Goal: Check status: Check status

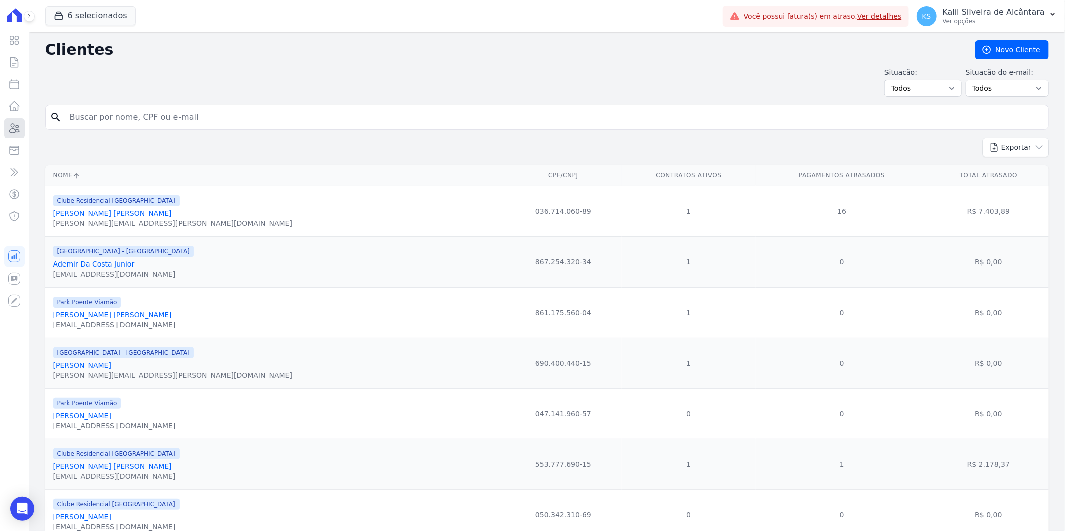
click at [8, 131] on icon at bounding box center [14, 128] width 12 height 12
click at [15, 128] on icon at bounding box center [14, 128] width 12 height 12
click at [259, 113] on input "search" at bounding box center [554, 117] width 980 height 20
paste input "[PERSON_NAME]"
type input "[PERSON_NAME]"
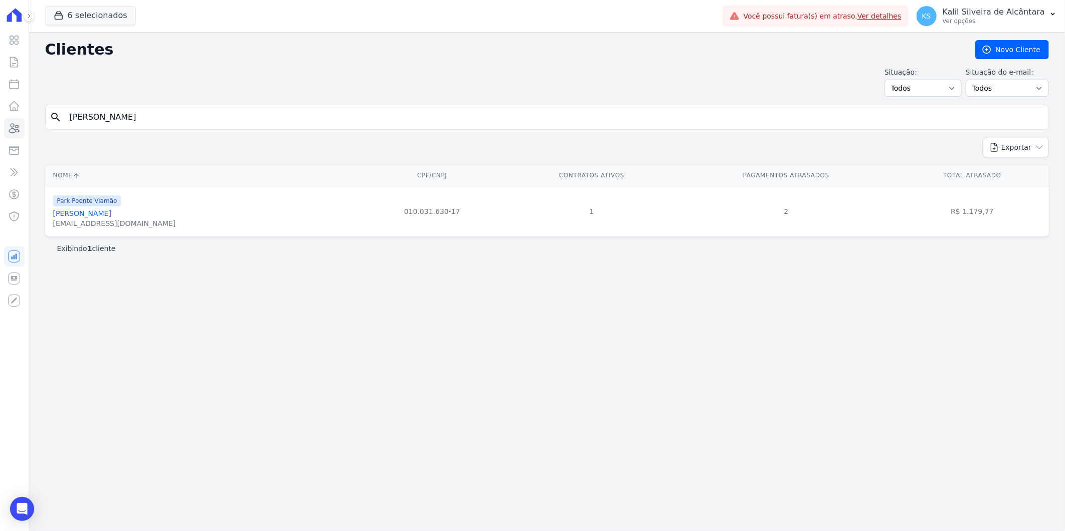
click at [111, 213] on link "[PERSON_NAME]" at bounding box center [82, 214] width 58 height 8
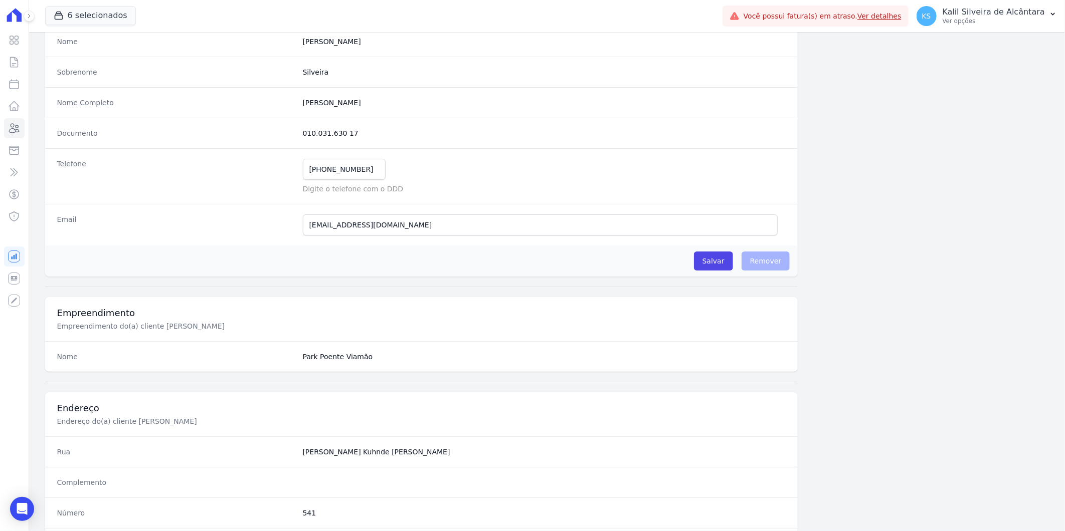
scroll to position [408, 0]
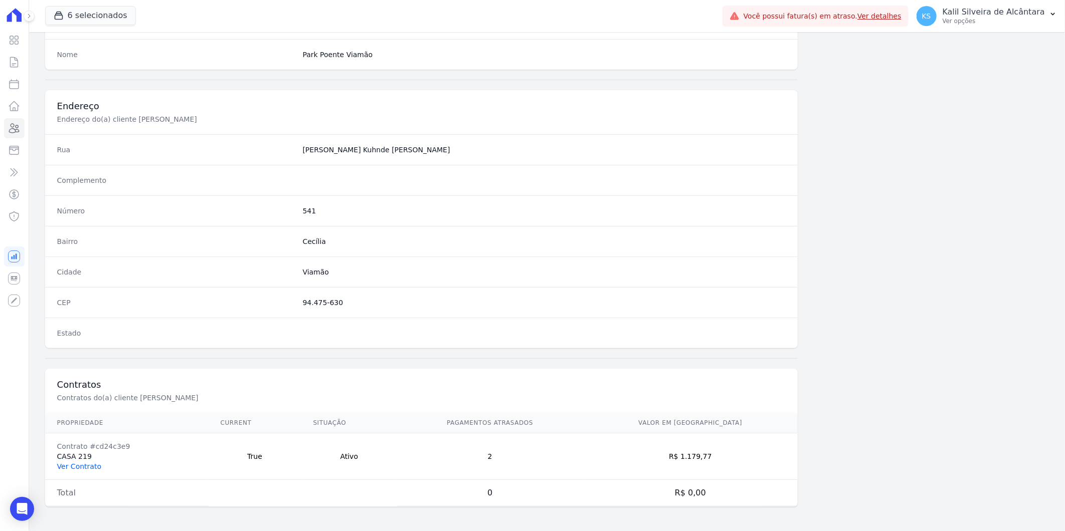
click at [92, 465] on link "Ver Contrato" at bounding box center [79, 467] width 44 height 8
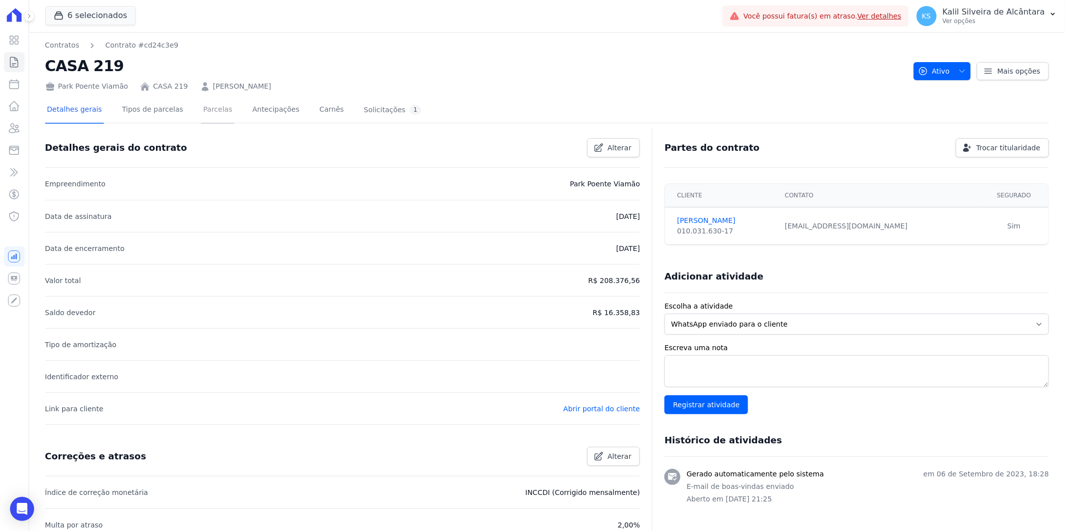
click at [201, 108] on link "Parcelas" at bounding box center [217, 110] width 33 height 27
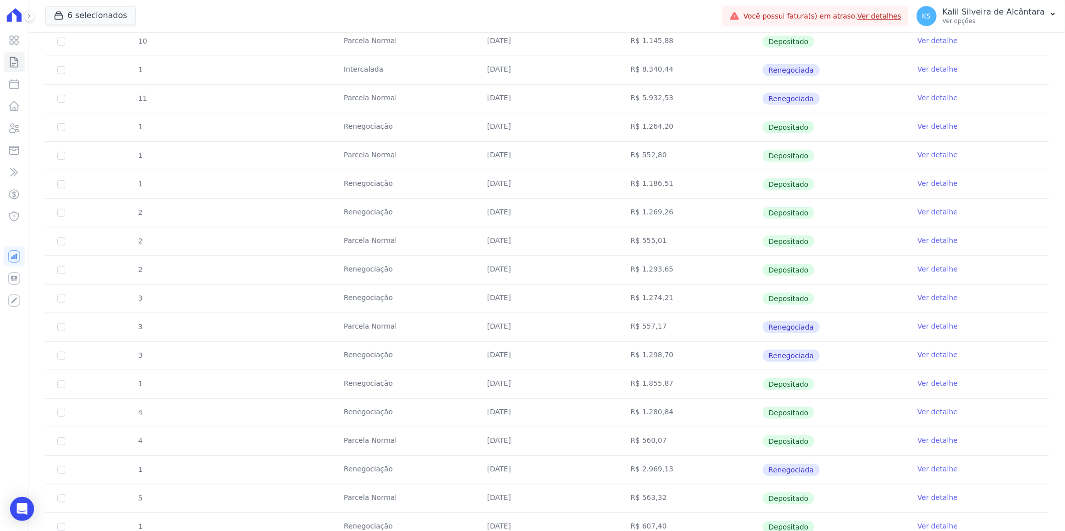
scroll to position [445, 0]
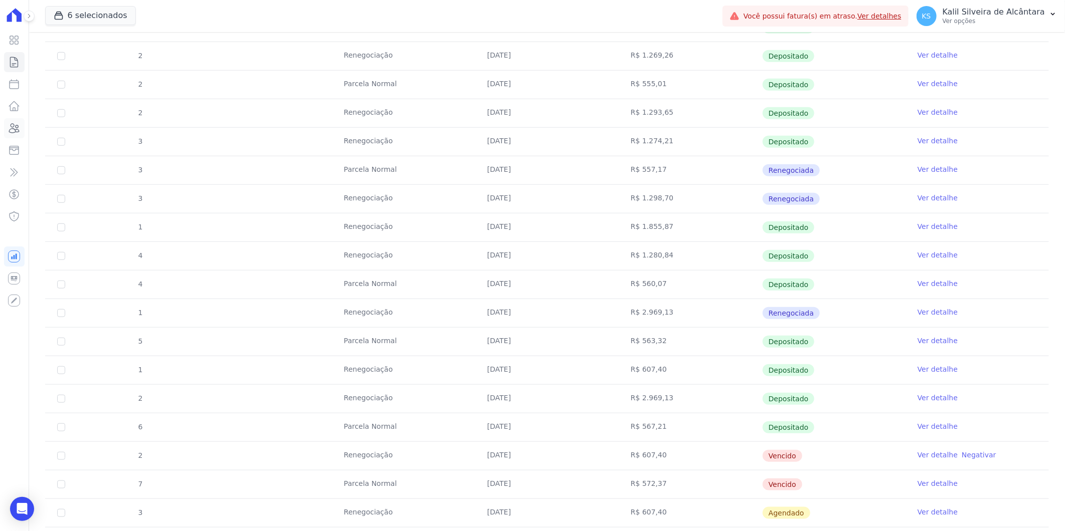
click at [16, 135] on link "Clientes" at bounding box center [14, 128] width 21 height 20
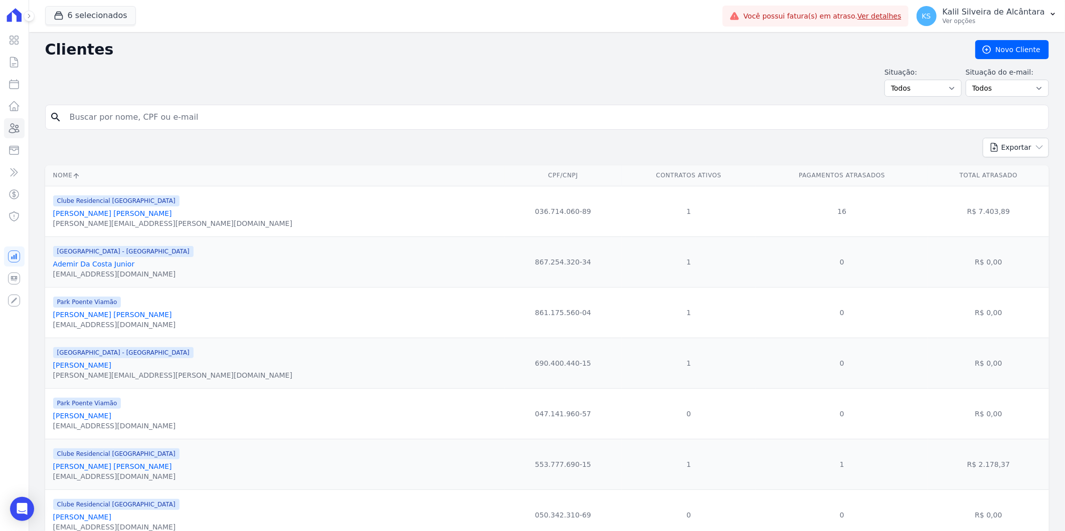
click at [186, 126] on input "search" at bounding box center [554, 117] width 980 height 20
type input "mariana me"
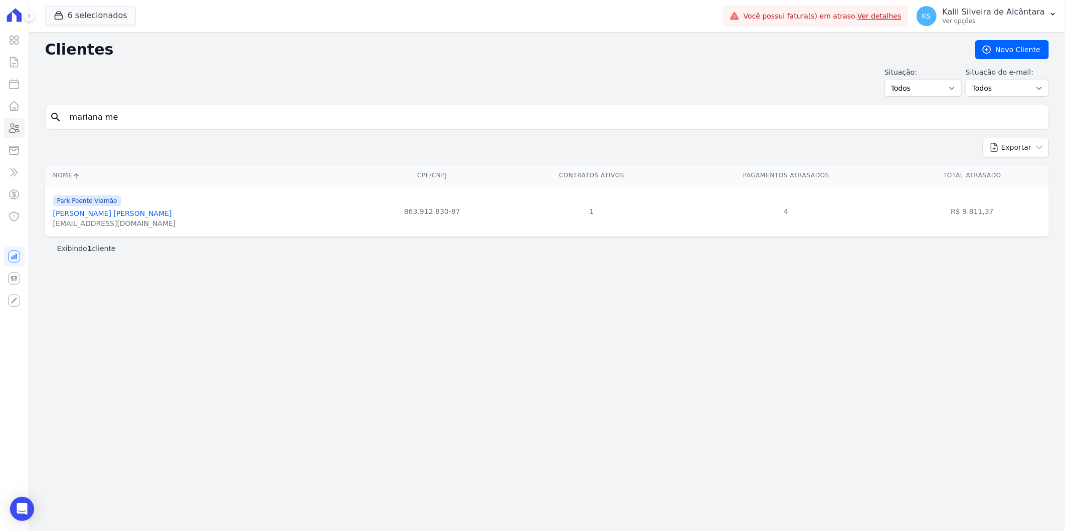
click at [133, 217] on link "[PERSON_NAME] [PERSON_NAME]" at bounding box center [112, 214] width 119 height 8
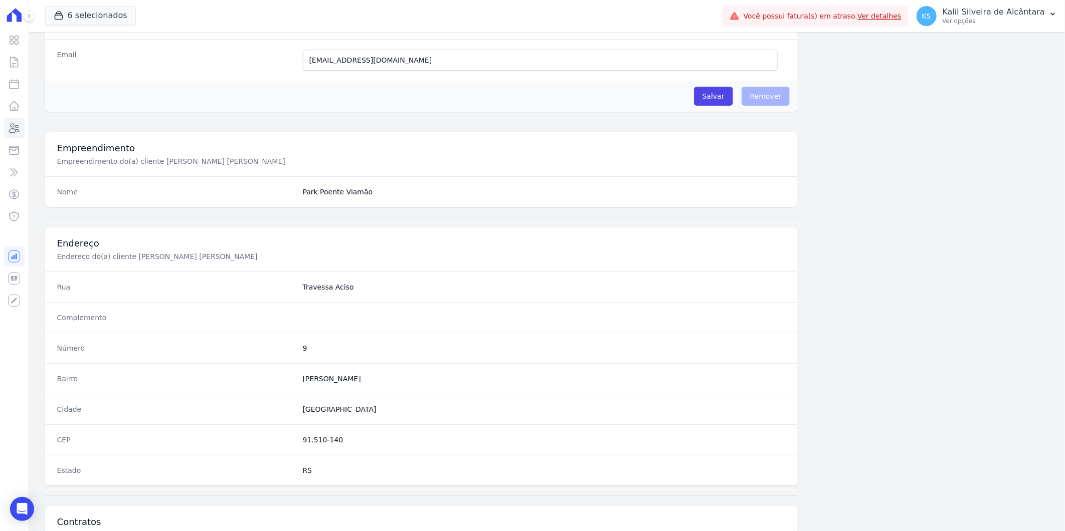
scroll to position [408, 0]
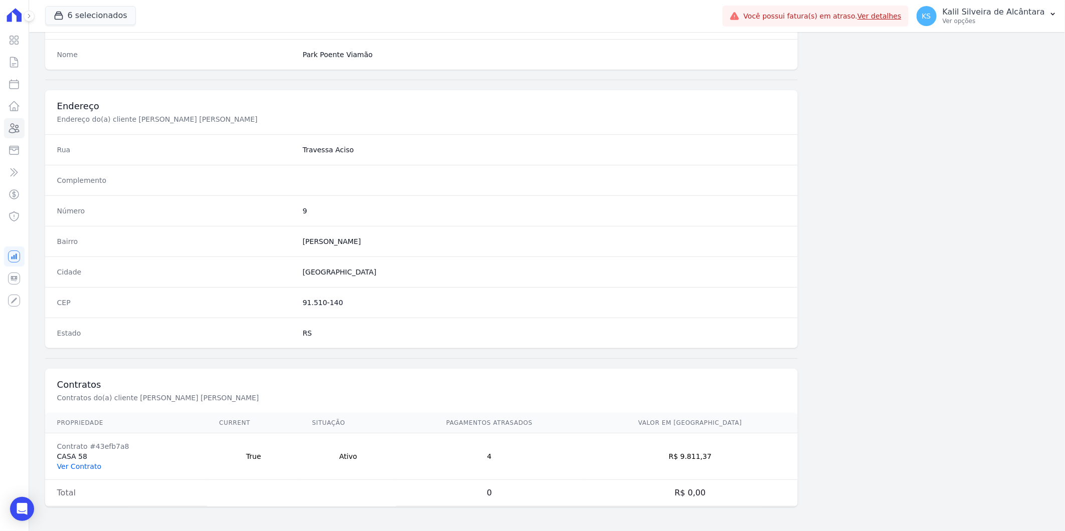
click at [81, 463] on link "Ver Contrato" at bounding box center [79, 467] width 44 height 8
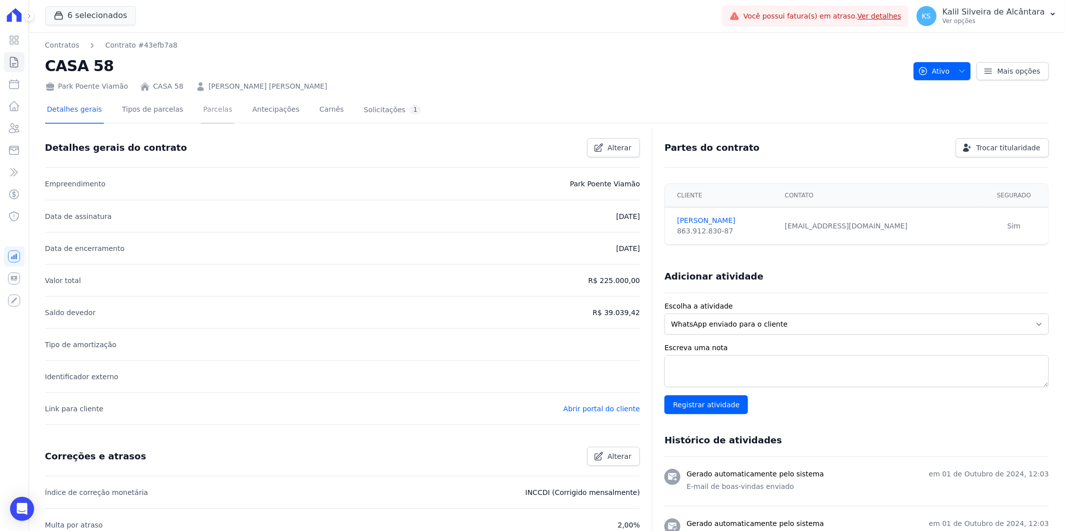
click at [207, 114] on link "Parcelas" at bounding box center [217, 110] width 33 height 27
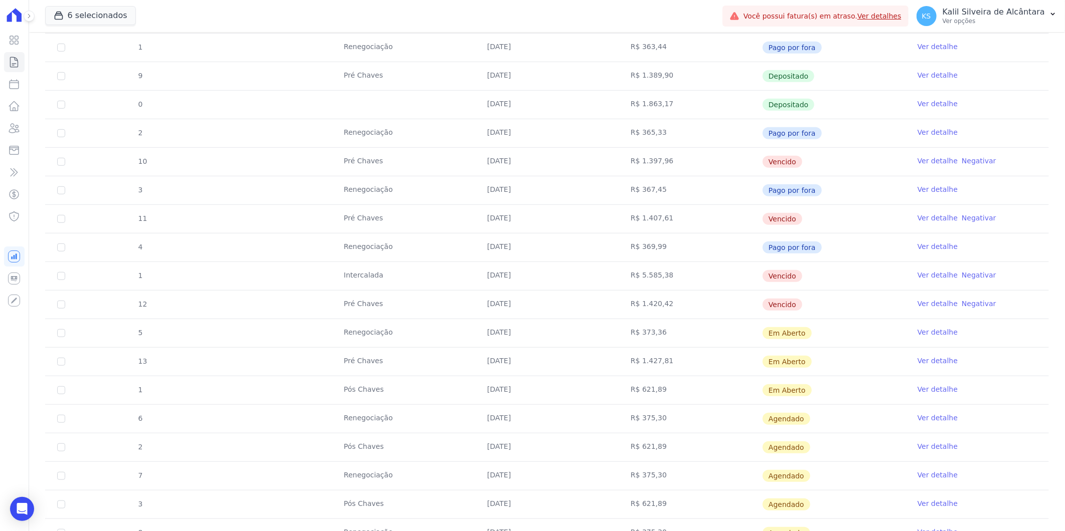
scroll to position [389, 0]
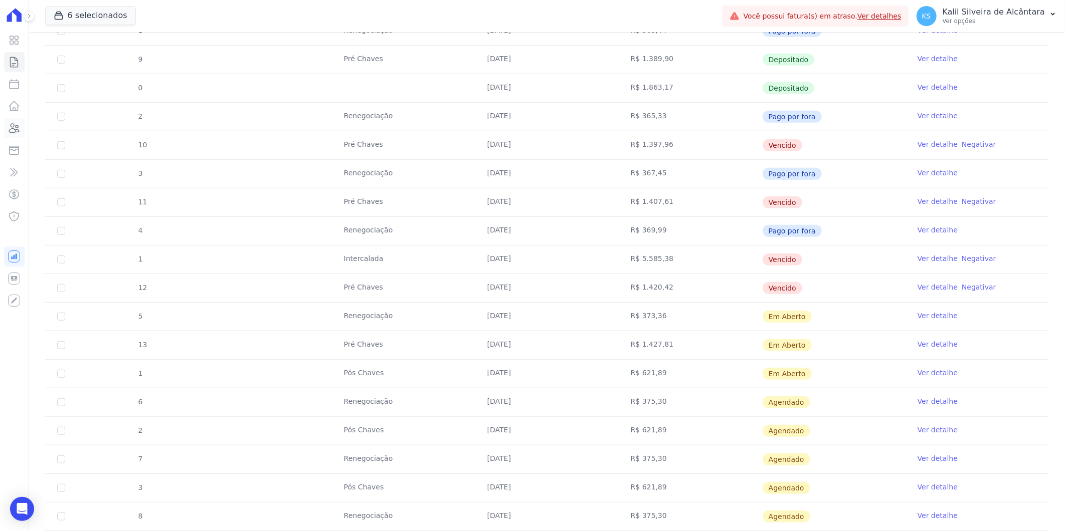
click at [18, 131] on icon at bounding box center [14, 128] width 12 height 12
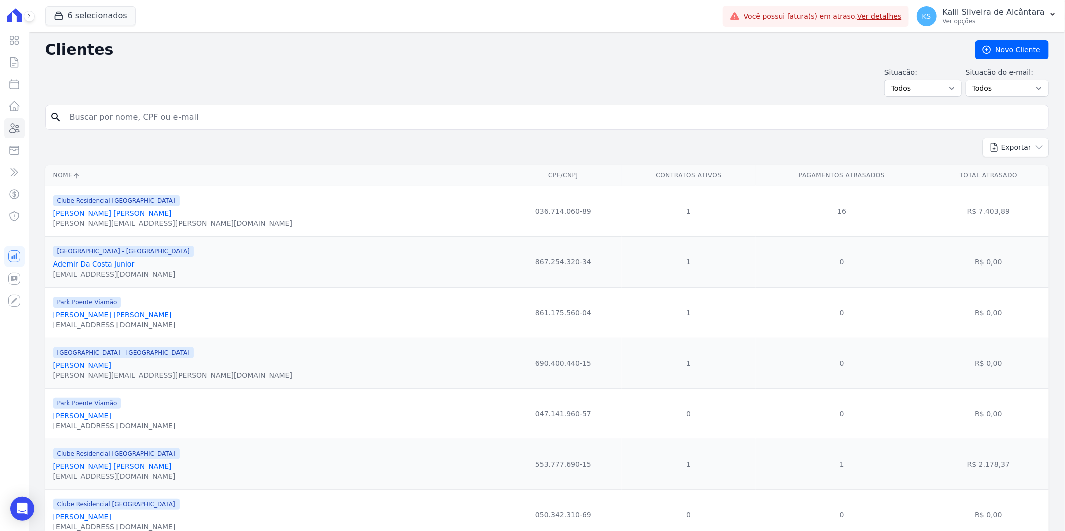
drag, startPoint x: 177, startPoint y: 96, endPoint x: 177, endPoint y: 107, distance: 11.5
click at [193, 119] on input "search" at bounding box center [554, 117] width 980 height 20
paste input "[PERSON_NAME] [PERSON_NAME] E [PERSON_NAME]"
type input "[PERSON_NAME] [PERSON_NAME] E [PERSON_NAME]"
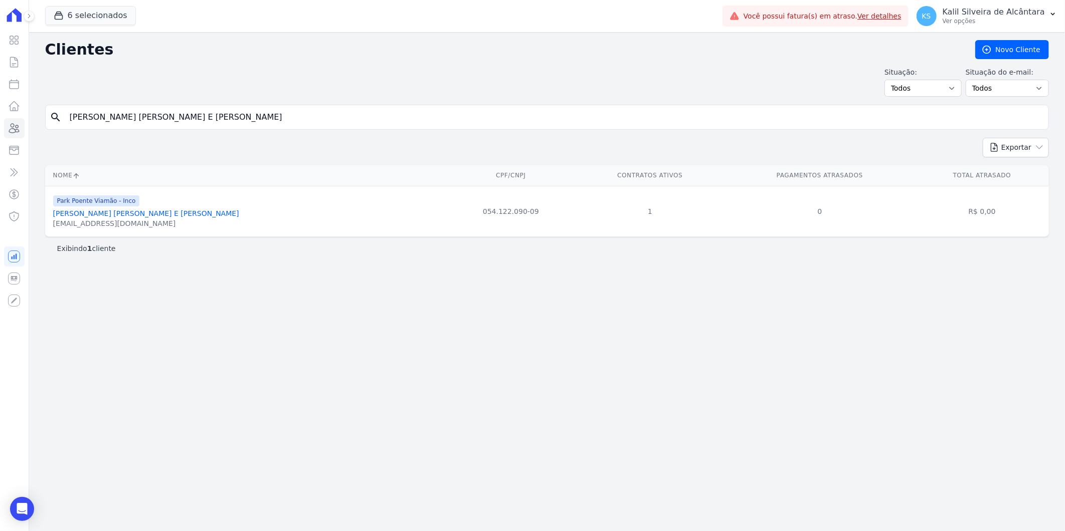
click at [113, 213] on link "[PERSON_NAME] [PERSON_NAME] E [PERSON_NAME]" at bounding box center [146, 214] width 186 height 8
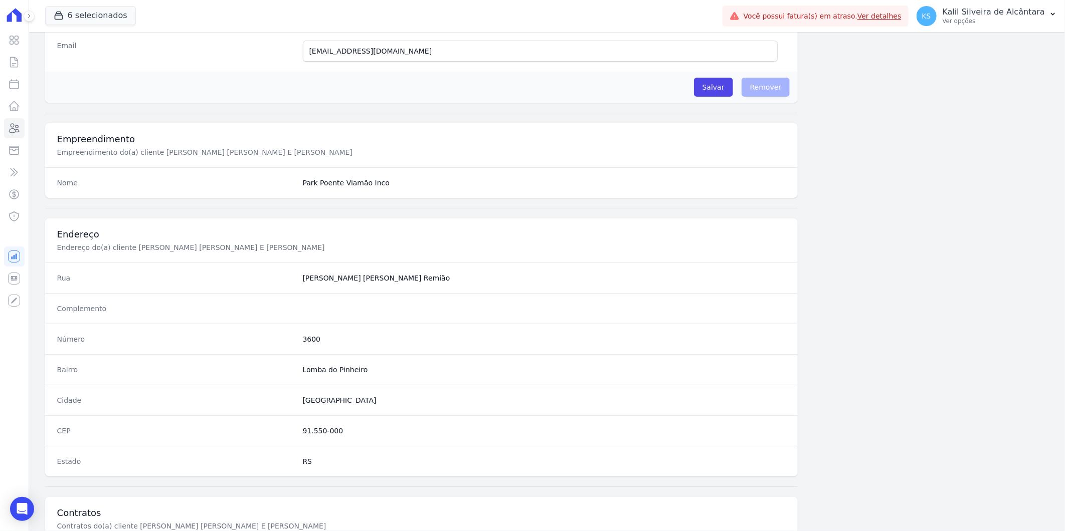
scroll to position [408, 0]
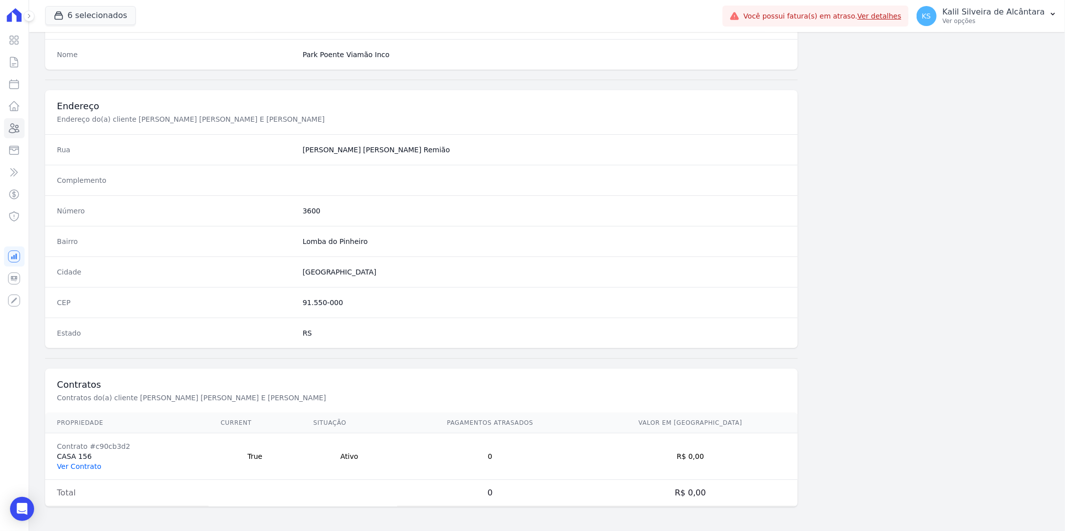
click at [88, 470] on link "Ver Contrato" at bounding box center [79, 467] width 44 height 8
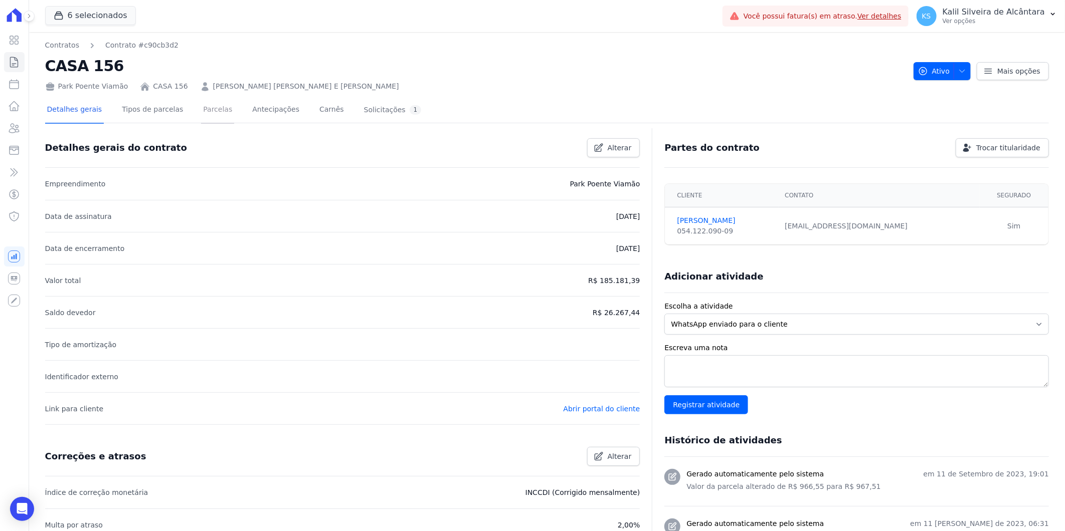
click at [202, 117] on link "Parcelas" at bounding box center [217, 110] width 33 height 27
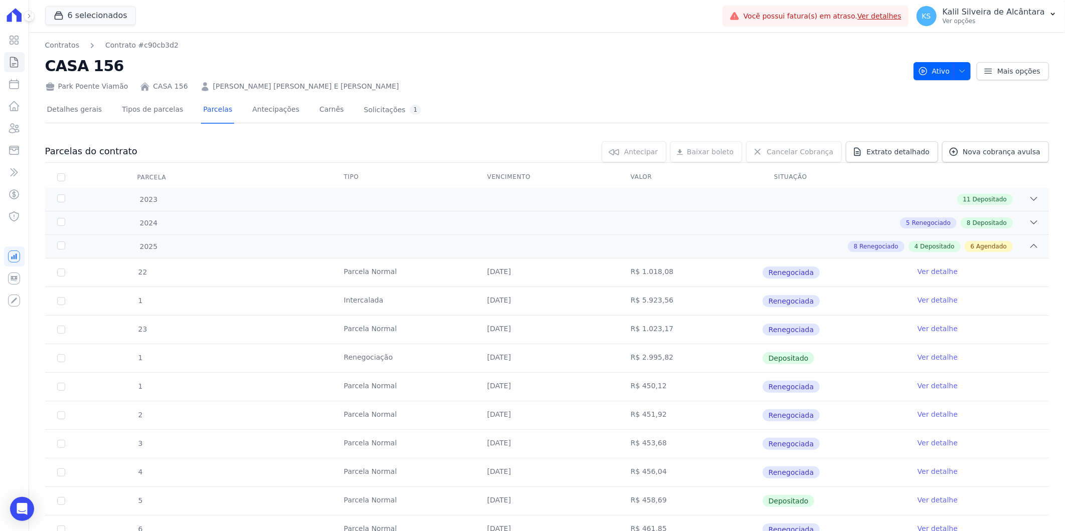
click at [15, 139] on ul "Visão Geral Contratos [GEOGRAPHIC_DATA] Lotes Clientes Minha Carteira Transferê…" at bounding box center [14, 128] width 21 height 196
click at [20, 126] on icon at bounding box center [14, 128] width 12 height 12
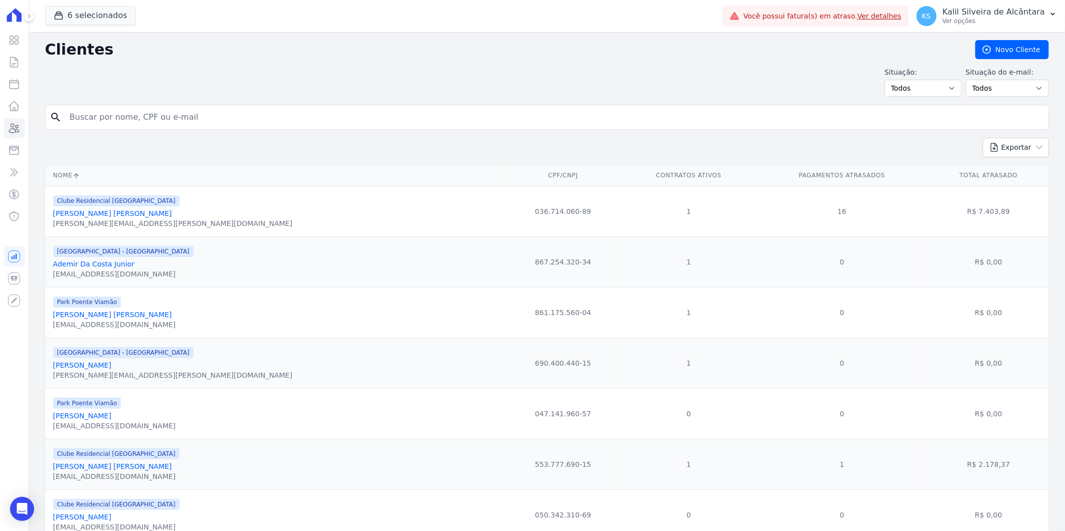
click at [158, 124] on input "search" at bounding box center [554, 117] width 980 height 20
paste input "[PERSON_NAME] [PERSON_NAME]"
type input "[PERSON_NAME] [PERSON_NAME]"
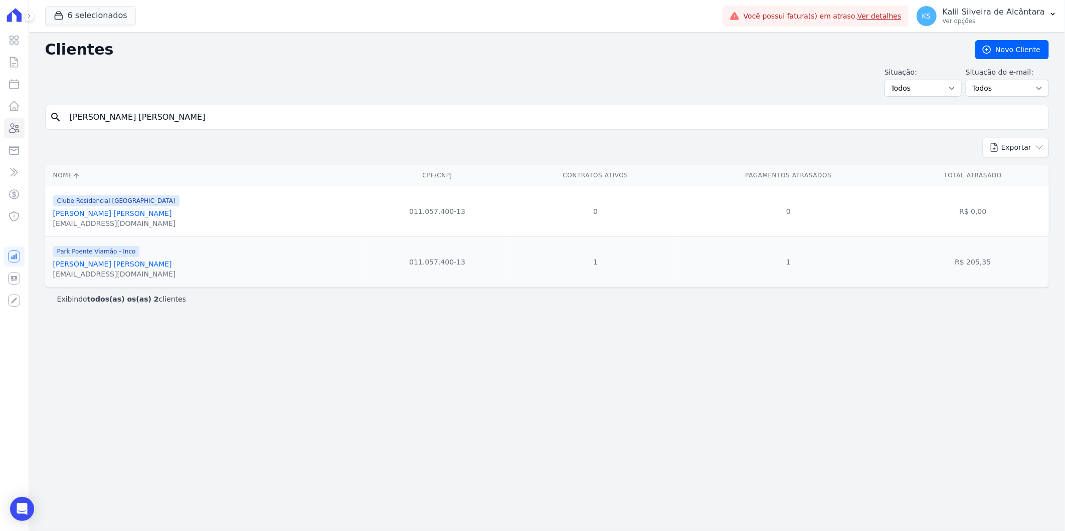
click at [120, 267] on link "[PERSON_NAME] [PERSON_NAME]" at bounding box center [112, 264] width 119 height 8
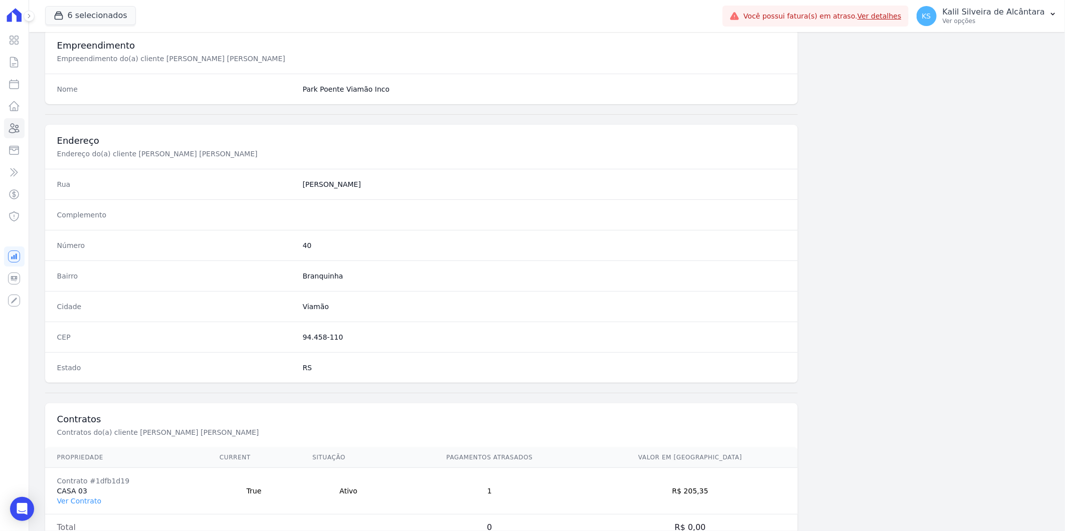
scroll to position [408, 0]
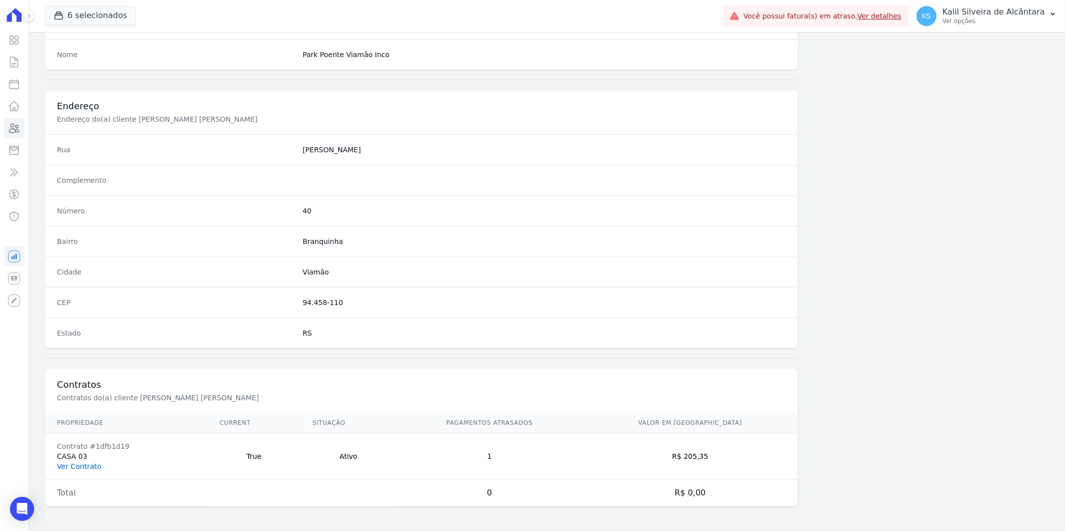
click at [71, 468] on link "Ver Contrato" at bounding box center [79, 467] width 44 height 8
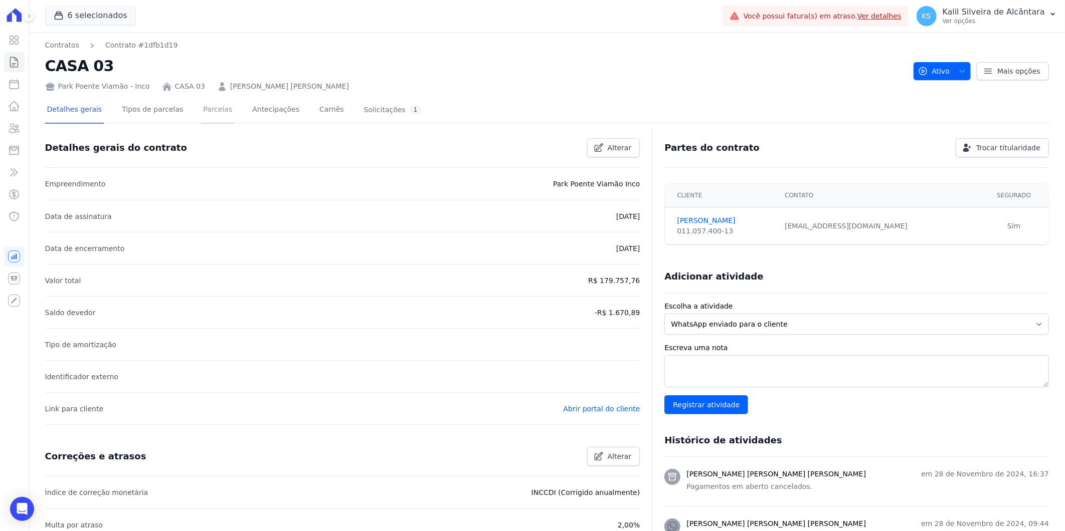
click at [212, 112] on link "Parcelas" at bounding box center [217, 110] width 33 height 27
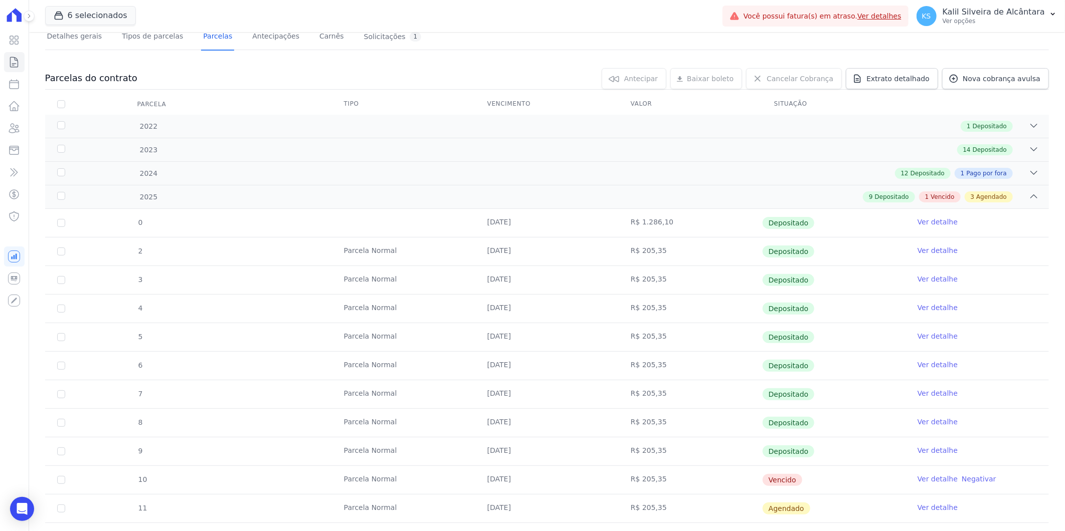
scroll to position [176, 0]
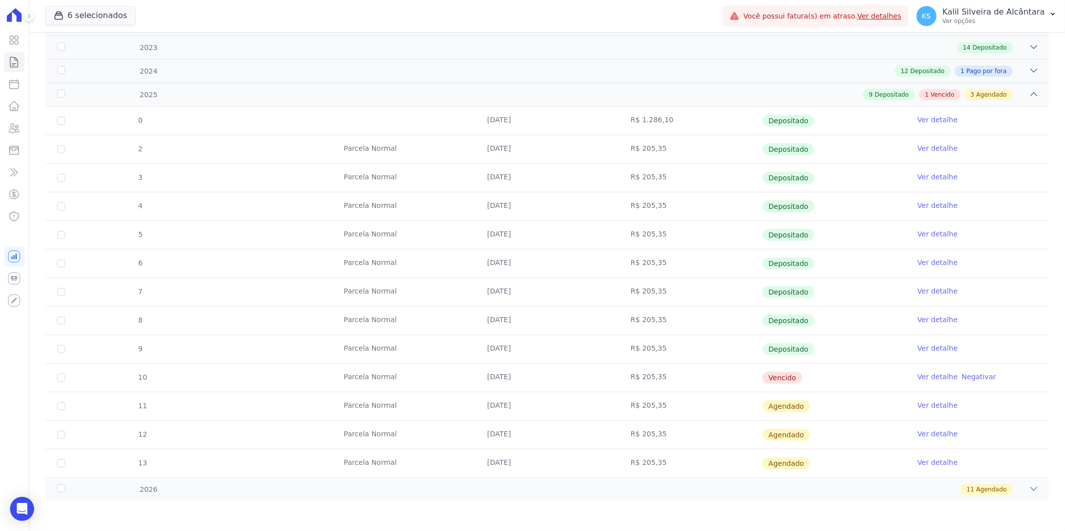
drag, startPoint x: 487, startPoint y: 386, endPoint x: 583, endPoint y: 363, distance: 99.3
click at [583, 363] on tr "10 [GEOGRAPHIC_DATA] [DATE] R$ 205,35 [GEOGRAPHIC_DATA] Ver detalhe Negativar" at bounding box center [546, 377] width 1003 height 29
drag, startPoint x: 583, startPoint y: 363, endPoint x: 692, endPoint y: 379, distance: 109.9
click at [692, 379] on td "R$ 205,35" at bounding box center [690, 378] width 143 height 28
drag, startPoint x: 637, startPoint y: 369, endPoint x: 677, endPoint y: 379, distance: 41.2
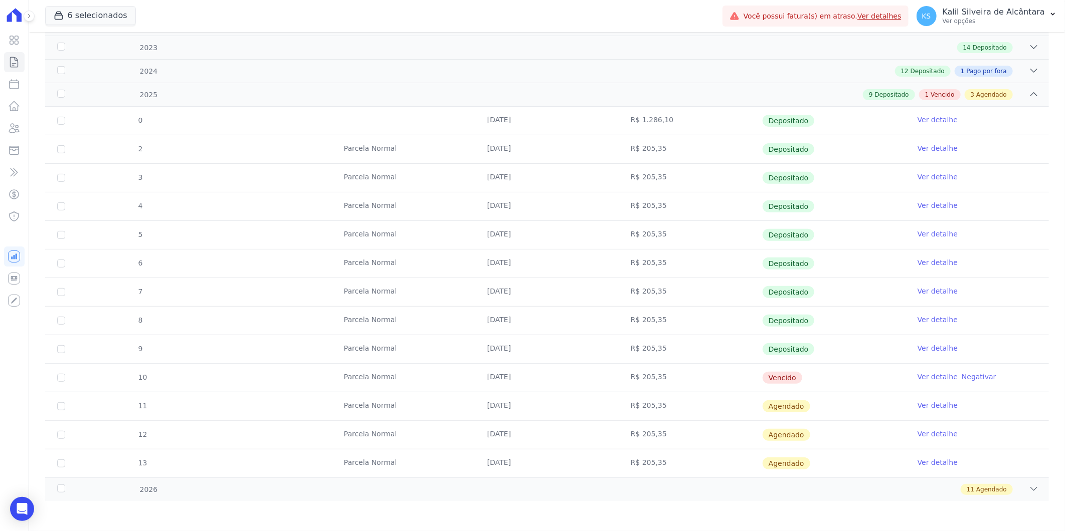
click at [677, 379] on td "R$ 205,35" at bounding box center [690, 378] width 143 height 28
drag, startPoint x: 677, startPoint y: 379, endPoint x: 639, endPoint y: 388, distance: 39.6
click at [633, 392] on td "R$ 205,35" at bounding box center [690, 406] width 143 height 28
drag, startPoint x: 676, startPoint y: 369, endPoint x: 572, endPoint y: 383, distance: 104.6
click at [572, 383] on tr "10 [GEOGRAPHIC_DATA] [DATE] R$ 205,35 [GEOGRAPHIC_DATA] Ver detalhe Negativar" at bounding box center [546, 377] width 1003 height 29
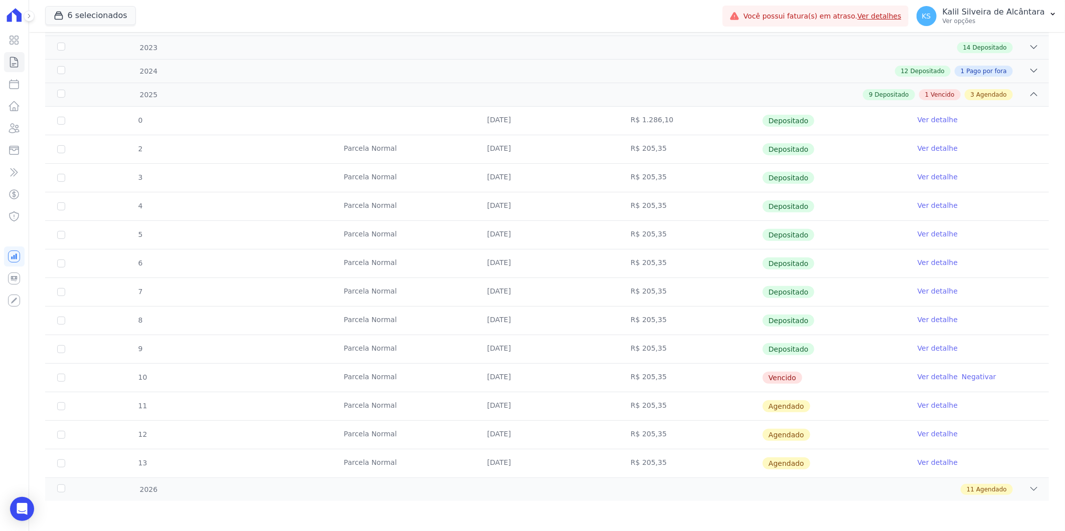
click at [587, 388] on td "[DATE]" at bounding box center [546, 378] width 143 height 28
click at [12, 120] on link "Clientes" at bounding box center [14, 128] width 21 height 20
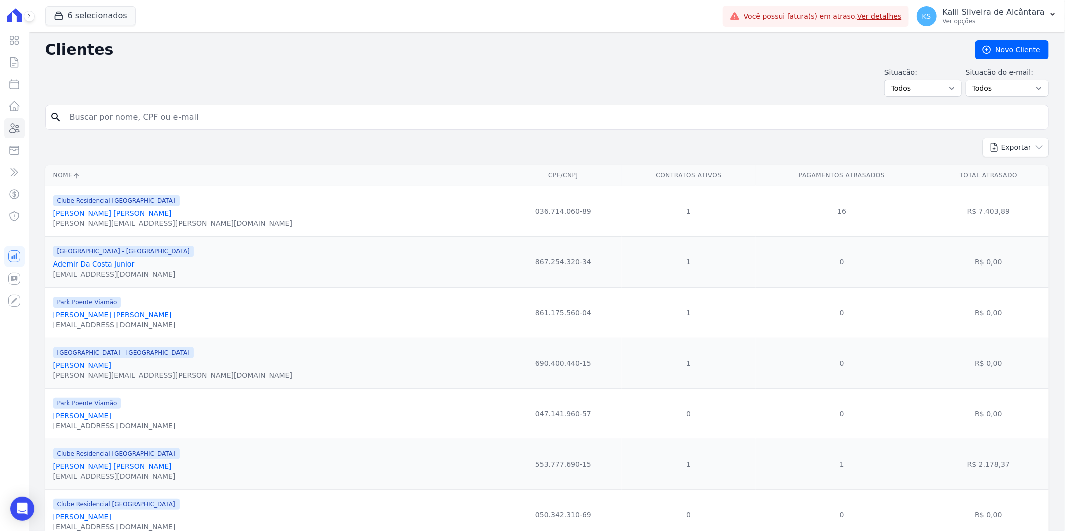
click at [209, 112] on input "search" at bounding box center [554, 117] width 980 height 20
paste input "[DEMOGRAPHIC_DATA][PERSON_NAME] Arroxellas"
type input "[DEMOGRAPHIC_DATA][PERSON_NAME] Arroxellas"
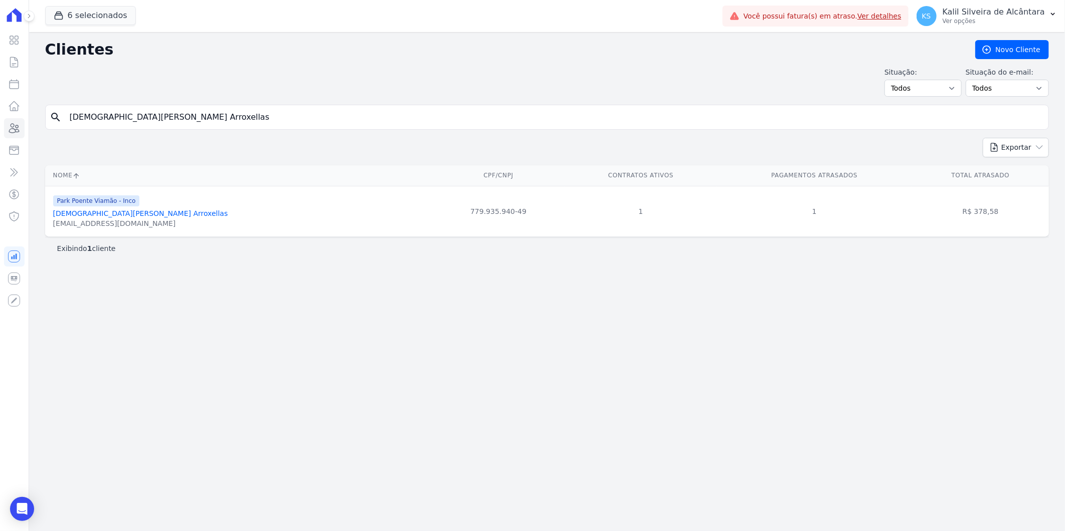
click at [128, 216] on link "[DEMOGRAPHIC_DATA][PERSON_NAME] Arroxellas" at bounding box center [140, 214] width 175 height 8
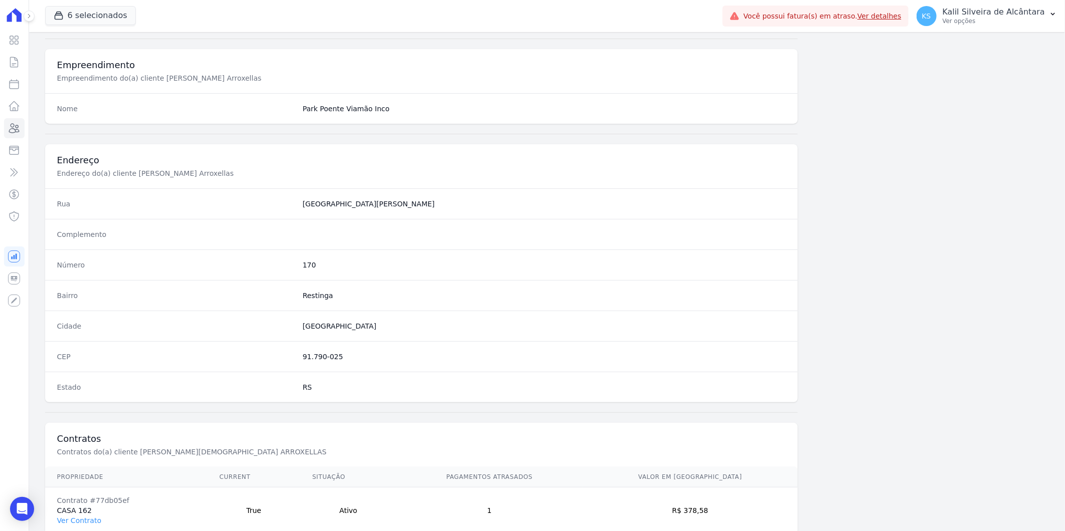
scroll to position [408, 0]
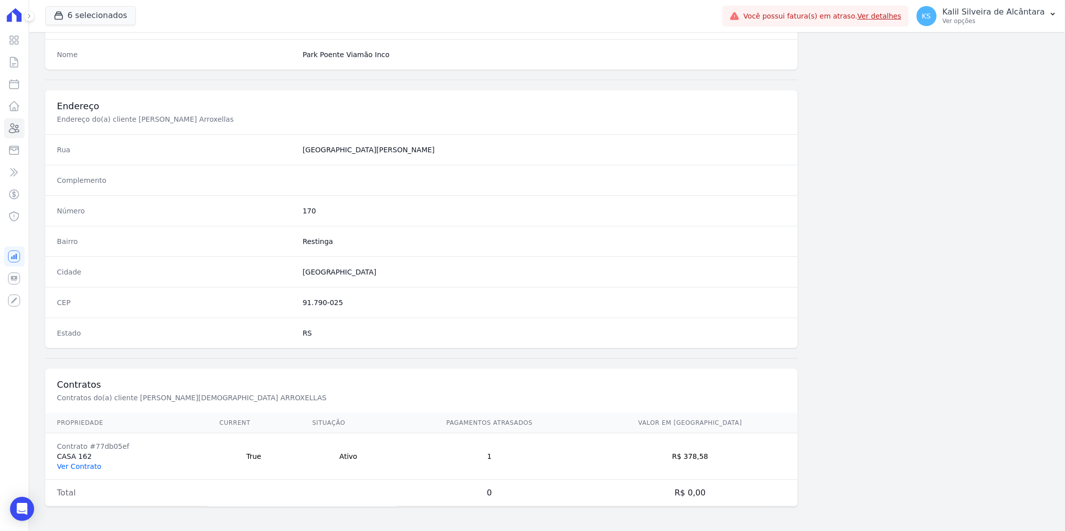
click at [81, 463] on link "Ver Contrato" at bounding box center [79, 467] width 44 height 8
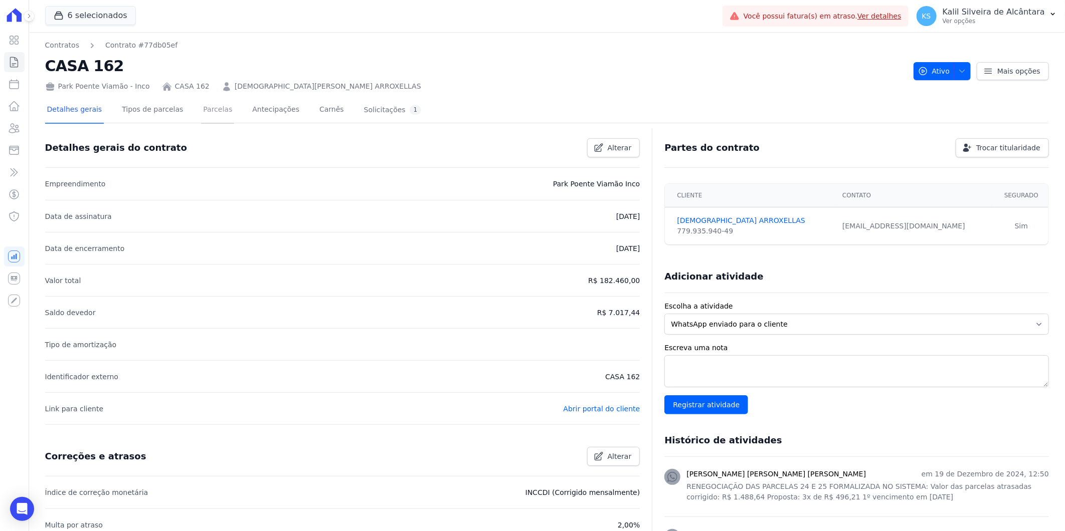
click at [204, 109] on link "Parcelas" at bounding box center [217, 110] width 33 height 27
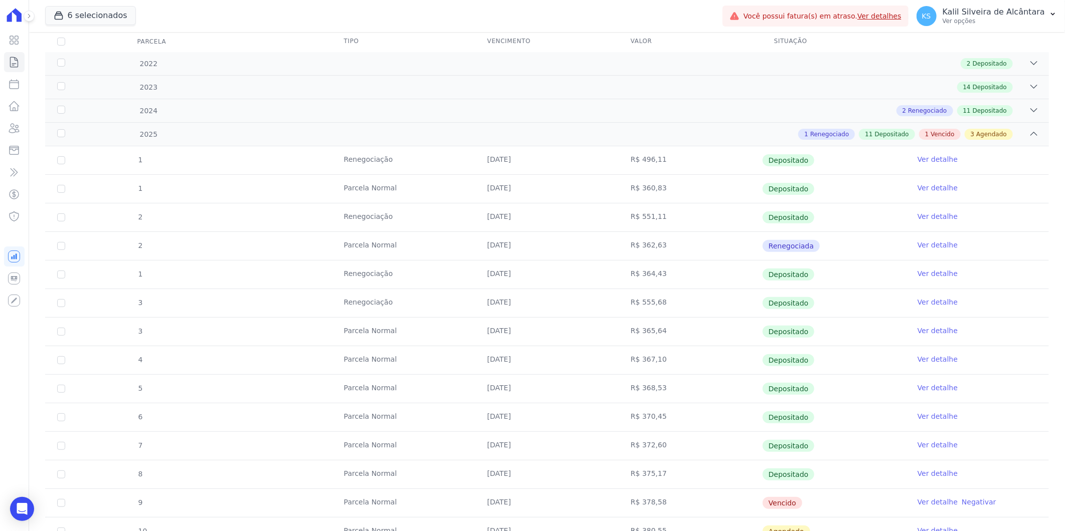
scroll to position [285, 0]
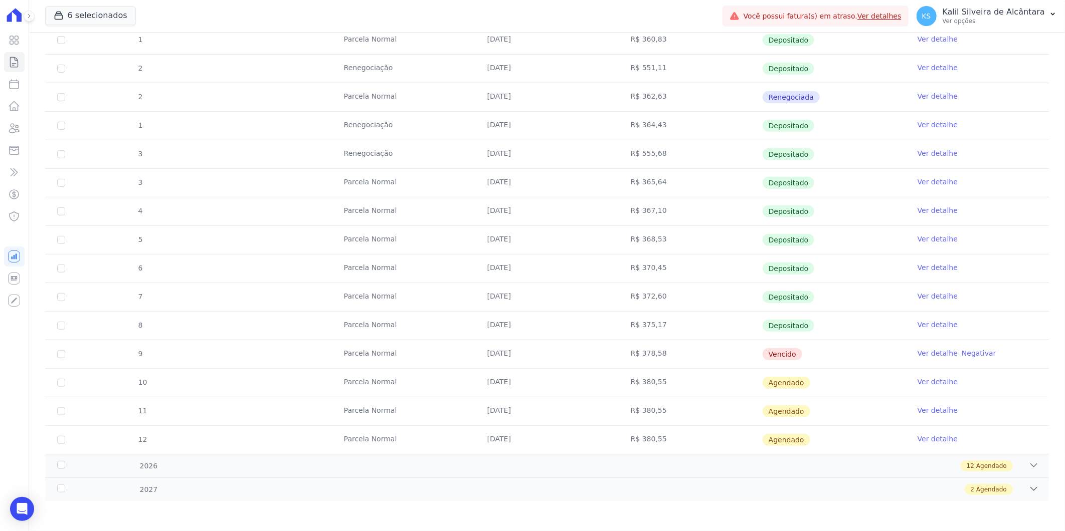
drag, startPoint x: 635, startPoint y: 352, endPoint x: 447, endPoint y: 346, distance: 187.6
click at [447, 346] on tr "9 [GEOGRAPHIC_DATA] [DATE] R$ 378,58 [GEOGRAPHIC_DATA] Ver detalhe Negativar" at bounding box center [546, 354] width 1003 height 29
drag, startPoint x: 447, startPoint y: 346, endPoint x: 418, endPoint y: 351, distance: 29.4
click at [418, 351] on td "Parcela Normal" at bounding box center [403, 354] width 143 height 28
drag, startPoint x: 486, startPoint y: 387, endPoint x: 558, endPoint y: 316, distance: 101.4
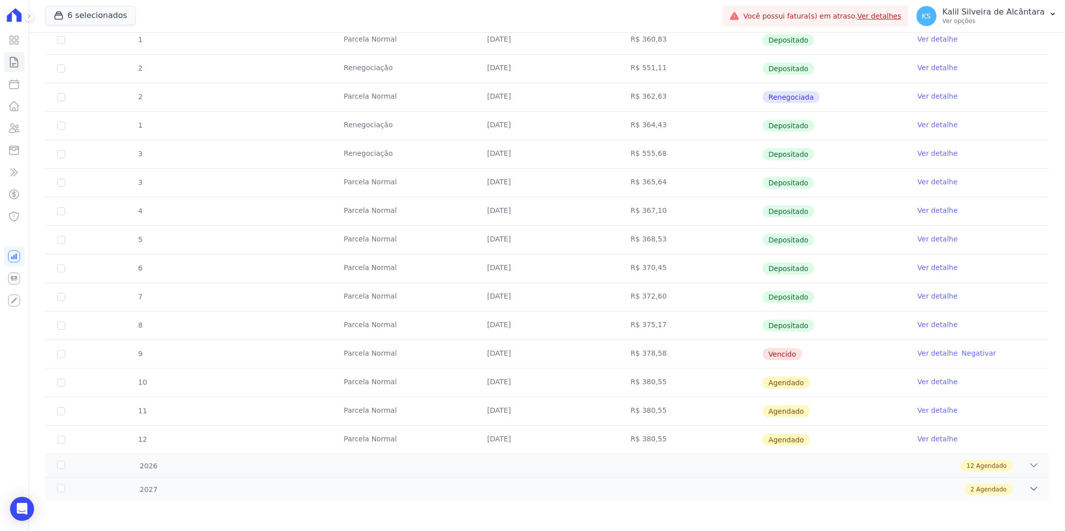
click at [558, 316] on tbody "1 Renegociação [DATE] R$ 496,11 Depositado Ver detalhe 1 [GEOGRAPHIC_DATA] [DAT…" at bounding box center [546, 225] width 1003 height 457
drag, startPoint x: 558, startPoint y: 316, endPoint x: 569, endPoint y: 408, distance: 92.9
click at [559, 400] on tbody "1 Renegociação [DATE] R$ 496,11 Depositado Ver detalhe 1 [GEOGRAPHIC_DATA] [DAT…" at bounding box center [546, 225] width 1003 height 457
drag, startPoint x: 569, startPoint y: 408, endPoint x: 723, endPoint y: 371, distance: 158.8
click at [723, 371] on td "R$ 380,55" at bounding box center [690, 383] width 143 height 28
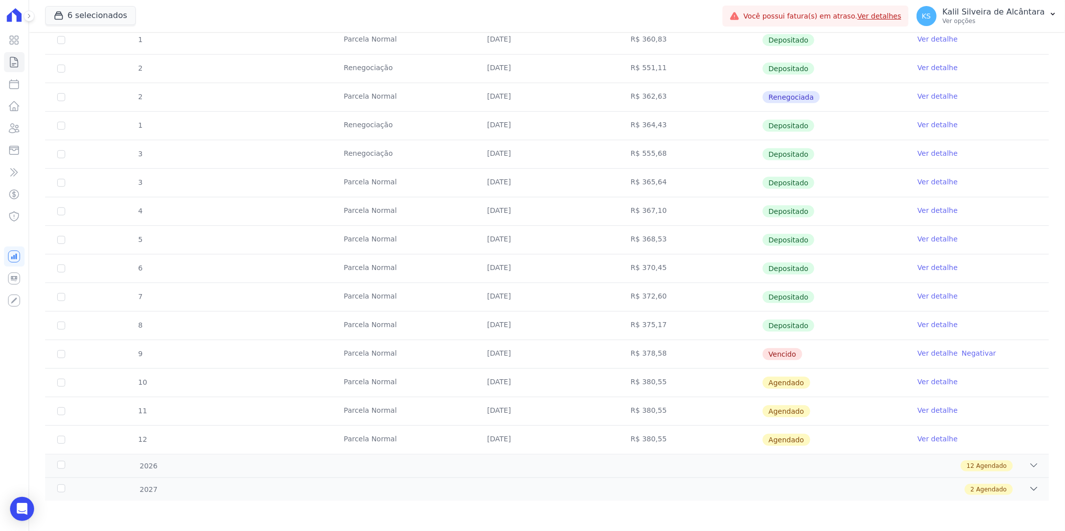
click at [336, 216] on td "Parcela Normal" at bounding box center [403, 211] width 143 height 28
click at [13, 132] on icon at bounding box center [15, 128] width 10 height 9
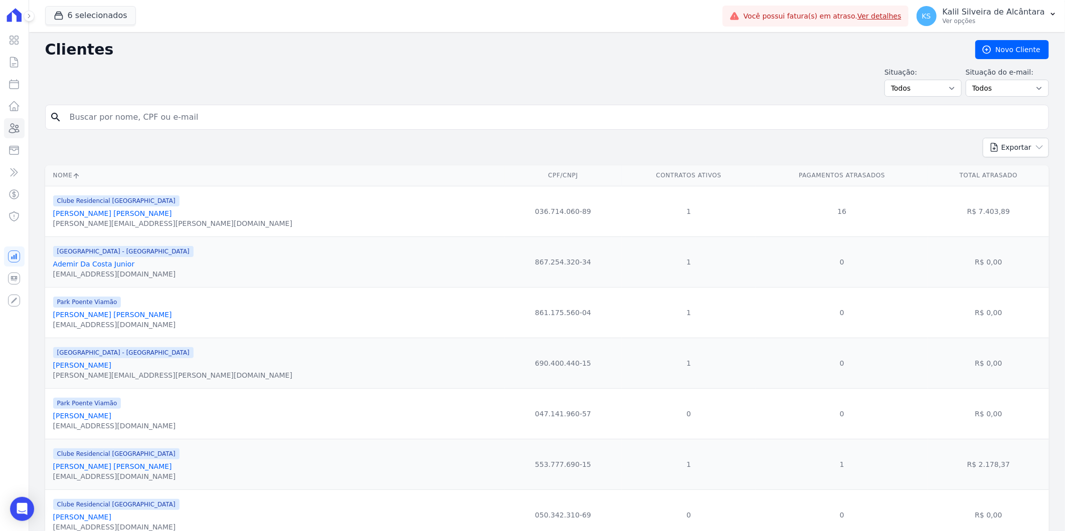
click at [194, 114] on input "search" at bounding box center [554, 117] width 980 height 20
paste input "[PERSON_NAME]"
type input "[PERSON_NAME]"
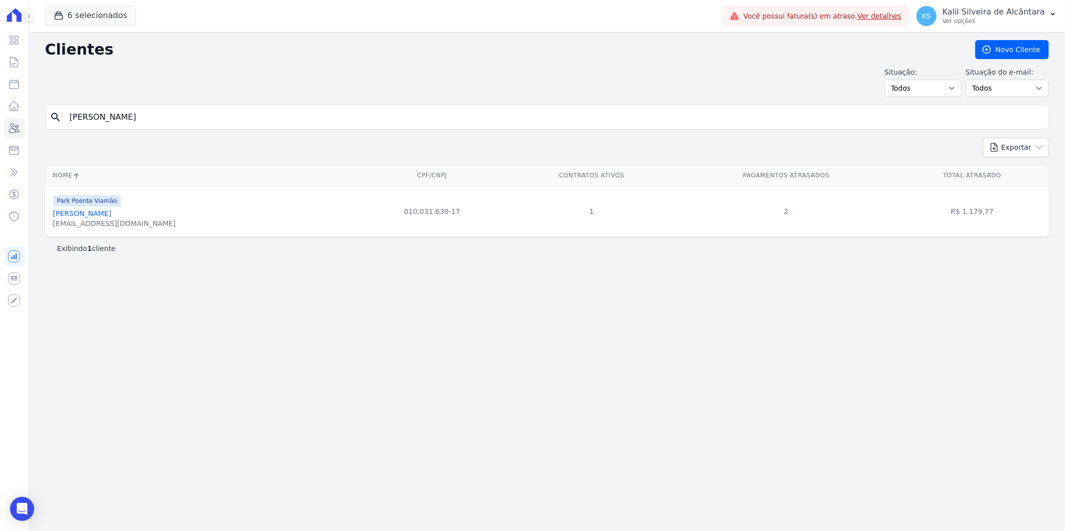
click at [111, 214] on link "[PERSON_NAME]" at bounding box center [82, 214] width 58 height 8
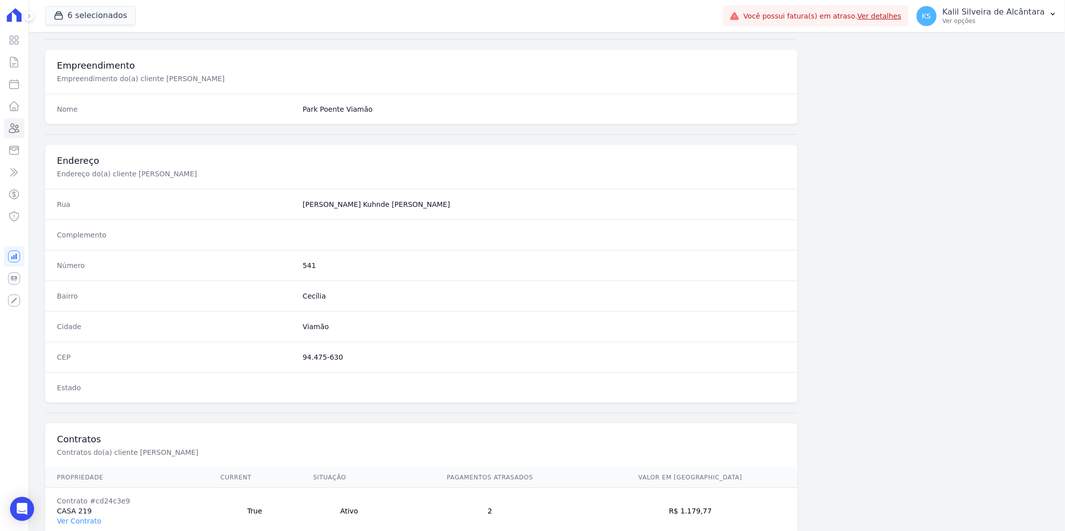
scroll to position [408, 0]
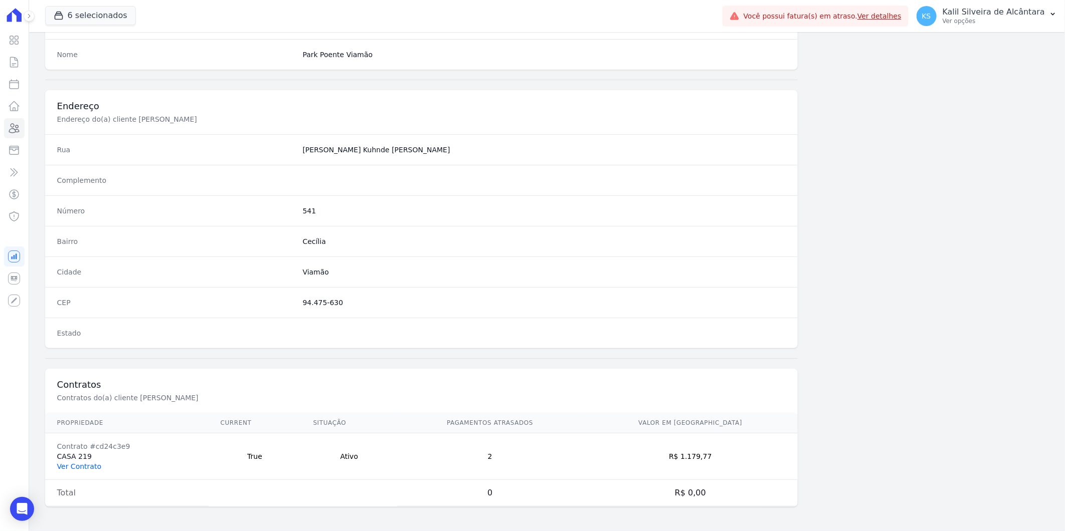
click at [71, 467] on link "Ver Contrato" at bounding box center [79, 467] width 44 height 8
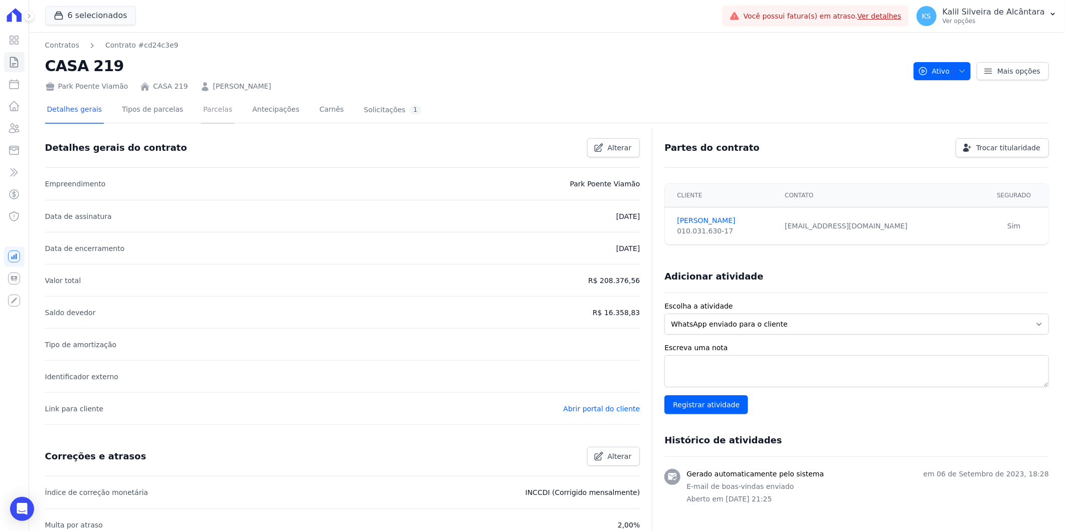
click at [203, 114] on link "Parcelas" at bounding box center [217, 110] width 33 height 27
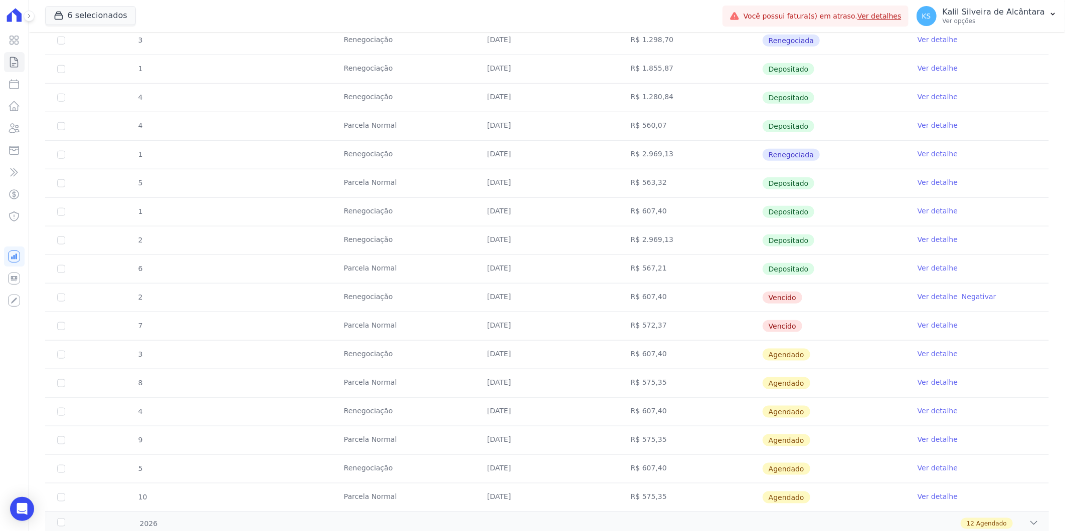
scroll to position [662, 0]
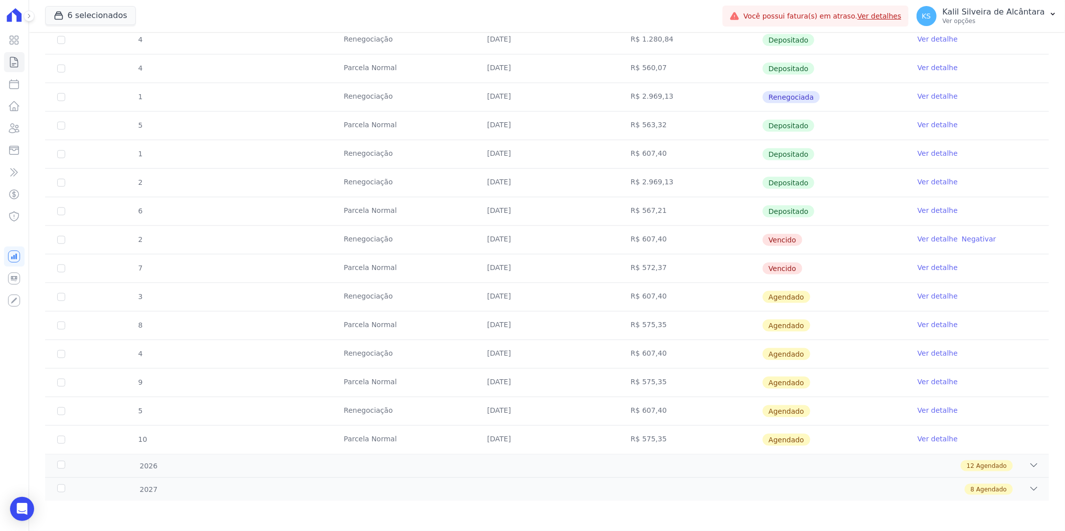
drag, startPoint x: 660, startPoint y: 242, endPoint x: 491, endPoint y: 246, distance: 168.5
click at [491, 246] on tr "2 Renegociação [DATE] R$ 607,40 [GEOGRAPHIC_DATA] Ver detalhe Negativar" at bounding box center [546, 240] width 1003 height 29
drag, startPoint x: 491, startPoint y: 246, endPoint x: 480, endPoint y: 287, distance: 42.6
click at [448, 285] on td "Renegociação" at bounding box center [403, 297] width 143 height 28
drag, startPoint x: 577, startPoint y: 269, endPoint x: 492, endPoint y: 288, distance: 87.4
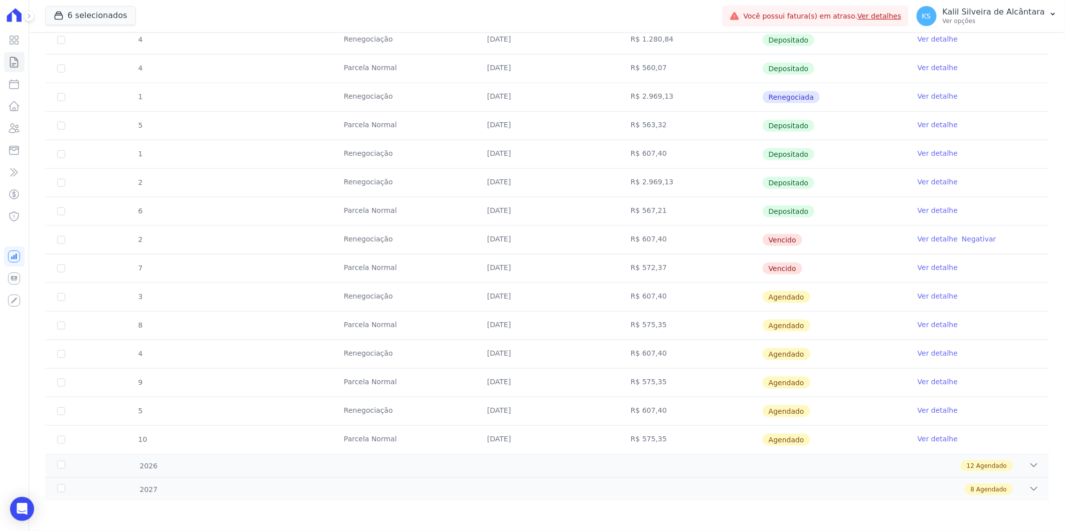
click at [504, 286] on tbody "8 [GEOGRAPHIC_DATA] [DATE] R$ 1.133,60 Depositado Ver detalhe 9 [GEOGRAPHIC_DAT…" at bounding box center [546, 26] width 1003 height 857
click at [18, 133] on icon at bounding box center [14, 128] width 12 height 12
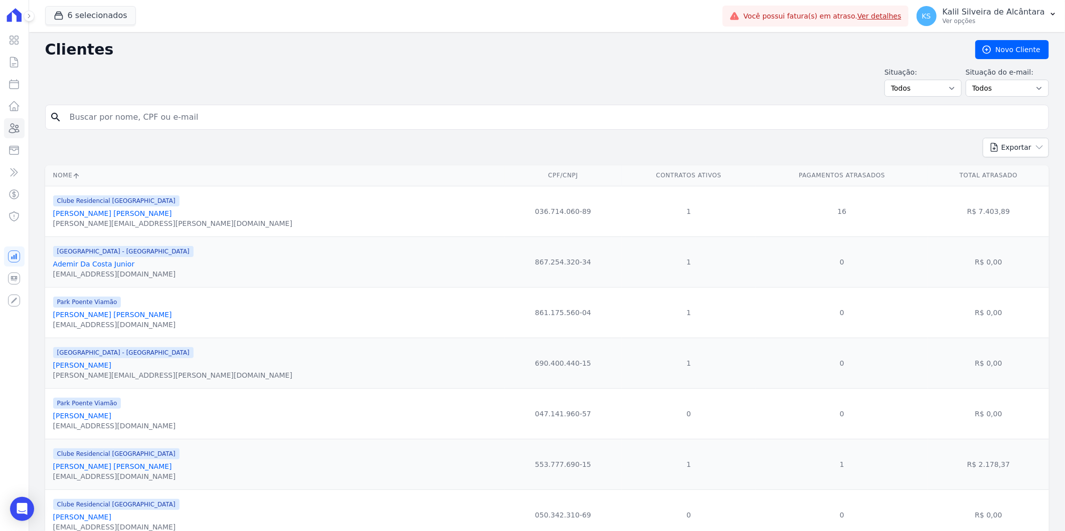
click at [193, 117] on input "search" at bounding box center [554, 117] width 980 height 20
paste input "[PERSON_NAME] [PERSON_NAME]"
type input "[PERSON_NAME] [PERSON_NAME]"
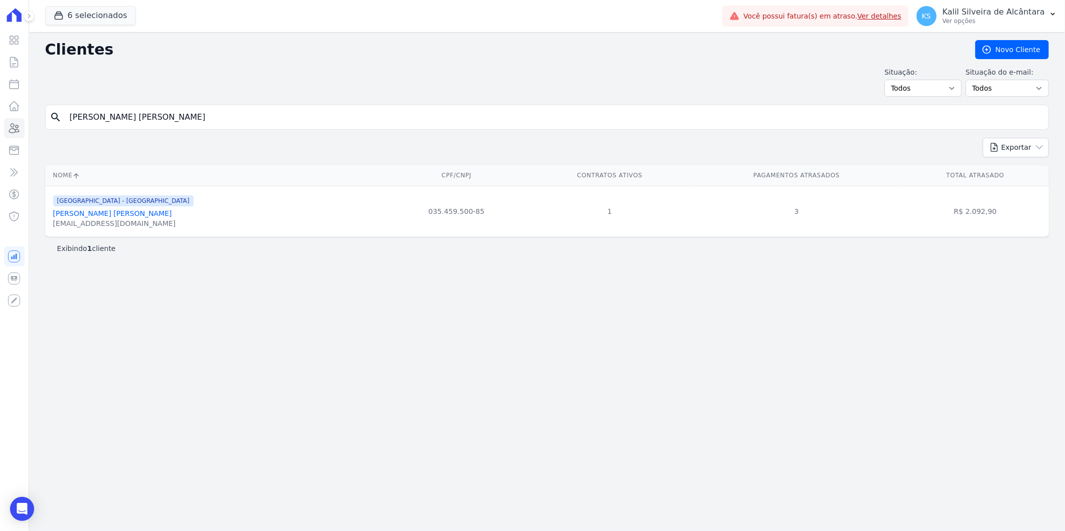
click at [113, 210] on link "[PERSON_NAME] [PERSON_NAME]" at bounding box center [112, 214] width 119 height 8
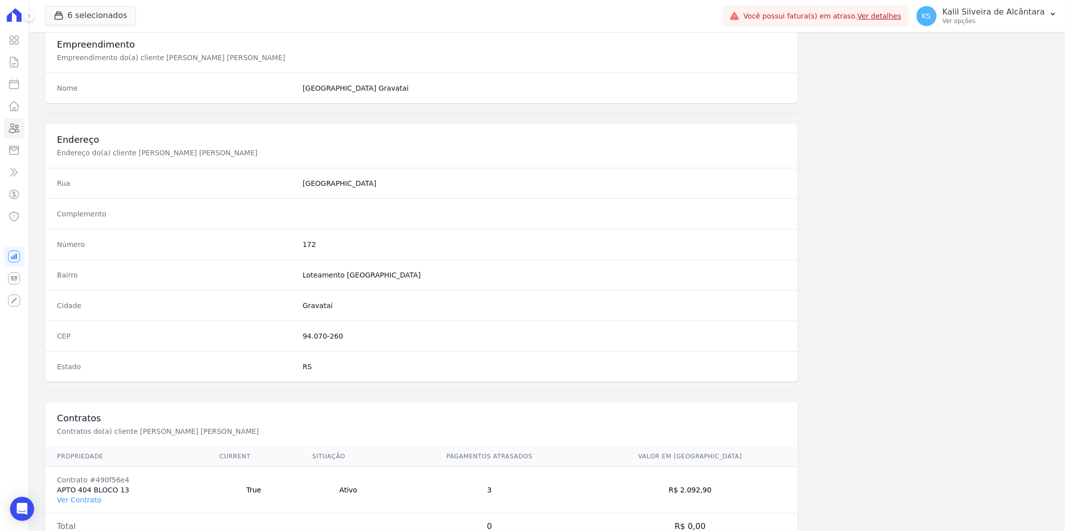
scroll to position [408, 0]
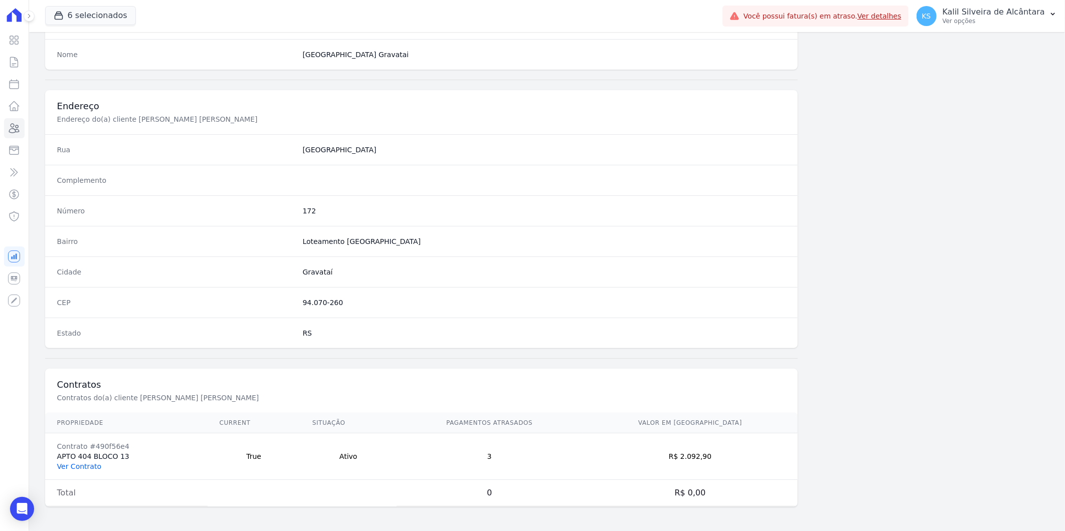
click at [72, 470] on link "Ver Contrato" at bounding box center [79, 467] width 44 height 8
click at [75, 463] on link "Ver Contrato" at bounding box center [79, 467] width 44 height 8
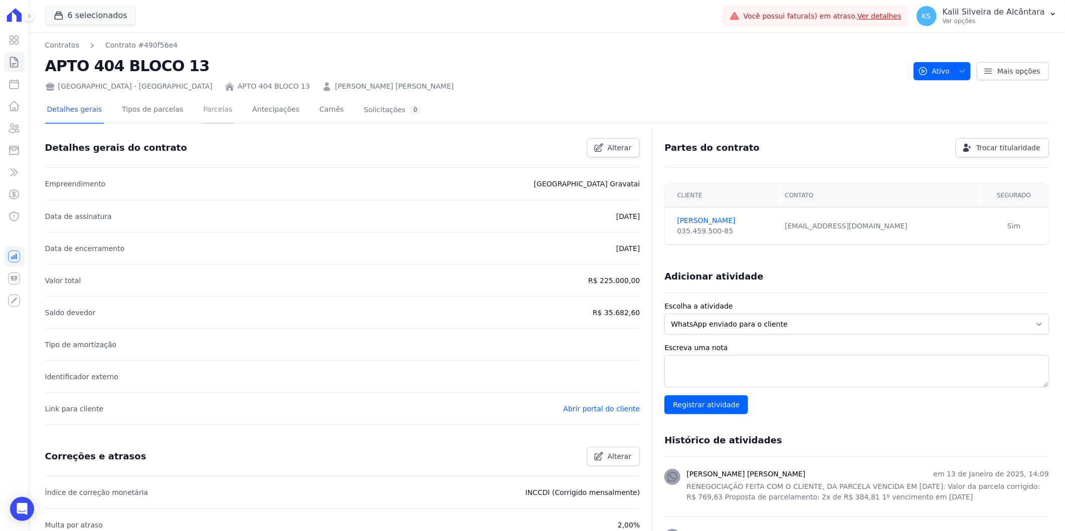
click at [218, 108] on link "Parcelas" at bounding box center [217, 110] width 33 height 27
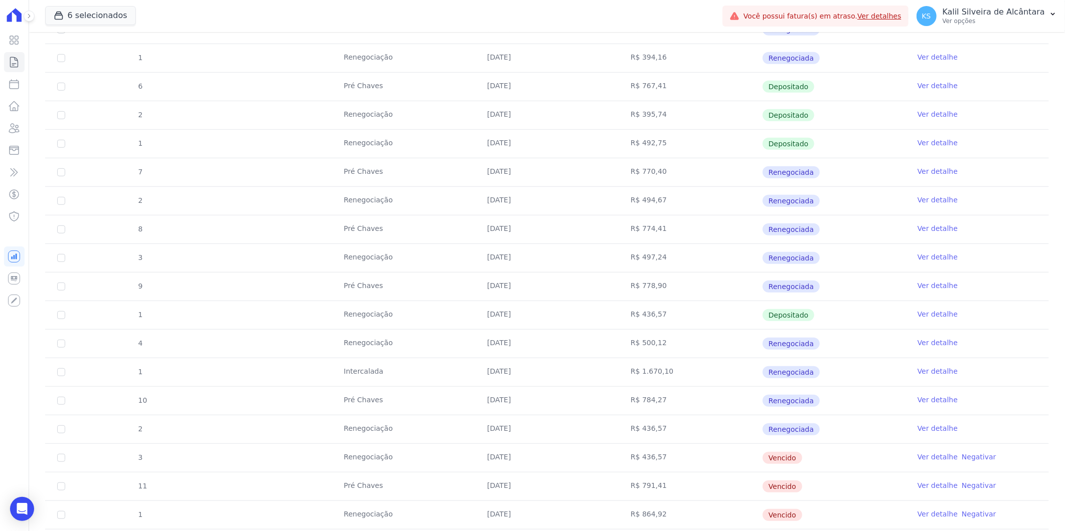
scroll to position [445, 0]
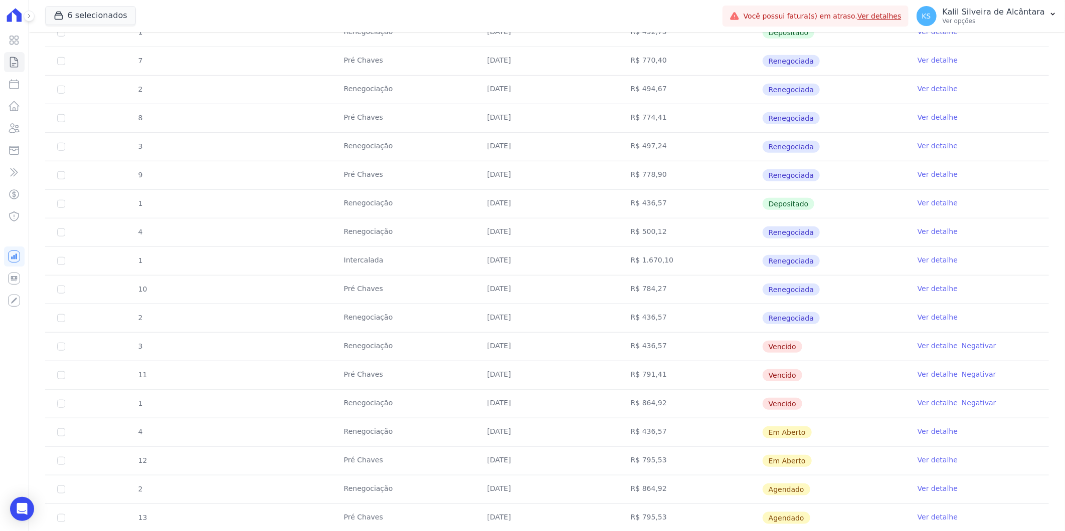
drag, startPoint x: 485, startPoint y: 322, endPoint x: 486, endPoint y: 307, distance: 15.1
click at [486, 307] on td "[DATE]" at bounding box center [546, 318] width 143 height 28
drag, startPoint x: 486, startPoint y: 307, endPoint x: 577, endPoint y: 324, distance: 92.2
click at [584, 321] on td "[DATE]" at bounding box center [546, 318] width 143 height 28
drag, startPoint x: 484, startPoint y: 344, endPoint x: 523, endPoint y: 397, distance: 66.0
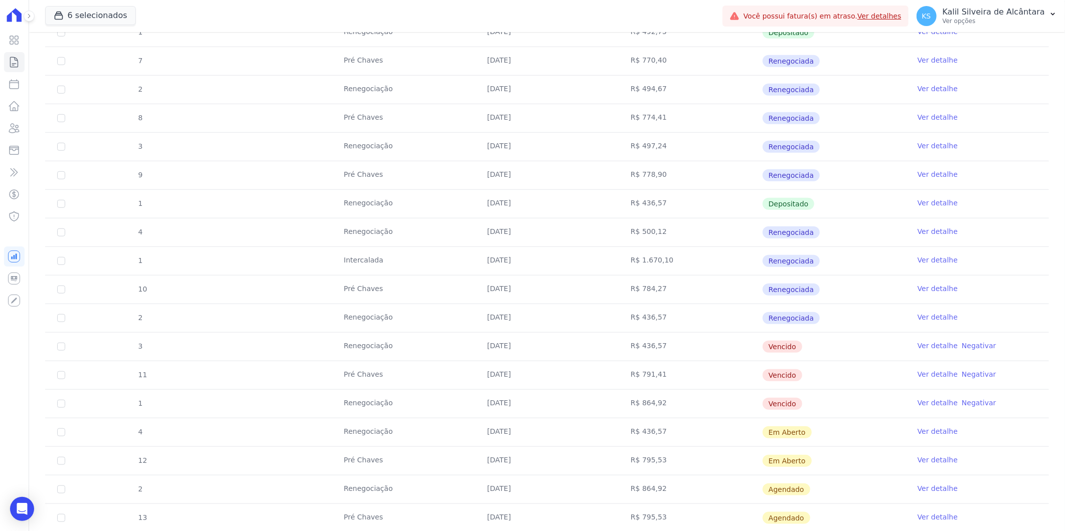
click at [523, 397] on tbody "3 Pré [PERSON_NAME] [DATE] R$ 754,29 Depositado Ver detalhe 1 Renegociação [DAT…" at bounding box center [546, 247] width 1003 height 914
drag, startPoint x: 523, startPoint y: 397, endPoint x: 447, endPoint y: 403, distance: 76.4
click at [448, 404] on td "Renegociação" at bounding box center [403, 404] width 143 height 28
click at [361, 349] on td "Renegociação" at bounding box center [403, 347] width 143 height 28
click at [454, 349] on td "Renegociação" at bounding box center [403, 347] width 143 height 28
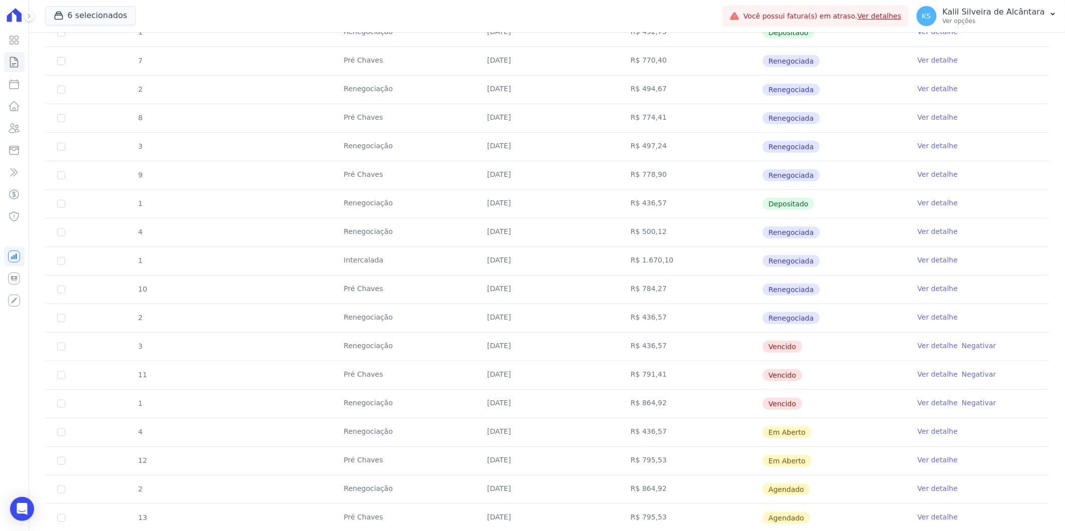
drag, startPoint x: 470, startPoint y: 343, endPoint x: 499, endPoint y: 347, distance: 29.3
click at [499, 347] on tr "3 Renegociação [DATE] R$ 436,57 [GEOGRAPHIC_DATA] Ver detalhe Negativar" at bounding box center [546, 346] width 1003 height 29
drag, startPoint x: 499, startPoint y: 347, endPoint x: 508, endPoint y: 366, distance: 20.4
click at [508, 366] on td "[DATE]" at bounding box center [546, 375] width 143 height 28
drag, startPoint x: 361, startPoint y: 402, endPoint x: 515, endPoint y: 404, distance: 153.4
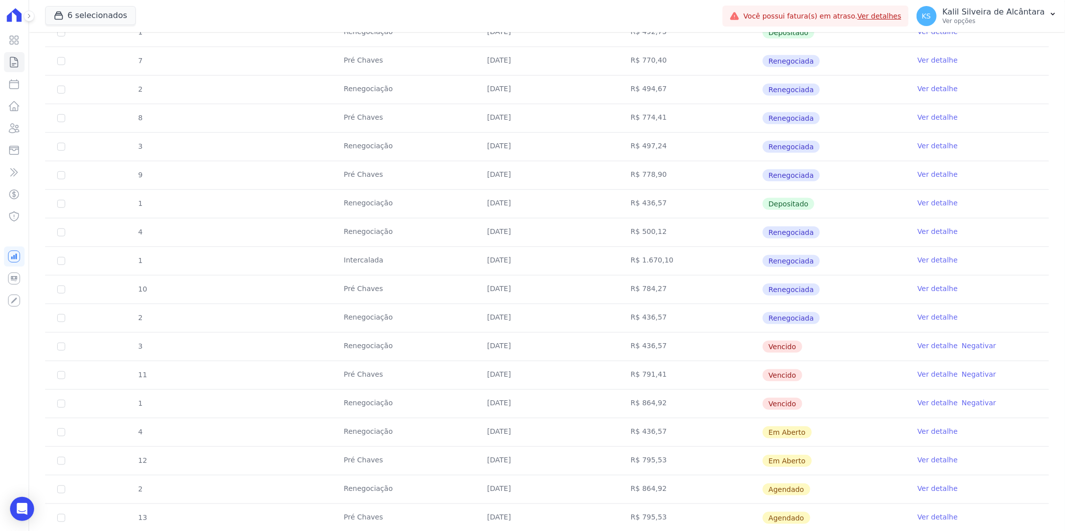
click at [515, 404] on tr "1 Renegociação [DATE] R$ 864,92 [GEOGRAPHIC_DATA] Ver detalhe Negativar" at bounding box center [546, 403] width 1003 height 29
click at [452, 339] on td "Renegociação" at bounding box center [403, 347] width 143 height 28
drag, startPoint x: 452, startPoint y: 339, endPoint x: 440, endPoint y: 407, distance: 68.8
click at [440, 407] on td "Renegociação" at bounding box center [403, 404] width 143 height 28
drag, startPoint x: 440, startPoint y: 407, endPoint x: 387, endPoint y: 342, distance: 83.1
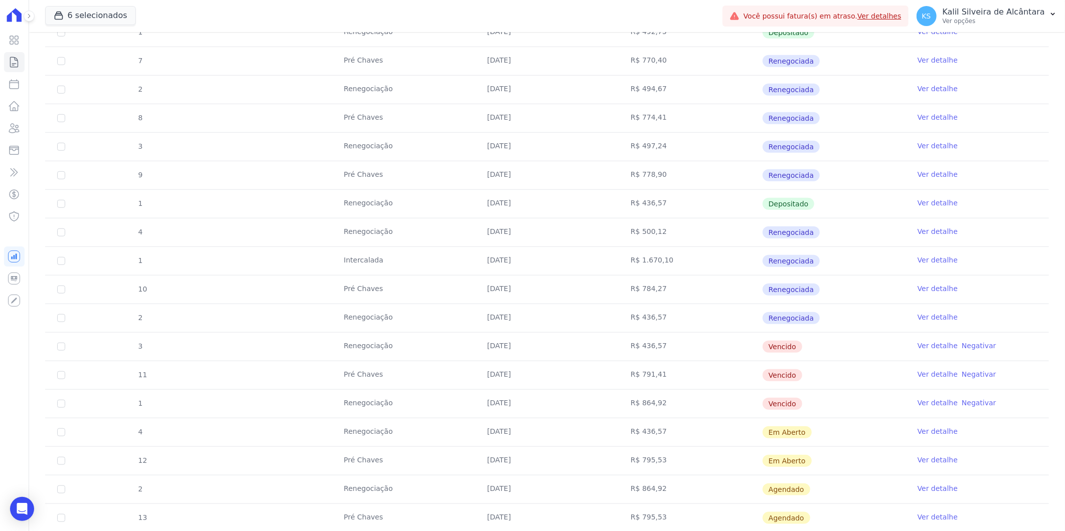
click at [387, 342] on td "Renegociação" at bounding box center [403, 347] width 143 height 28
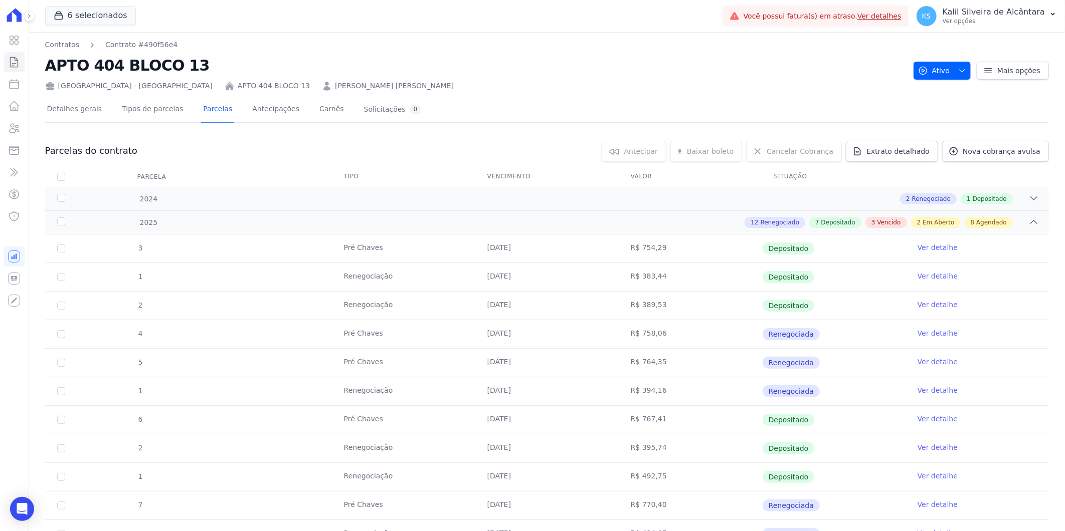
scroll to position [0, 0]
click at [21, 130] on link "Clientes" at bounding box center [14, 128] width 21 height 20
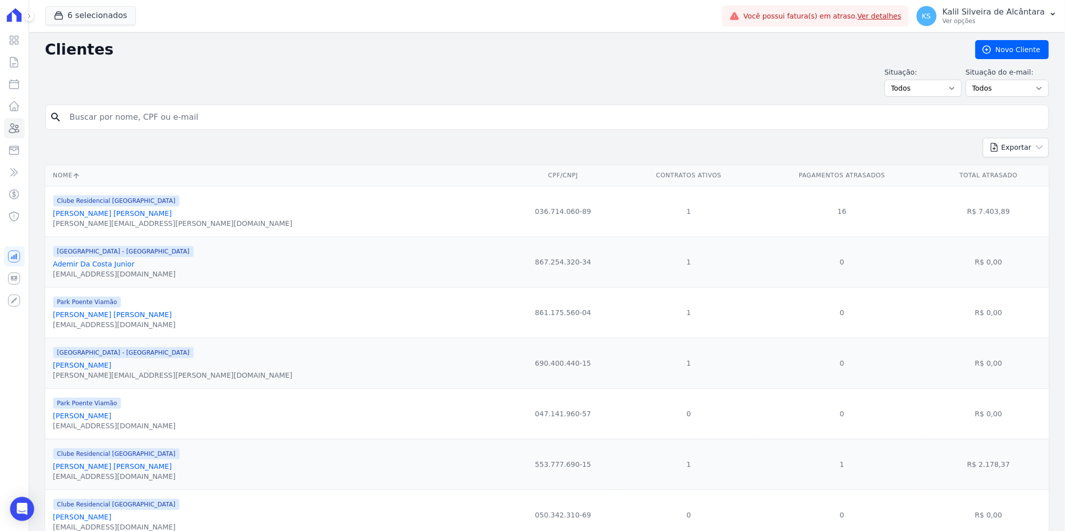
click at [190, 116] on input "search" at bounding box center [554, 117] width 980 height 20
paste input "[PERSON_NAME]"
type input "[PERSON_NAME]"
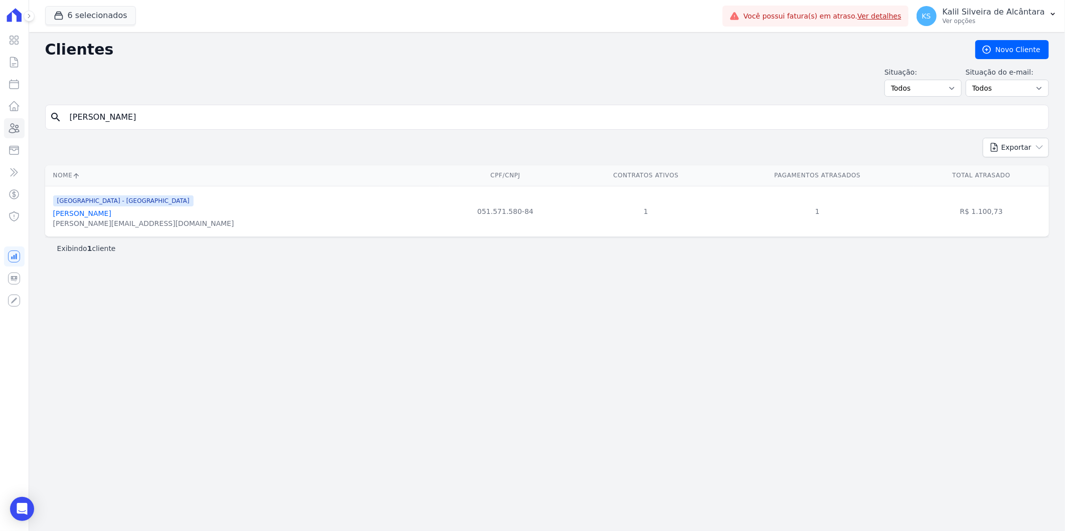
click at [97, 215] on link "[PERSON_NAME]" at bounding box center [82, 214] width 58 height 8
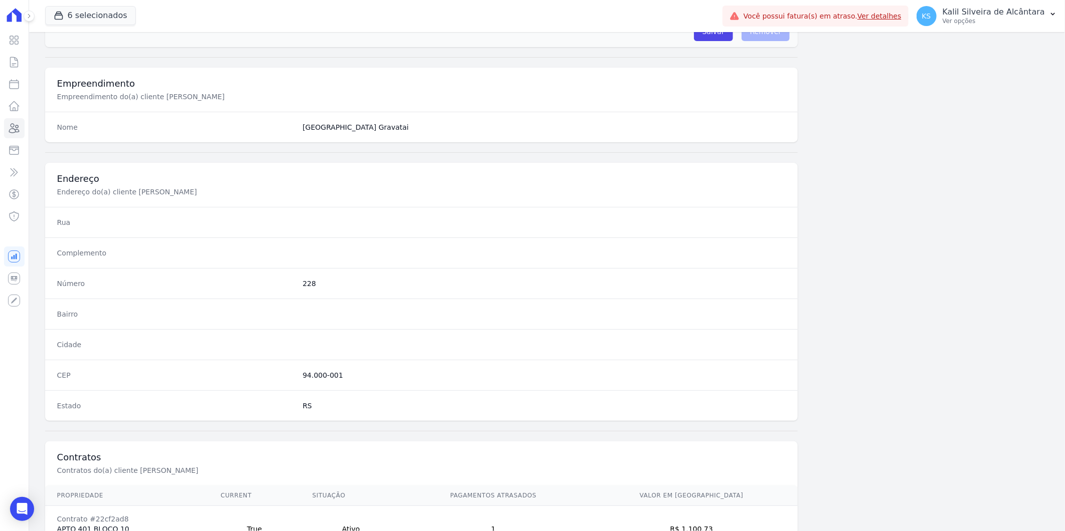
scroll to position [454, 0]
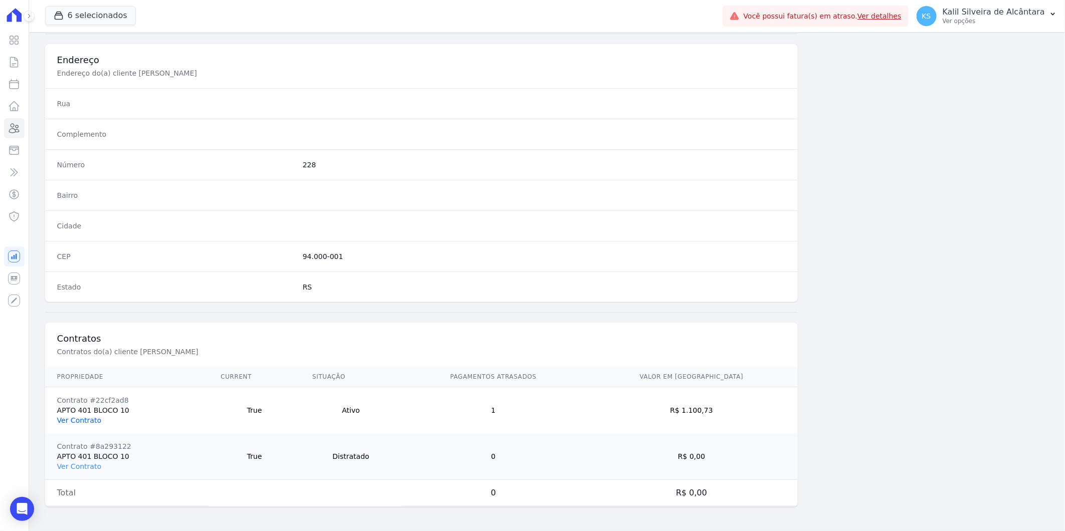
click at [83, 422] on link "Ver Contrato" at bounding box center [79, 421] width 44 height 8
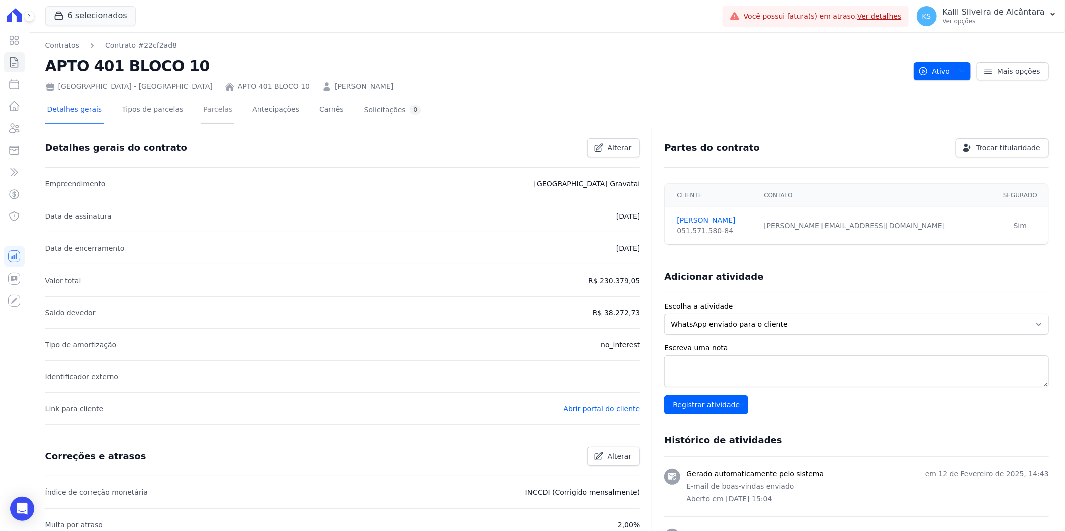
click at [210, 119] on link "Parcelas" at bounding box center [217, 110] width 33 height 27
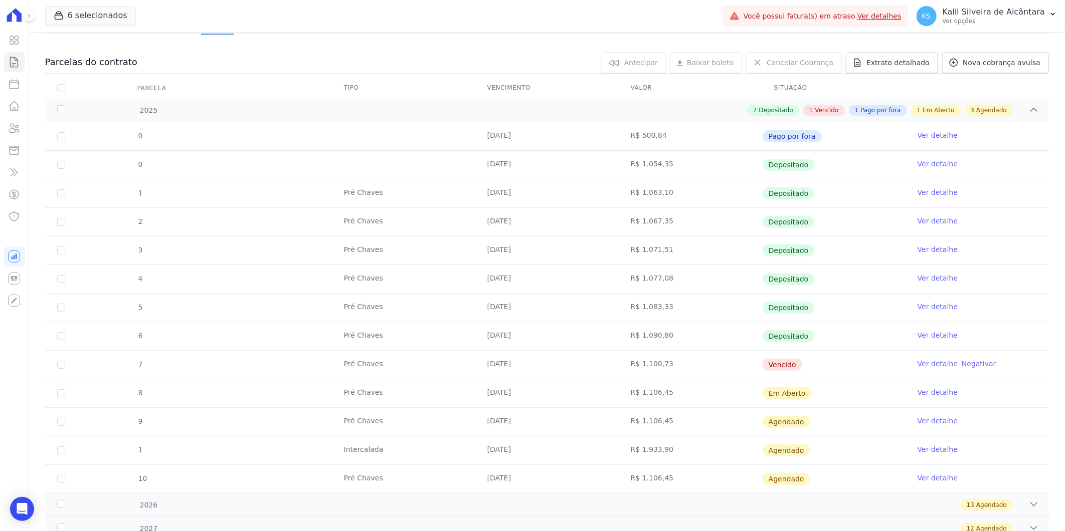
scroll to position [176, 0]
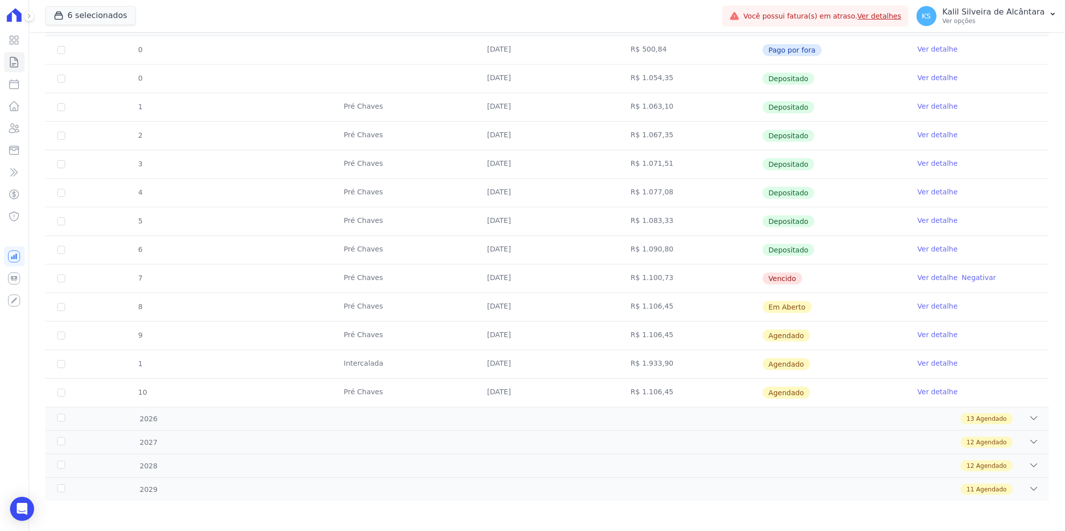
drag, startPoint x: 550, startPoint y: 273, endPoint x: 467, endPoint y: 279, distance: 83.4
click at [467, 279] on tr "7 Pré [PERSON_NAME] [DATE] R$ 1.100,73 [GEOGRAPHIC_DATA] Ver detalhe Negativar" at bounding box center [546, 278] width 1003 height 29
click at [597, 69] on td "[DATE]" at bounding box center [546, 79] width 143 height 28
click at [15, 136] on link "Clientes" at bounding box center [14, 128] width 21 height 20
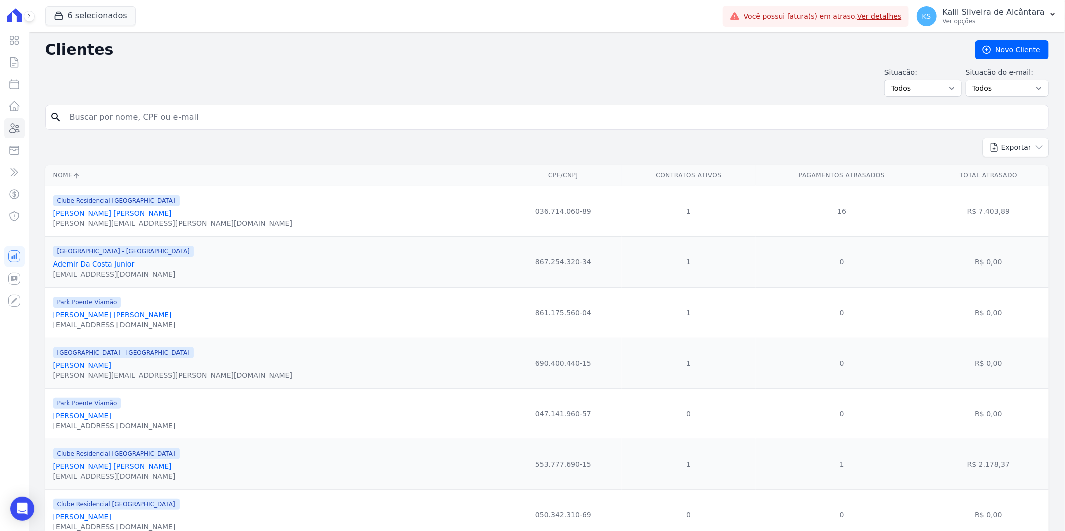
click at [183, 117] on input "search" at bounding box center [554, 117] width 980 height 20
paste input "[PERSON_NAME] [PERSON_NAME]"
type input "[PERSON_NAME] [PERSON_NAME]"
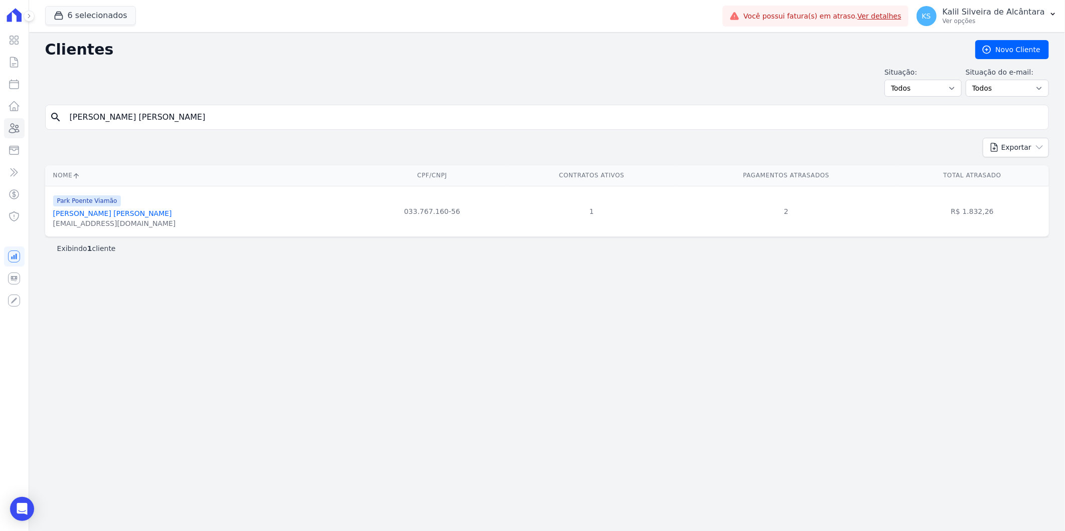
drag, startPoint x: 680, startPoint y: 404, endPoint x: 673, endPoint y: 399, distance: 8.6
click at [673, 399] on div "Clientes [GEOGRAPHIC_DATA] Situação: Todos Adimplentes Inadimplentes Situação d…" at bounding box center [547, 281] width 1036 height 499
click at [73, 213] on link "[PERSON_NAME] [PERSON_NAME]" at bounding box center [112, 214] width 119 height 8
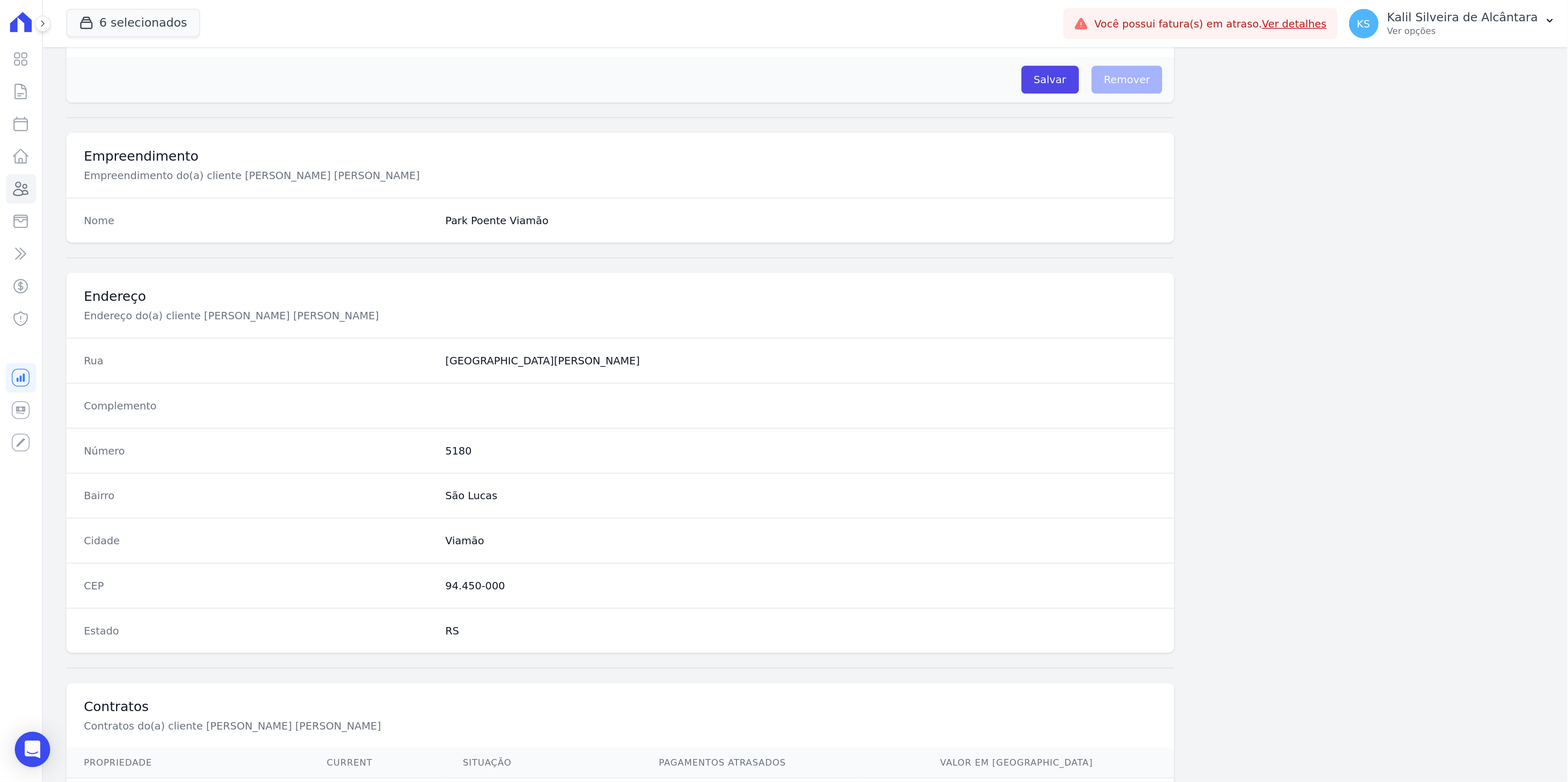
scroll to position [334, 0]
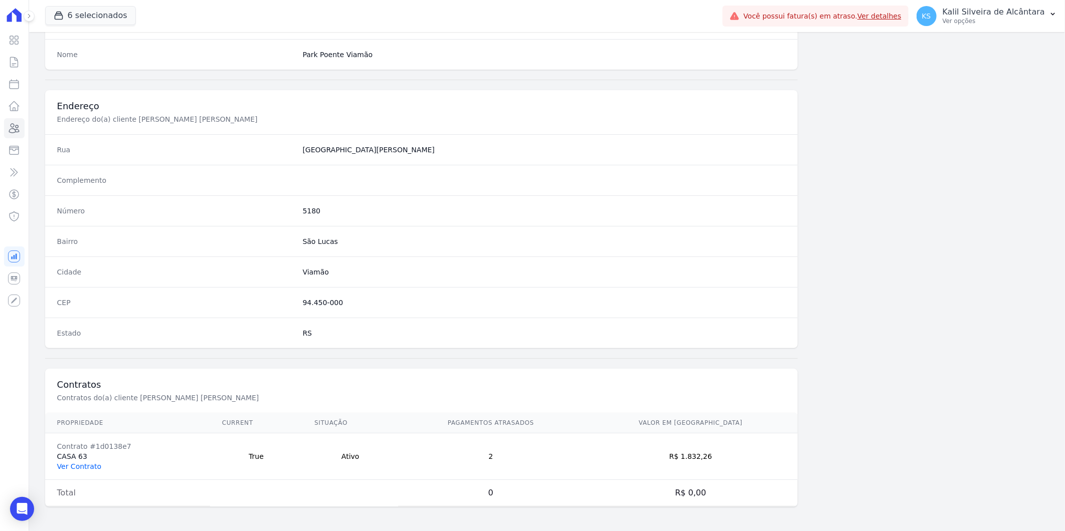
click at [87, 465] on link "Ver Contrato" at bounding box center [79, 467] width 44 height 8
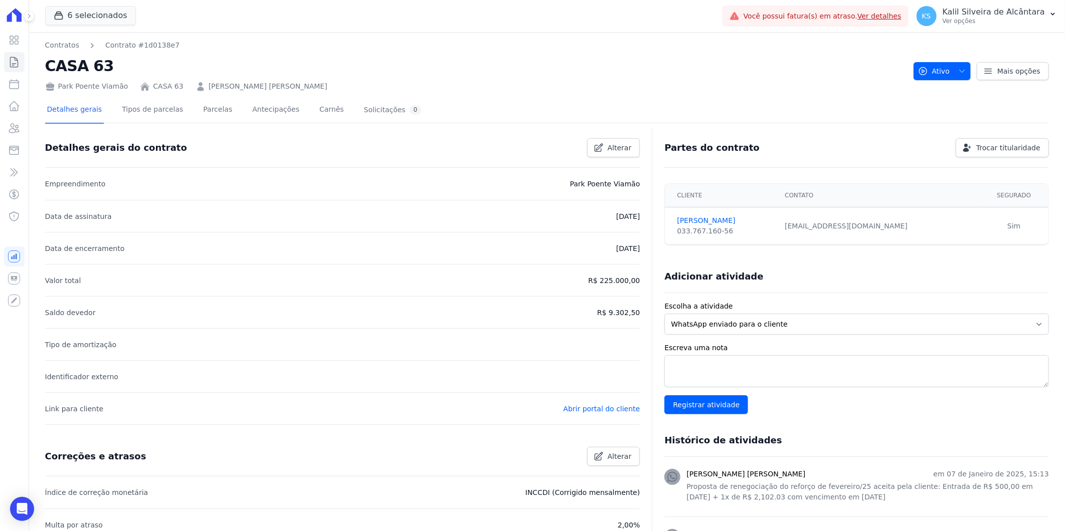
click at [219, 101] on div "Detalhes gerais Tipos de parcelas [GEOGRAPHIC_DATA] Antecipações [PERSON_NAME] …" at bounding box center [234, 110] width 378 height 27
click at [214, 103] on link "Parcelas" at bounding box center [217, 110] width 33 height 27
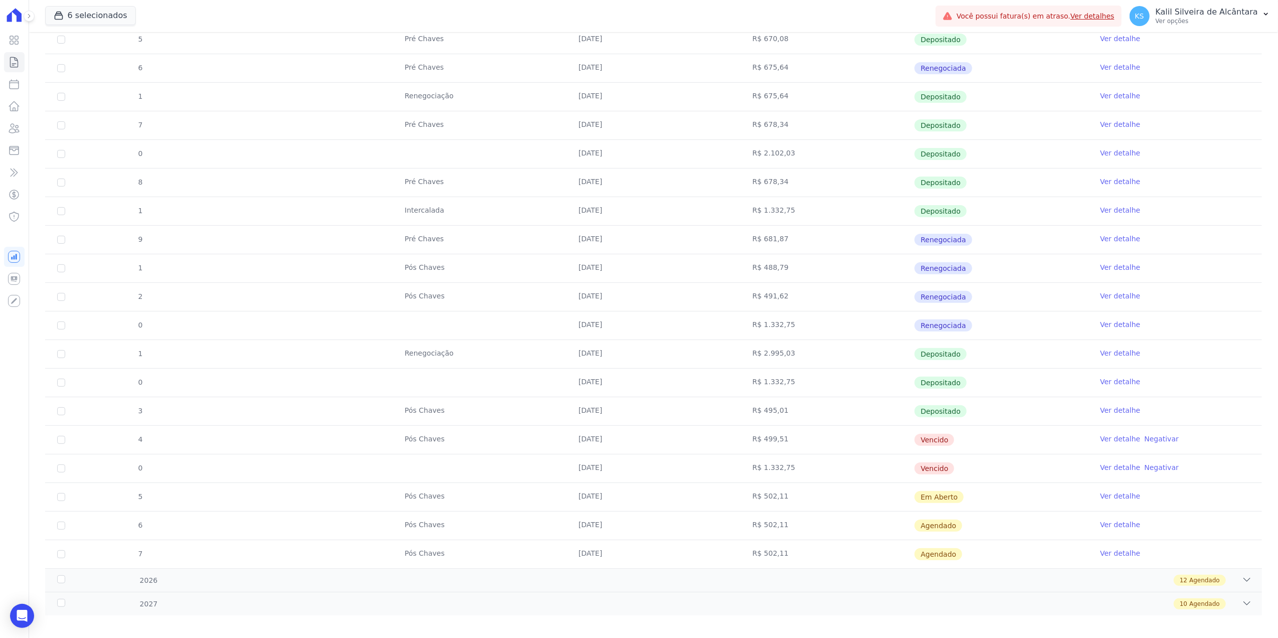
scroll to position [267, 0]
click at [13, 135] on link "Clientes" at bounding box center [14, 128] width 21 height 20
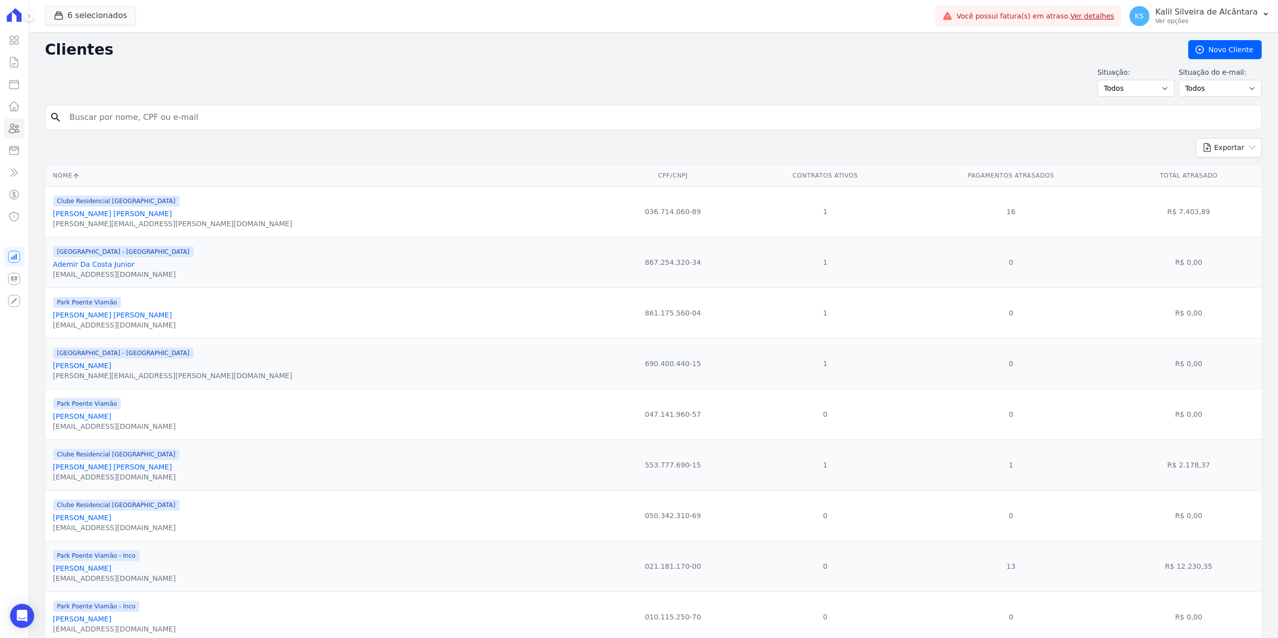
click at [223, 119] on input "search" at bounding box center [660, 117] width 1193 height 20
paste input "[PERSON_NAME] [PERSON_NAME]"
type input "[PERSON_NAME] [PERSON_NAME]"
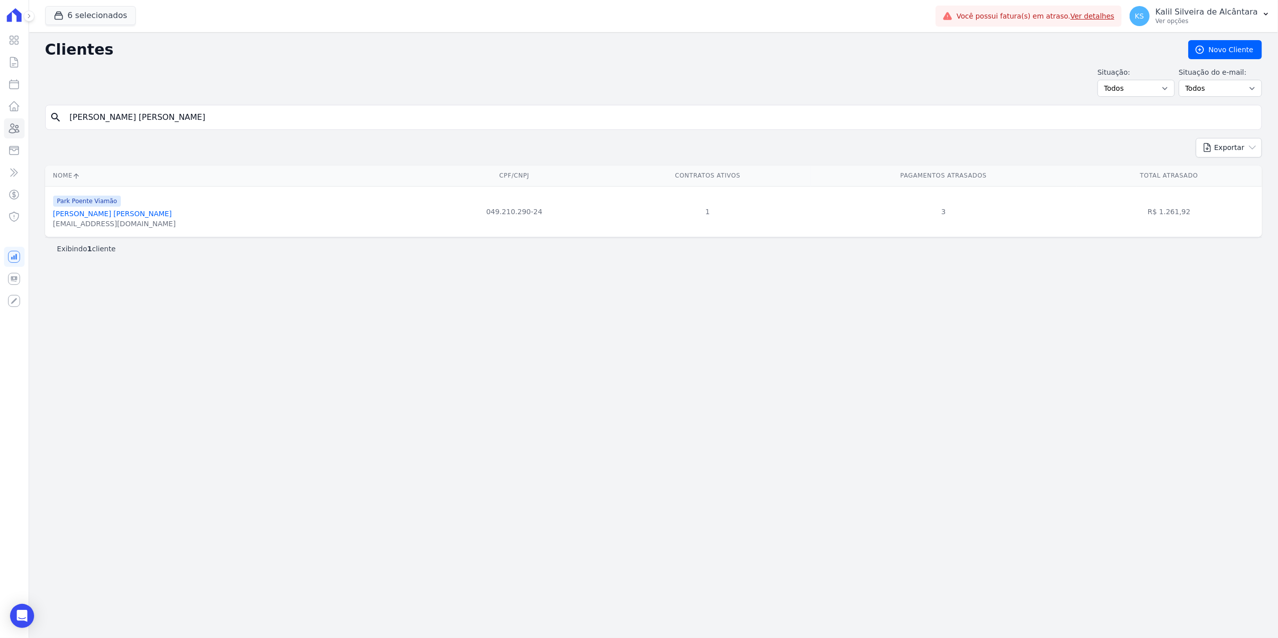
click at [106, 211] on div "Park Poente Viamão [PERSON_NAME] De Oliveira [EMAIL_ADDRESS][DOMAIN_NAME]" at bounding box center [114, 211] width 123 height 34
click at [145, 215] on link "[PERSON_NAME] [PERSON_NAME]" at bounding box center [112, 214] width 119 height 8
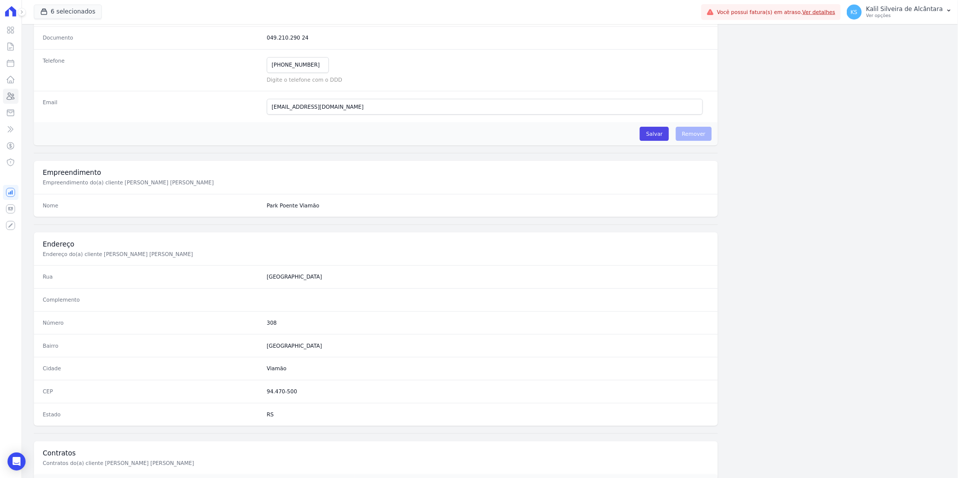
scroll to position [305, 0]
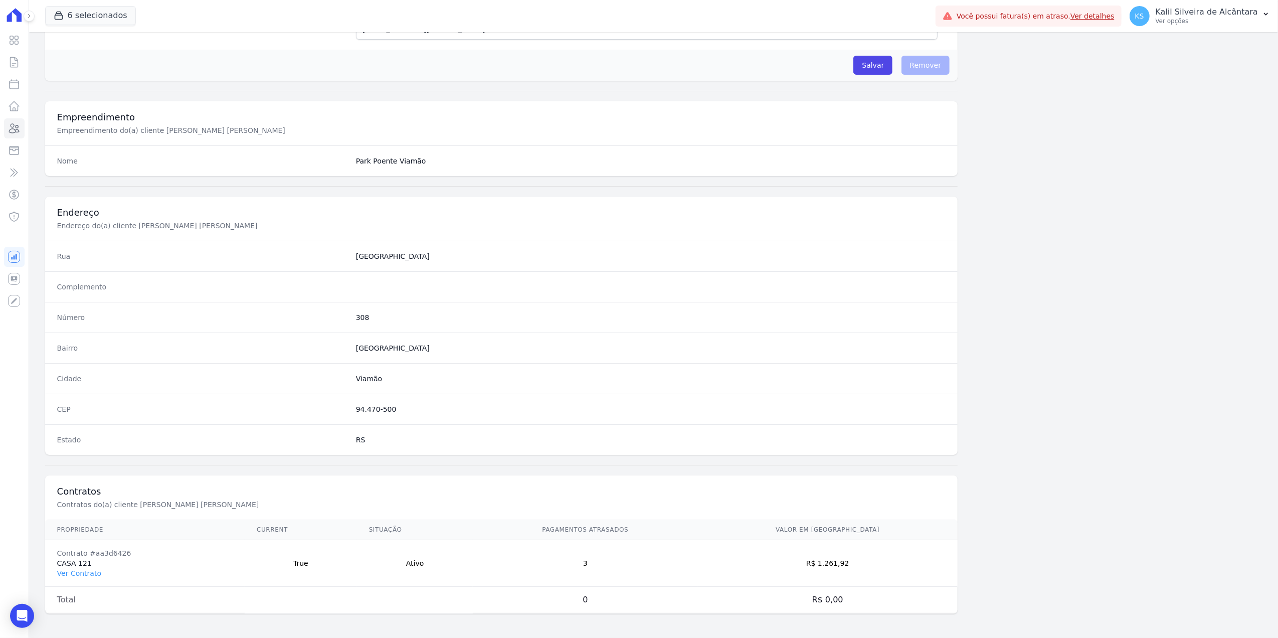
click at [74, 531] on td "Contrato #aa3d6426 CASA 121 Ver Contrato" at bounding box center [144, 563] width 199 height 47
click at [83, 531] on link "Ver Contrato" at bounding box center [79, 573] width 44 height 8
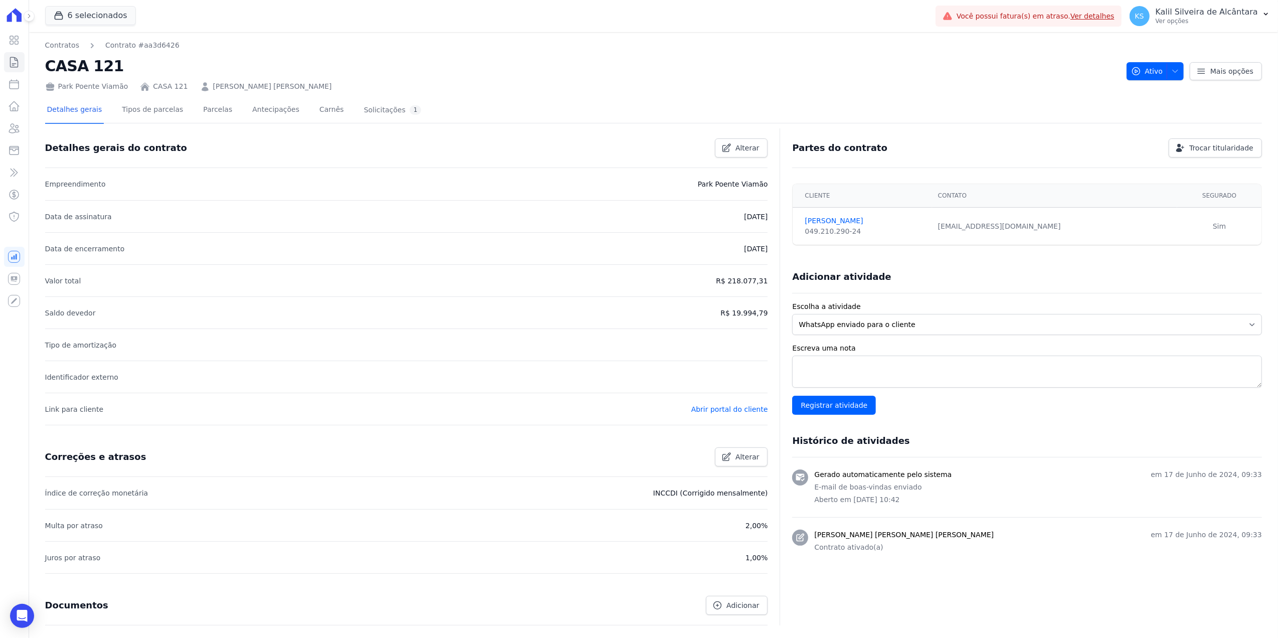
click at [187, 99] on div "Detalhes gerais Tipos de parcelas [GEOGRAPHIC_DATA] Antecipações [PERSON_NAME] …" at bounding box center [234, 110] width 378 height 27
click at [203, 105] on link "Parcelas" at bounding box center [217, 110] width 33 height 27
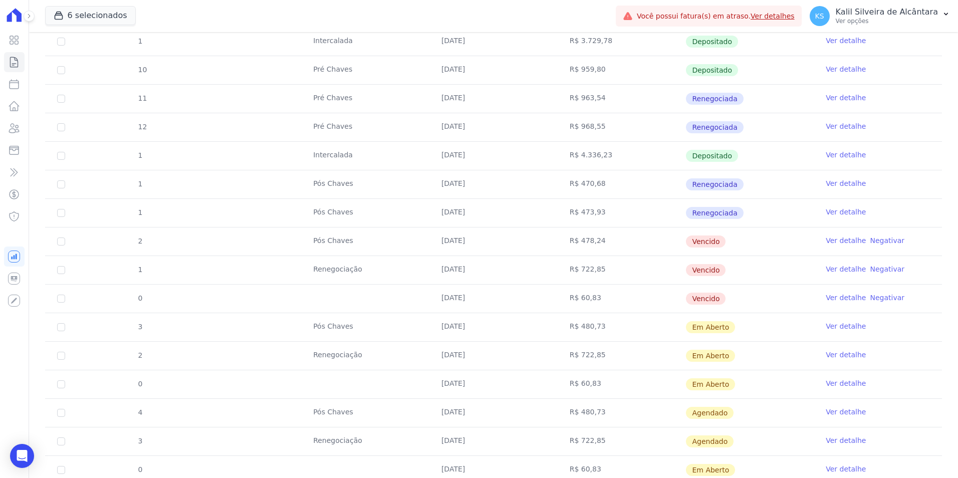
scroll to position [351, 0]
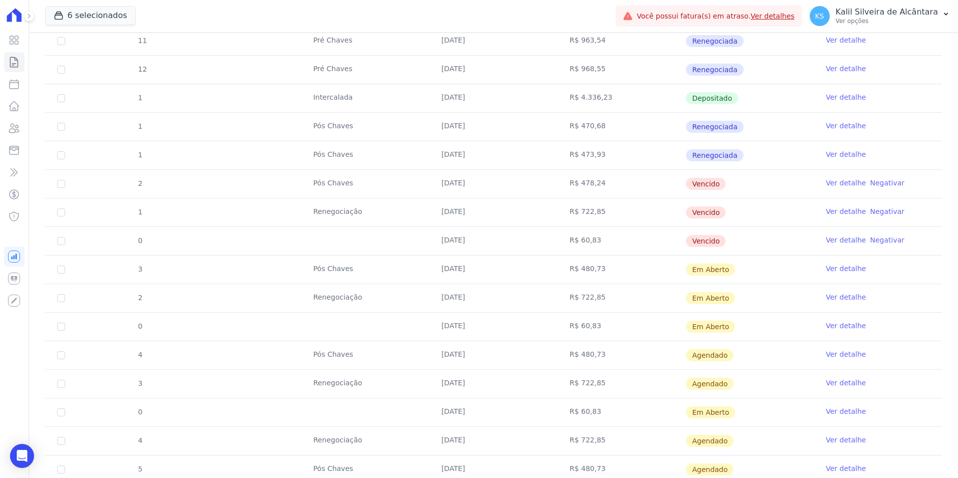
drag, startPoint x: 625, startPoint y: 245, endPoint x: 373, endPoint y: 167, distance: 263.3
click at [373, 167] on tbody "7 Pré [PERSON_NAME] [DATE] R$ 943,39 Depositado Ver detalhe 8 Pré [PERSON_NAME]…" at bounding box center [493, 198] width 897 height 628
drag, startPoint x: 373, startPoint y: 167, endPoint x: 331, endPoint y: 243, distance: 86.2
click at [315, 234] on td at bounding box center [365, 241] width 128 height 28
drag, startPoint x: 320, startPoint y: 218, endPoint x: 373, endPoint y: 217, distance: 53.1
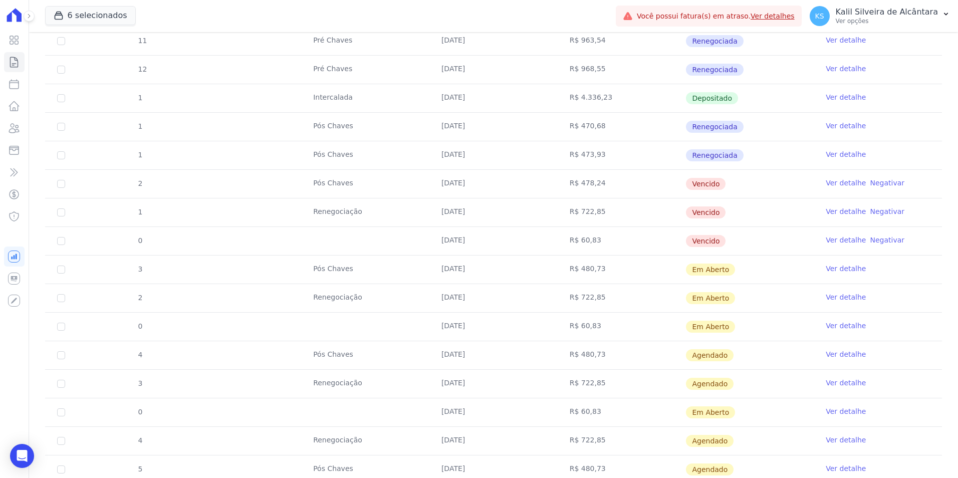
click at [373, 217] on tbody "7 Pré [PERSON_NAME] [DATE] R$ 943,39 Depositado Ver detalhe 8 Pré [PERSON_NAME]…" at bounding box center [493, 198] width 897 height 628
drag, startPoint x: 373, startPoint y: 217, endPoint x: 358, endPoint y: 245, distance: 31.8
click at [358, 245] on td at bounding box center [365, 241] width 128 height 28
drag, startPoint x: 511, startPoint y: 339, endPoint x: 625, endPoint y: 328, distance: 114.3
click at [625, 328] on tr "0 [DATE] R$ 60,83 Em [GEOGRAPHIC_DATA] Ver detalhe" at bounding box center [493, 326] width 897 height 29
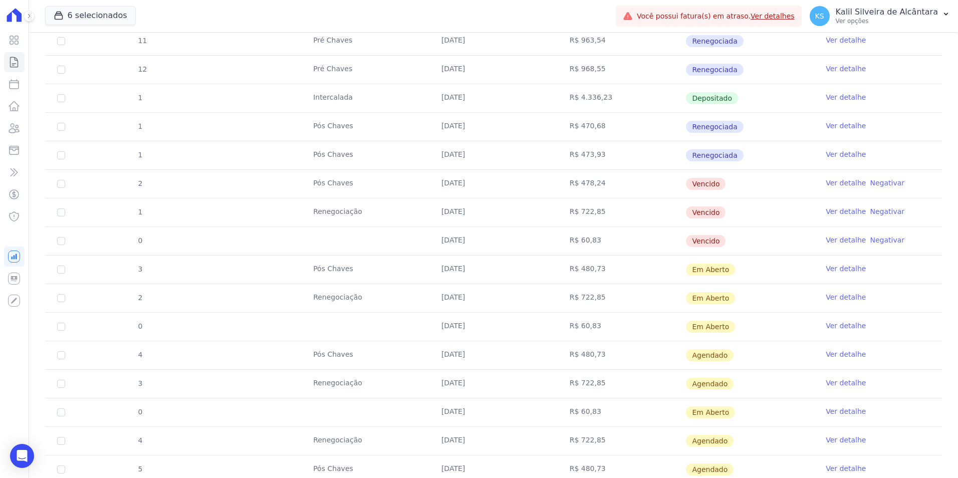
drag, startPoint x: 625, startPoint y: 328, endPoint x: 599, endPoint y: 337, distance: 27.1
click at [596, 327] on td "R$ 60,83" at bounding box center [622, 327] width 128 height 28
click at [22, 134] on link "Clientes" at bounding box center [14, 128] width 21 height 20
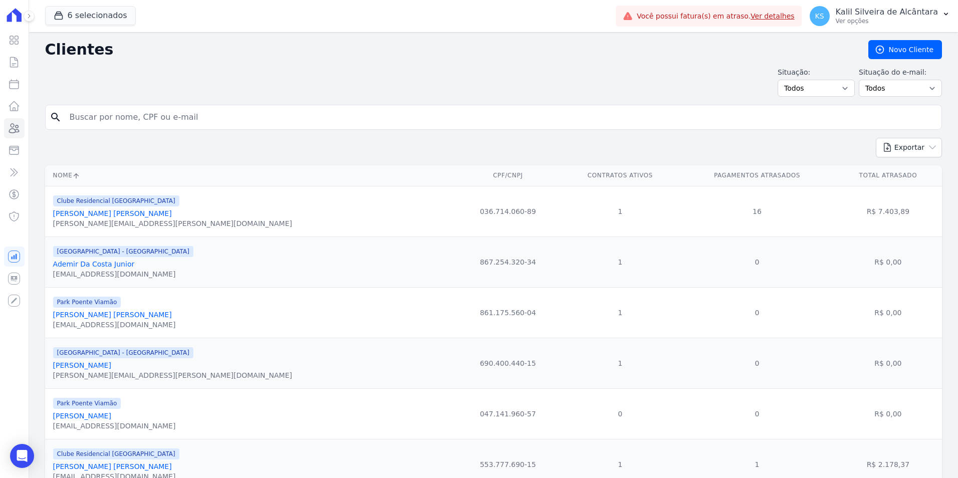
click at [243, 118] on input "search" at bounding box center [501, 117] width 874 height 20
paste input "[PERSON_NAME]"
type input "[PERSON_NAME]"
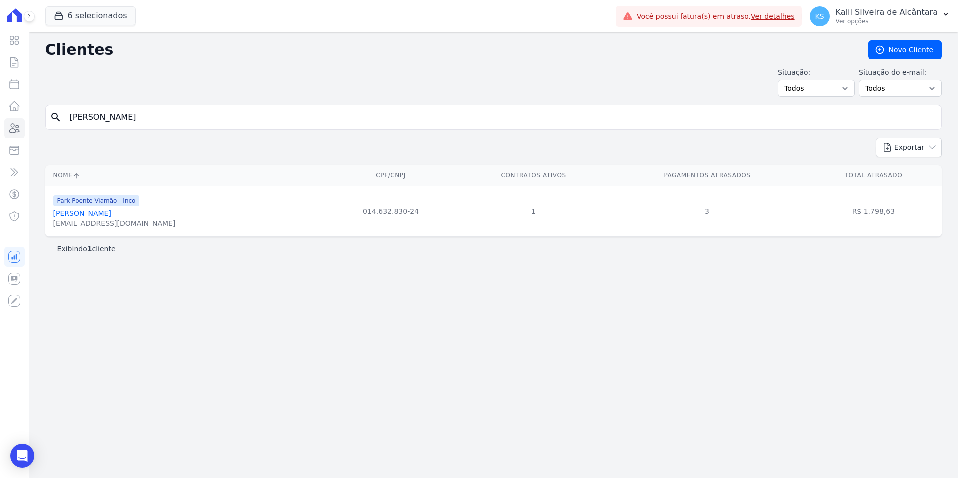
click at [103, 213] on link "[PERSON_NAME]" at bounding box center [82, 214] width 58 height 8
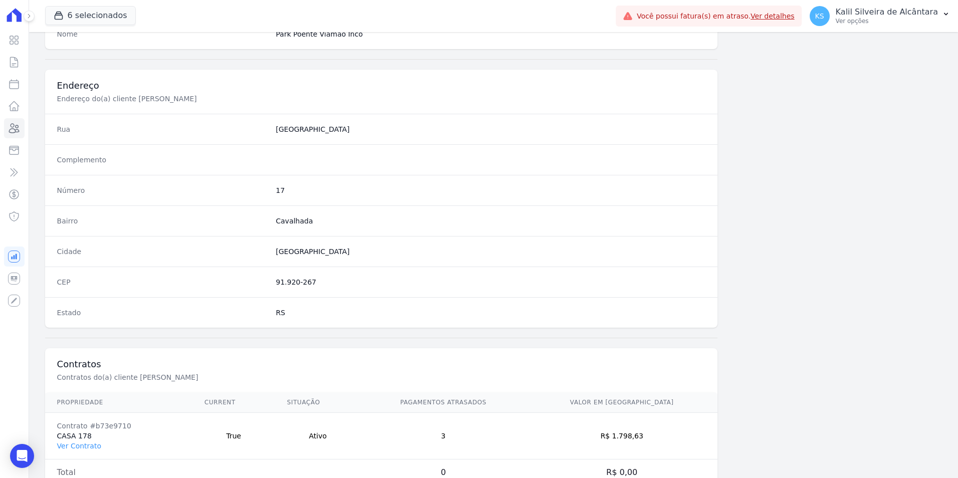
scroll to position [460, 0]
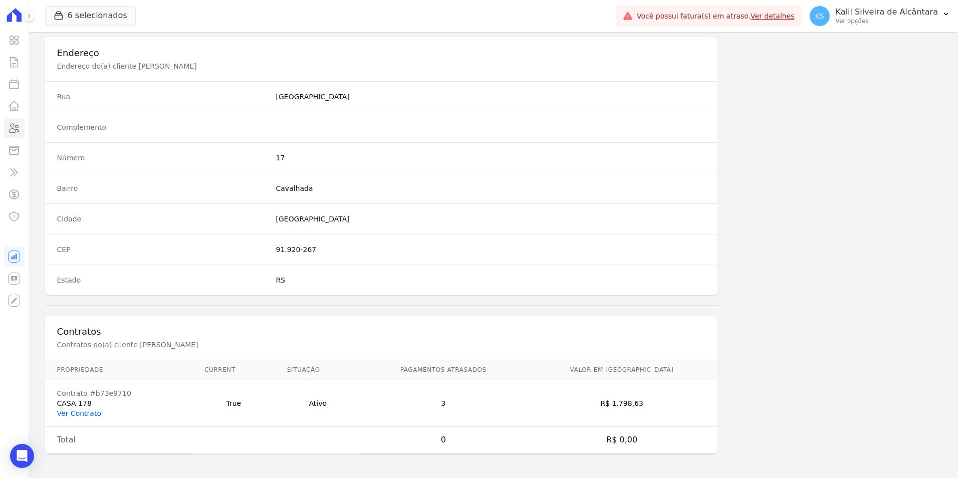
click at [75, 413] on link "Ver Contrato" at bounding box center [79, 414] width 44 height 8
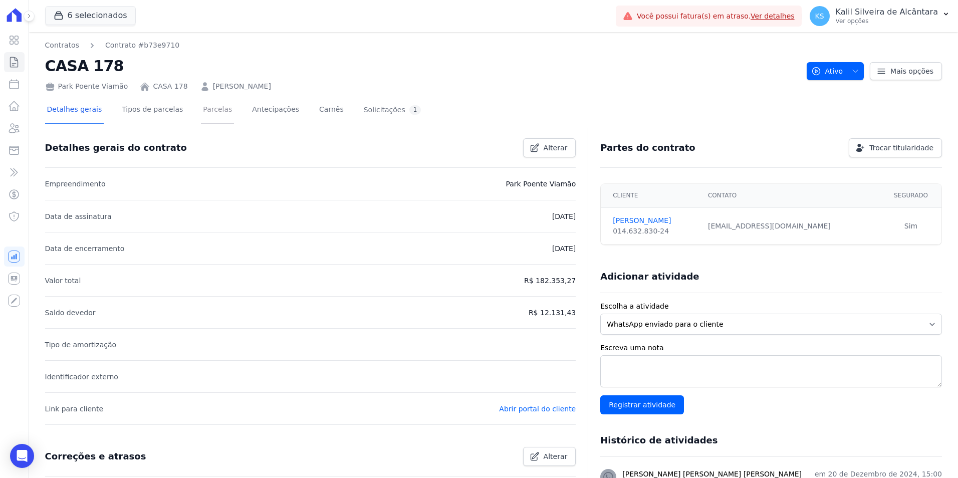
click at [201, 114] on link "Parcelas" at bounding box center [217, 110] width 33 height 27
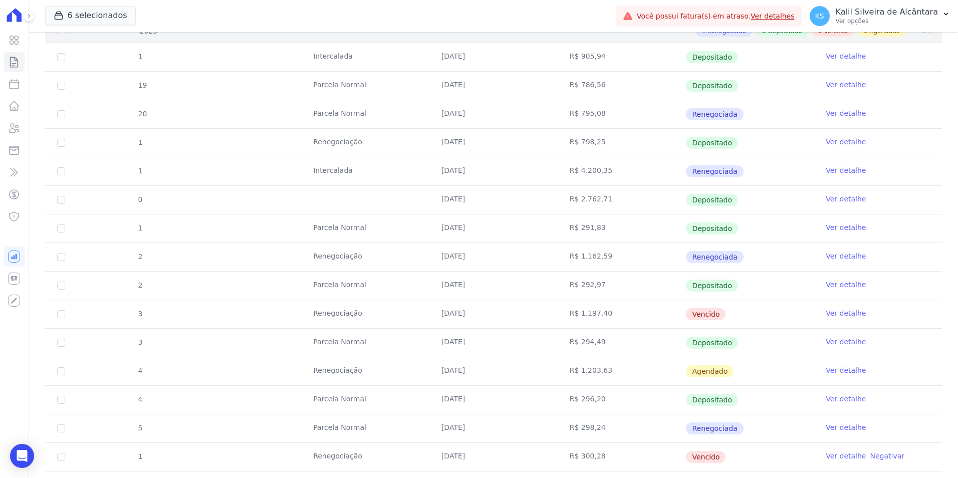
scroll to position [351, 0]
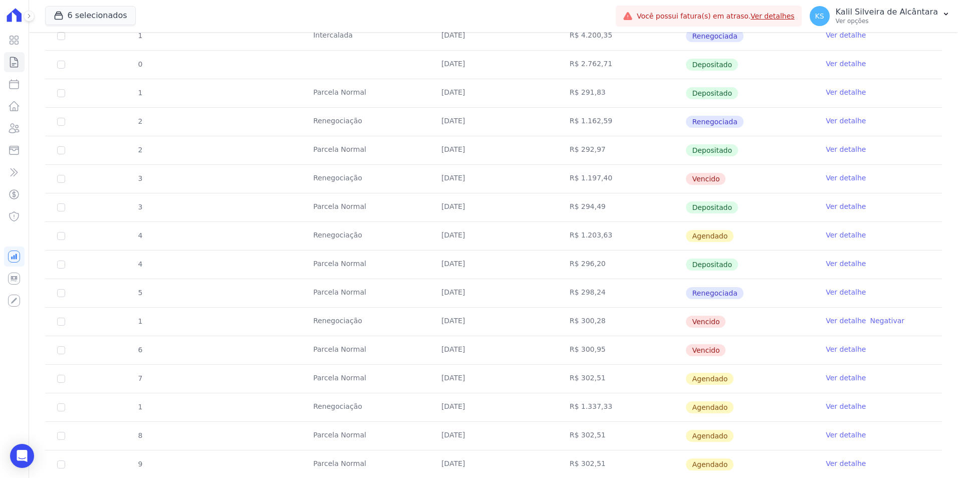
drag, startPoint x: 557, startPoint y: 183, endPoint x: 302, endPoint y: 192, distance: 255.8
click at [302, 192] on tr "3 Renegociação [DATE] R$ 1.197,40 [GEOGRAPHIC_DATA] Ver detalhe" at bounding box center [493, 178] width 897 height 29
click at [674, 299] on td "R$ 298,24" at bounding box center [622, 293] width 128 height 28
drag, startPoint x: 546, startPoint y: 368, endPoint x: 428, endPoint y: 304, distance: 134.4
click at [428, 304] on tbody "1 [GEOGRAPHIC_DATA] [DATE] R$ 905,94 Depositado Ver detalhe 19 [GEOGRAPHIC_DATA…" at bounding box center [493, 193] width 897 height 571
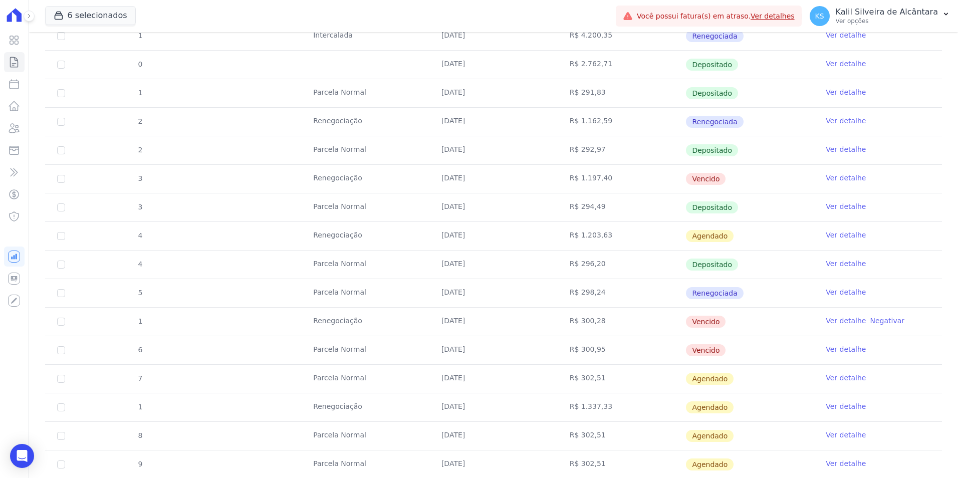
drag, startPoint x: 428, startPoint y: 304, endPoint x: 616, endPoint y: 331, distance: 189.9
click at [576, 321] on td "R$ 300,28" at bounding box center [622, 322] width 128 height 28
drag, startPoint x: 576, startPoint y: 350, endPoint x: 438, endPoint y: 320, distance: 142.1
click at [438, 320] on tbody "1 [GEOGRAPHIC_DATA] [DATE] R$ 905,94 Depositado Ver detalhe 19 [GEOGRAPHIC_DATA…" at bounding box center [493, 193] width 897 height 571
click at [567, 331] on td "R$ 300,28" at bounding box center [622, 322] width 128 height 28
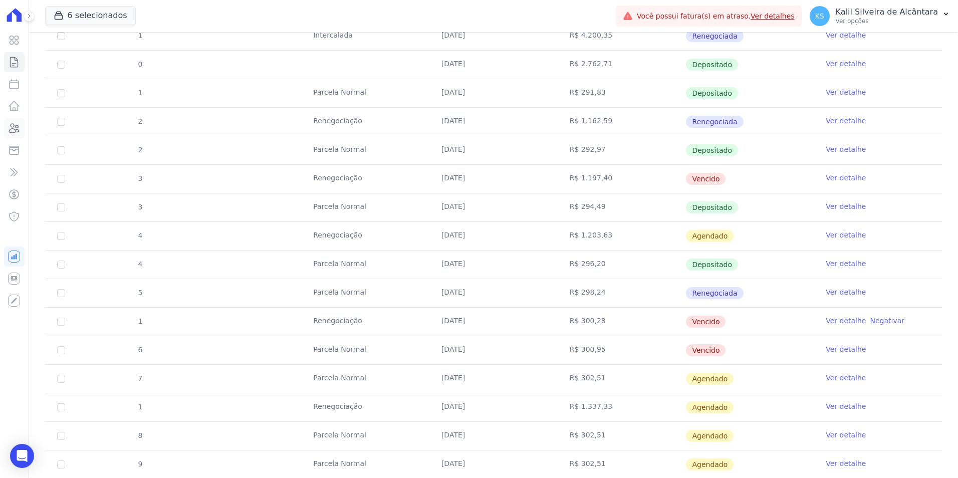
click at [16, 132] on icon at bounding box center [15, 128] width 10 height 9
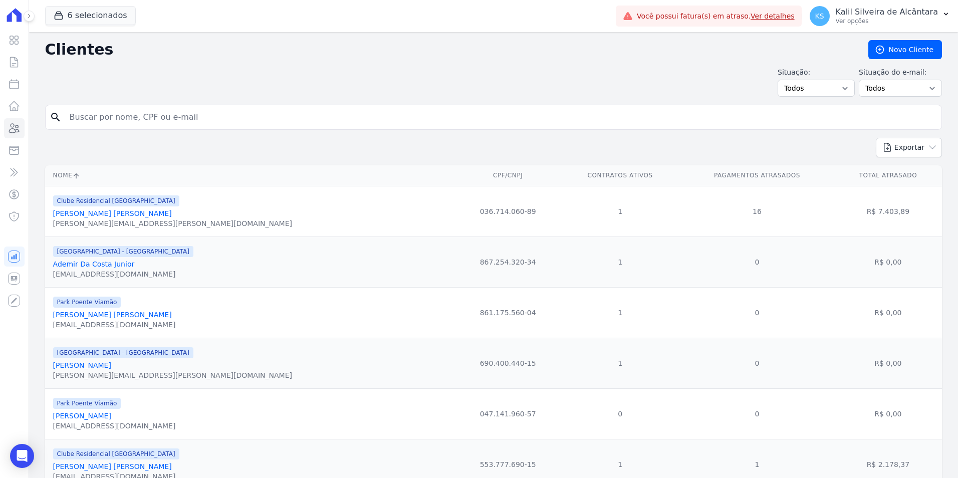
click at [154, 115] on input "search" at bounding box center [501, 117] width 874 height 20
type input "[PERSON_NAME] [PERSON_NAME]"
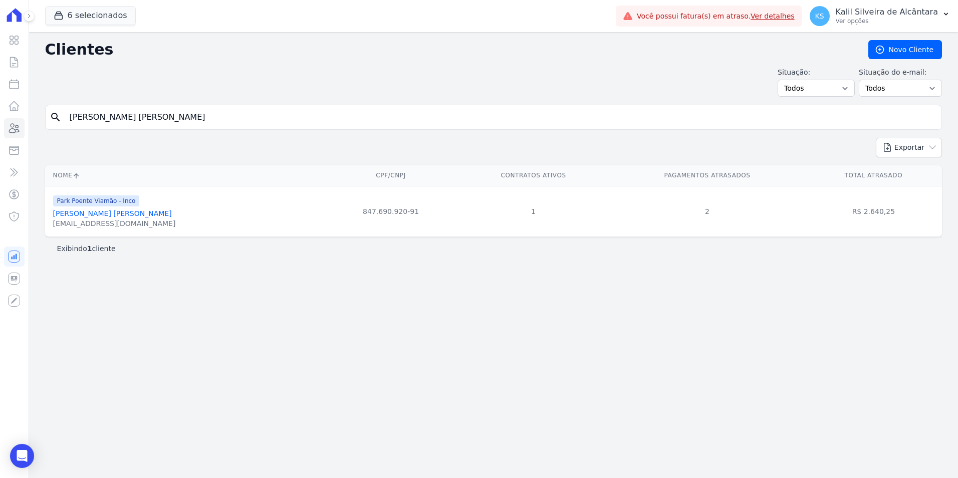
click at [93, 210] on link "[PERSON_NAME] [PERSON_NAME]" at bounding box center [112, 214] width 119 height 8
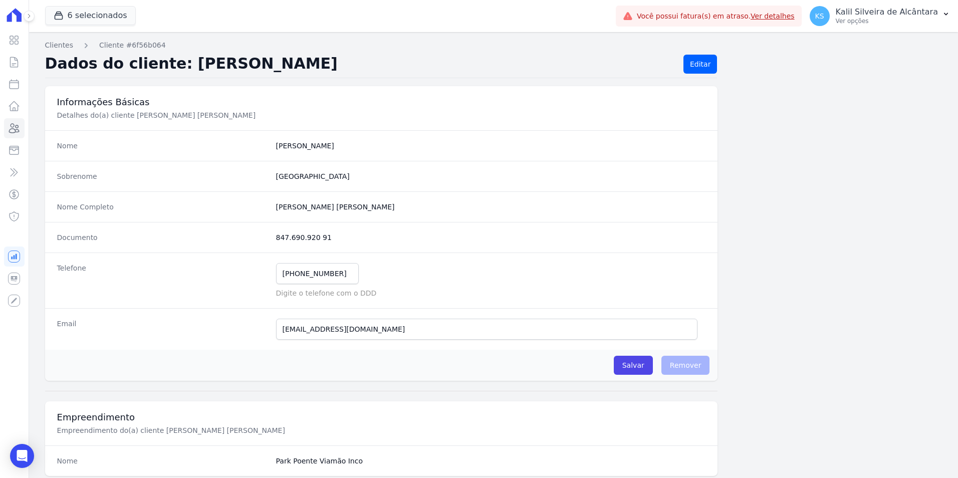
drag, startPoint x: 249, startPoint y: 23, endPoint x: 768, endPoint y: 165, distance: 538.4
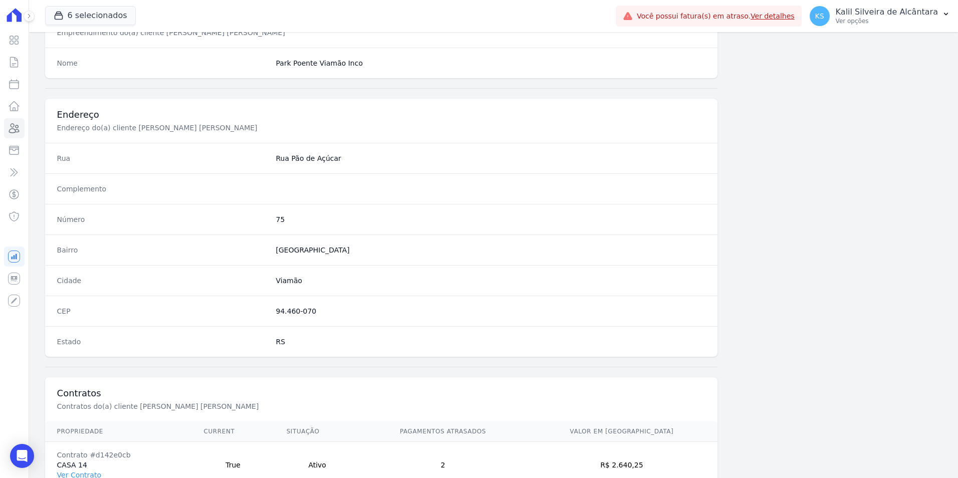
scroll to position [460, 0]
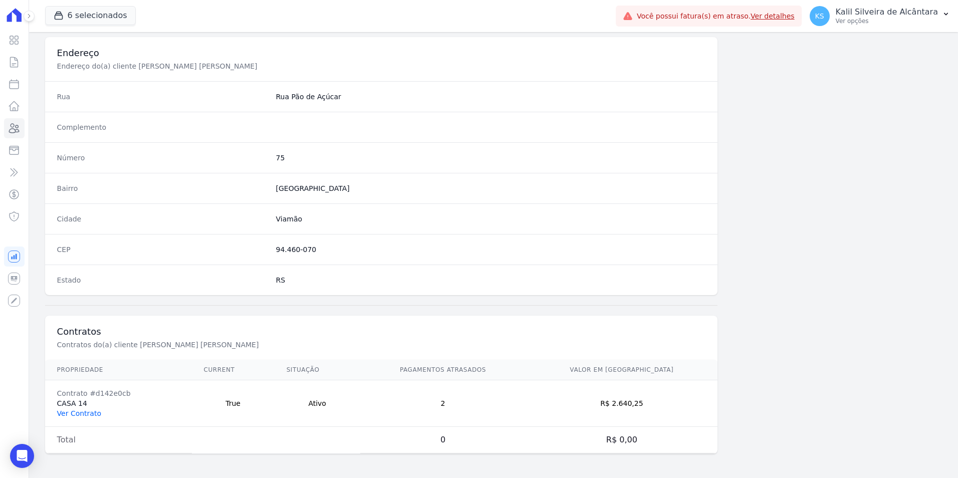
click at [90, 413] on link "Ver Contrato" at bounding box center [79, 414] width 44 height 8
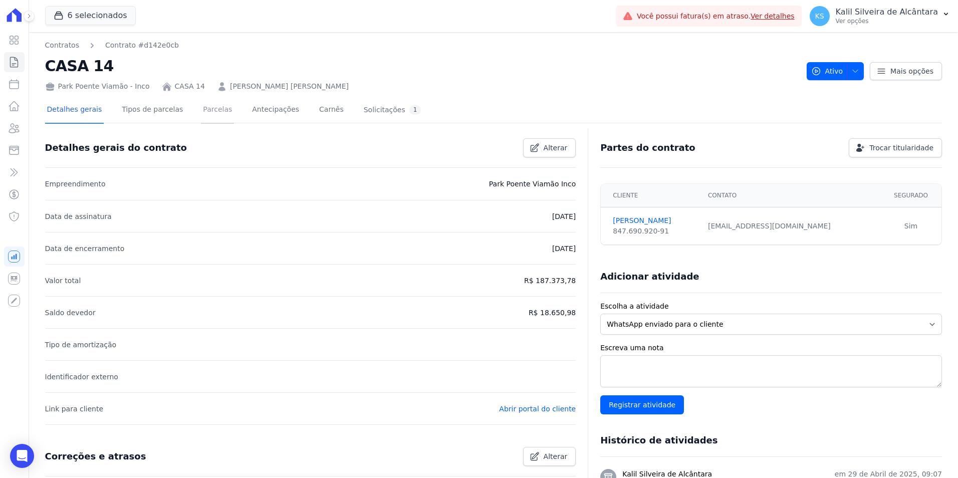
click at [215, 121] on link "Parcelas" at bounding box center [217, 110] width 33 height 27
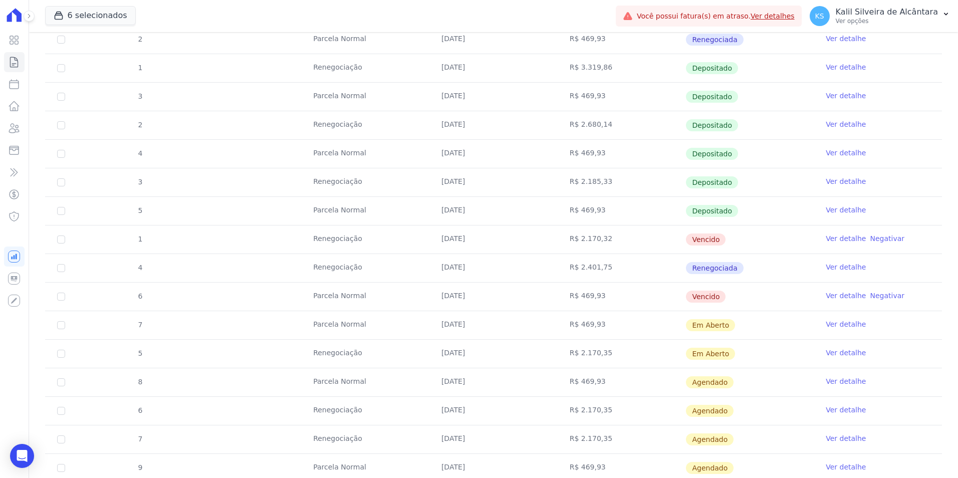
scroll to position [652, 0]
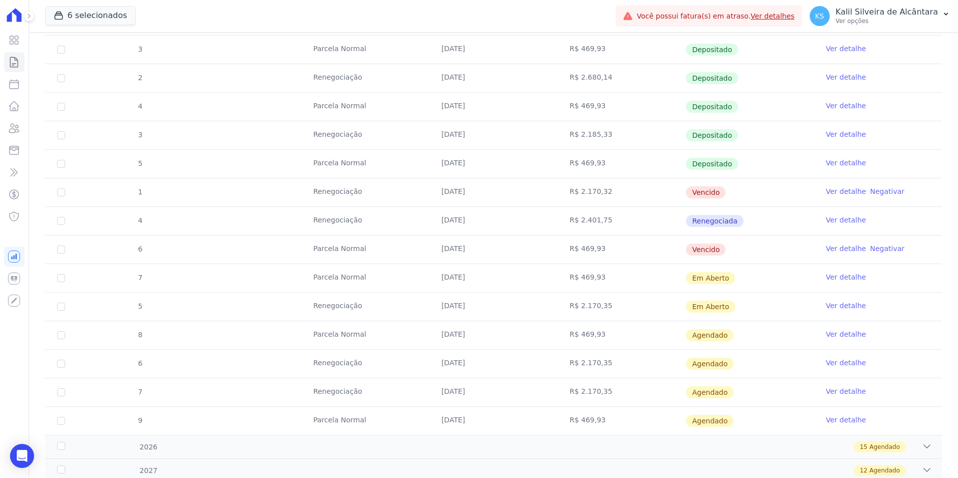
drag, startPoint x: 702, startPoint y: 249, endPoint x: 458, endPoint y: 246, distance: 243.6
click at [458, 246] on tr "6 [GEOGRAPHIC_DATA] [DATE] R$ 469,93 [GEOGRAPHIC_DATA] Ver detalhe Negativar" at bounding box center [493, 249] width 897 height 29
drag, startPoint x: 458, startPoint y: 246, endPoint x: 582, endPoint y: 234, distance: 124.4
click at [582, 234] on td "R$ 2.401,75" at bounding box center [622, 221] width 128 height 28
drag, startPoint x: 601, startPoint y: 247, endPoint x: 428, endPoint y: 247, distance: 172.9
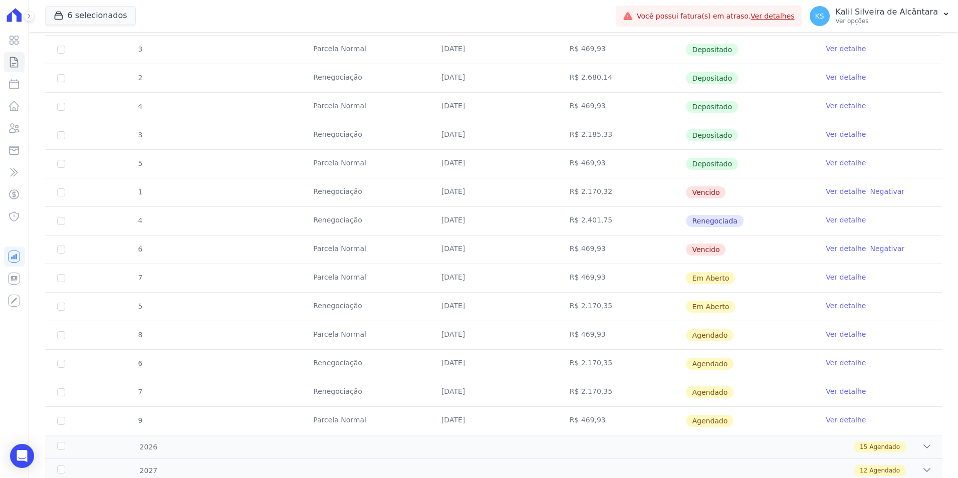
click at [428, 247] on tr "6 [GEOGRAPHIC_DATA] [DATE] R$ 469,93 [GEOGRAPHIC_DATA] Ver detalhe Negativar" at bounding box center [493, 249] width 897 height 29
drag, startPoint x: 587, startPoint y: 192, endPoint x: 454, endPoint y: 191, distance: 133.8
click at [454, 191] on tr "1 Renegociação [DATE] R$ 2.170,32 [GEOGRAPHIC_DATA] Ver detalhe Negativar" at bounding box center [493, 192] width 897 height 29
click at [13, 135] on link "Clientes" at bounding box center [14, 128] width 21 height 20
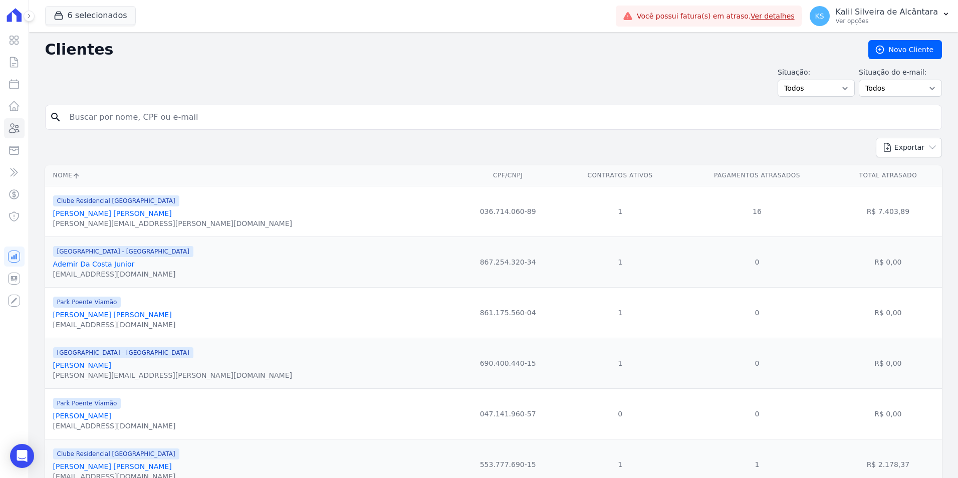
click at [186, 123] on input "search" at bounding box center [501, 117] width 874 height 20
type input "[PERSON_NAME]"
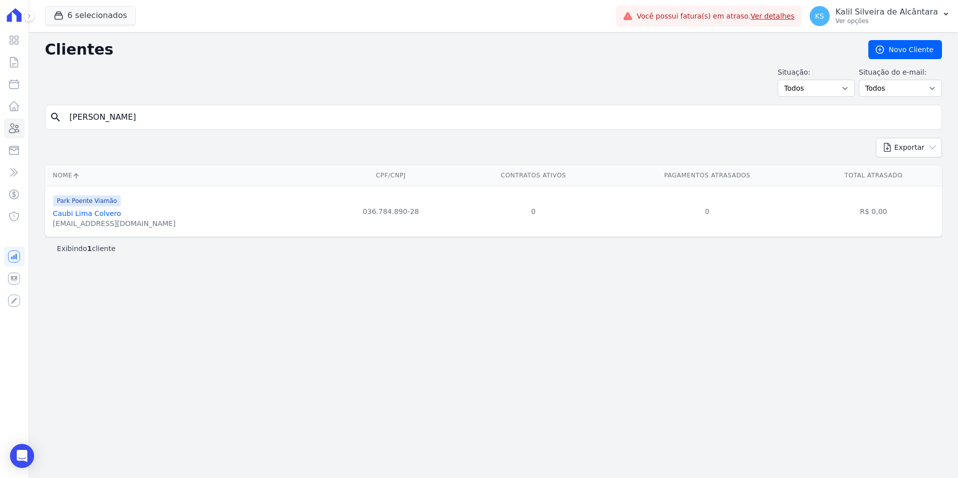
click at [109, 214] on link "Caubi Lima Colvero" at bounding box center [87, 214] width 68 height 8
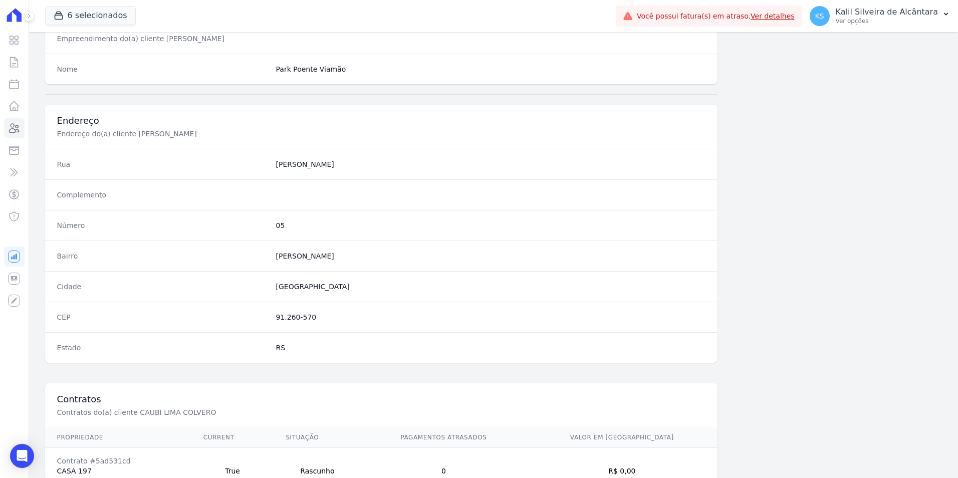
scroll to position [460, 0]
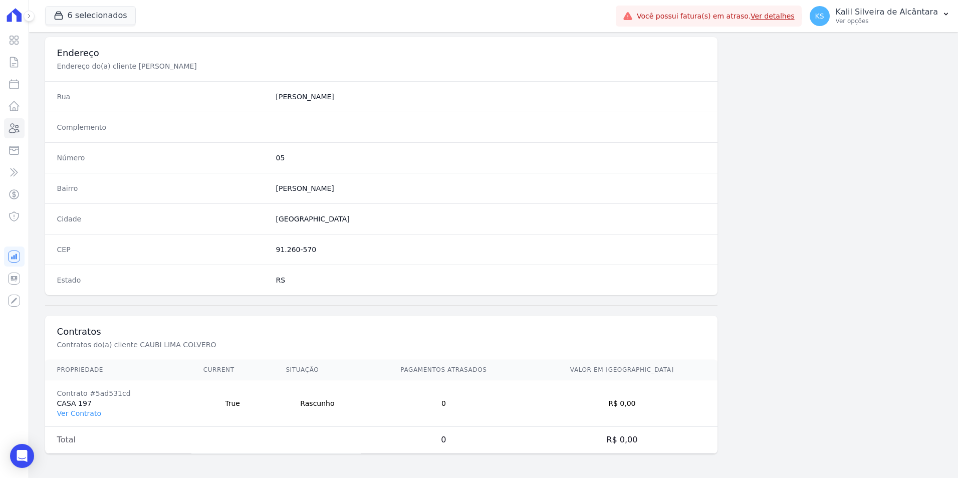
click at [87, 420] on td "Contrato #5ad531cd CASA 197 Ver Contrato" at bounding box center [118, 403] width 146 height 47
click at [80, 417] on link "Ver Contrato" at bounding box center [79, 414] width 44 height 8
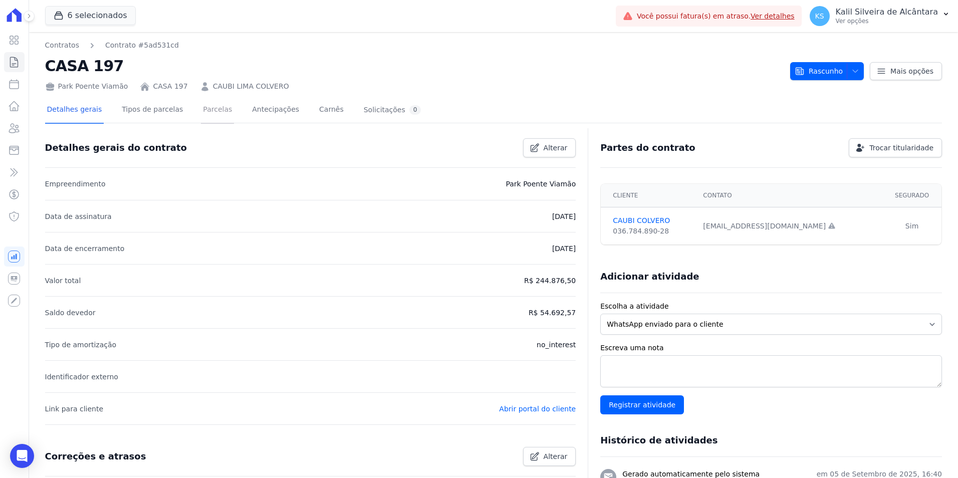
click at [203, 115] on link "Parcelas" at bounding box center [217, 110] width 33 height 27
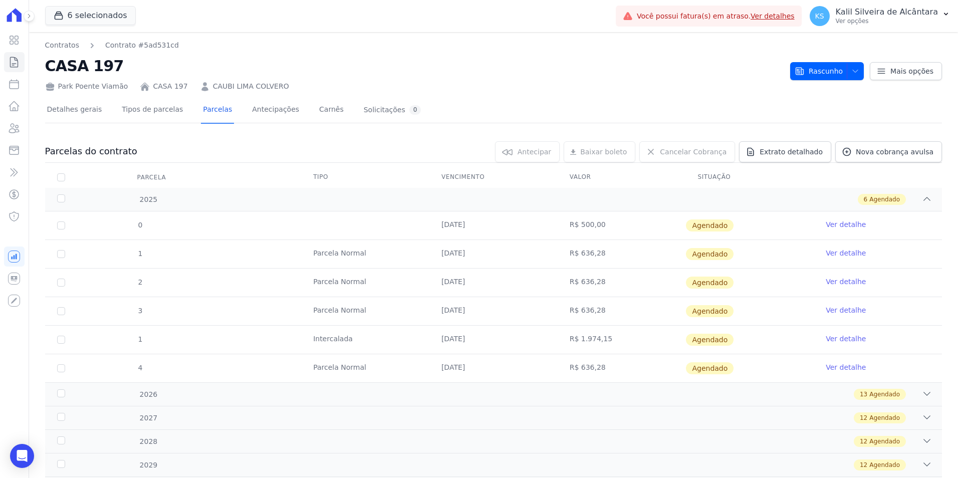
drag, startPoint x: 443, startPoint y: 218, endPoint x: 488, endPoint y: 221, distance: 45.2
click at [488, 221] on tr "0 [DATE] R$ 500,00 [GEOGRAPHIC_DATA] Ver detalhe" at bounding box center [493, 226] width 897 height 28
drag, startPoint x: 488, startPoint y: 221, endPoint x: 395, endPoint y: 303, distance: 124.0
click at [395, 303] on td "Parcela Normal" at bounding box center [365, 311] width 128 height 28
drag, startPoint x: 433, startPoint y: 226, endPoint x: 494, endPoint y: 225, distance: 61.2
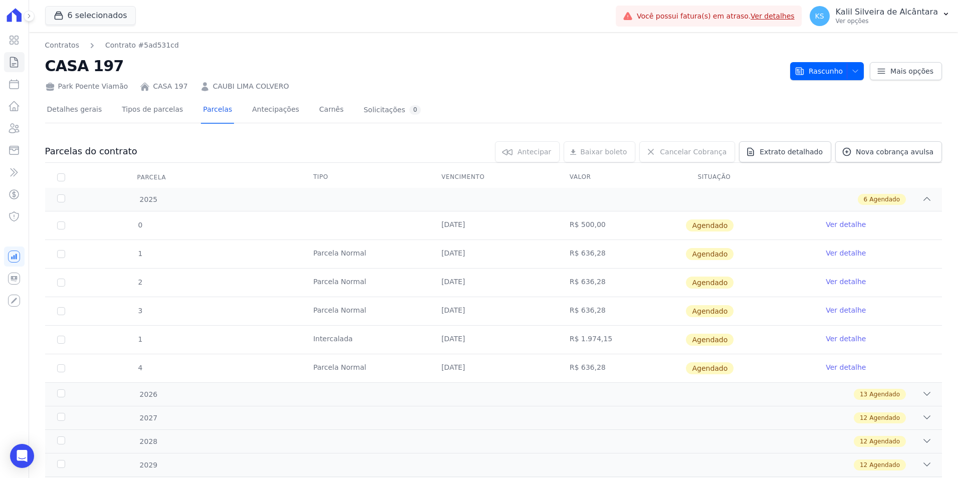
click at [494, 225] on td "[DATE]" at bounding box center [494, 226] width 128 height 28
drag, startPoint x: 494, startPoint y: 225, endPoint x: 451, endPoint y: 266, distance: 59.9
click at [451, 266] on td "[DATE]" at bounding box center [494, 254] width 128 height 28
drag, startPoint x: 425, startPoint y: 254, endPoint x: 475, endPoint y: 257, distance: 50.7
click at [475, 257] on tr "1 [GEOGRAPHIC_DATA] [DATE] R$ 636,28 [GEOGRAPHIC_DATA] Ver detalhe" at bounding box center [493, 254] width 897 height 29
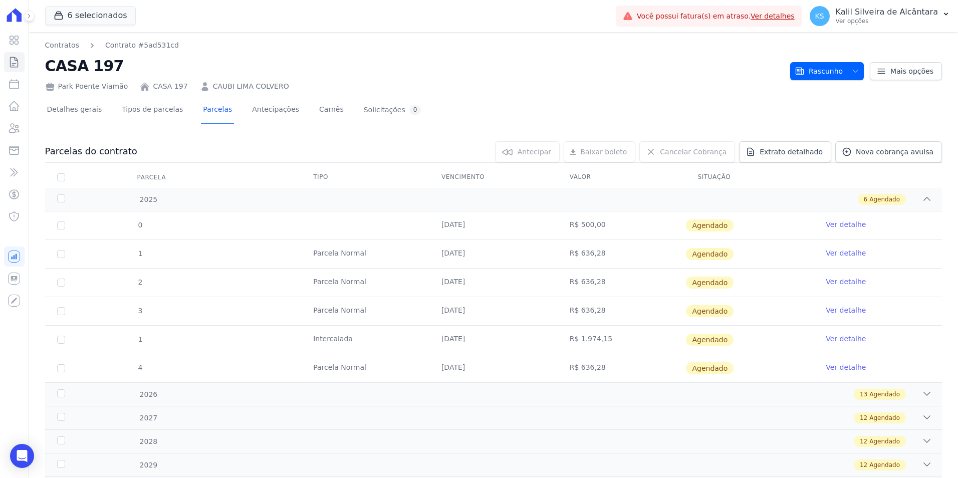
drag, startPoint x: 475, startPoint y: 257, endPoint x: 484, endPoint y: 274, distance: 18.8
click at [484, 274] on td "[DATE]" at bounding box center [494, 283] width 128 height 28
click at [855, 74] on icon "button" at bounding box center [856, 71] width 8 height 8
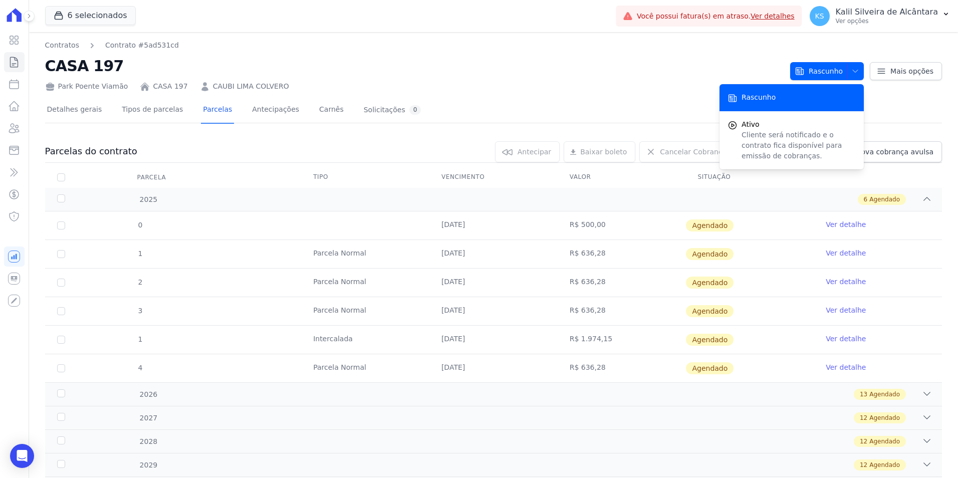
click at [663, 94] on div "Detalhes gerais Tipos de parcelas [GEOGRAPHIC_DATA] Antecipações [PERSON_NAME] …" at bounding box center [493, 378] width 897 height 572
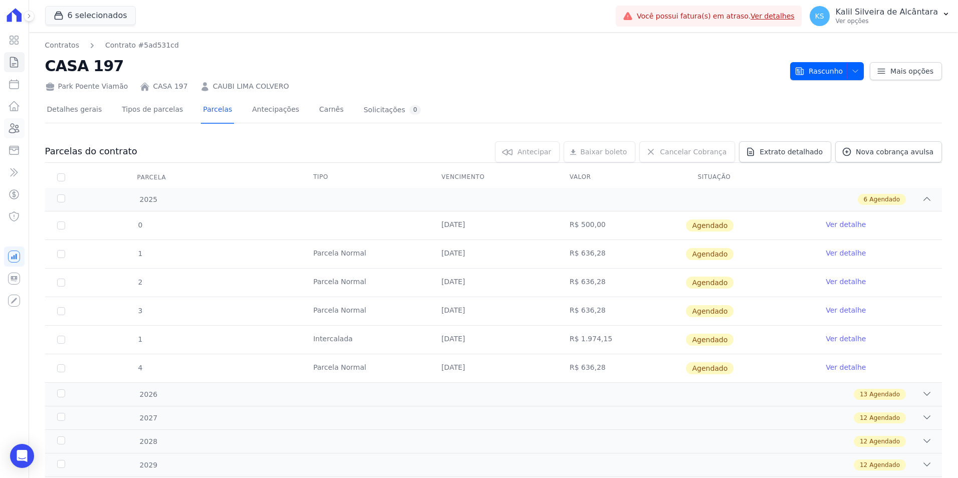
click at [24, 130] on div "Visão Geral Contratos [GEOGRAPHIC_DATA] Lotes Clientes Minha Carteira Transferê…" at bounding box center [14, 239] width 29 height 478
click at [16, 131] on icon at bounding box center [14, 128] width 12 height 12
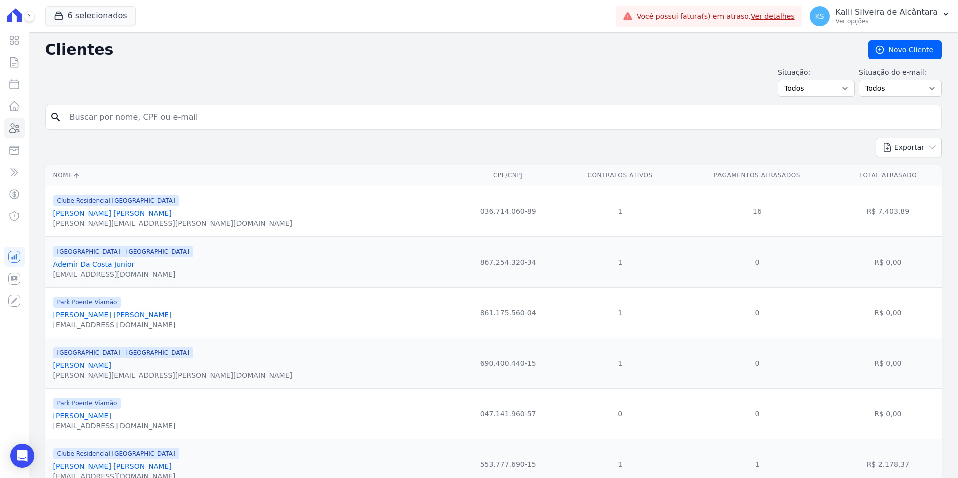
click at [158, 112] on input "search" at bounding box center [501, 117] width 874 height 20
paste input "[PERSON_NAME]"
type input "[PERSON_NAME]"
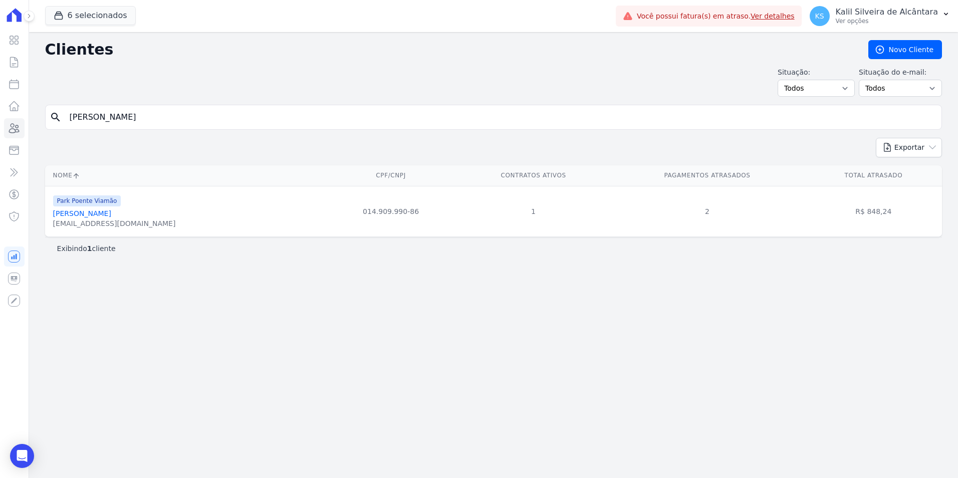
click at [323, 323] on div "Clientes [GEOGRAPHIC_DATA] Situação: Todos Adimplentes Inadimplentes Situação d…" at bounding box center [493, 255] width 929 height 446
drag, startPoint x: 146, startPoint y: 116, endPoint x: 0, endPoint y: 122, distance: 146.0
click at [0, 121] on html "Visão Geral Contratos [GEOGRAPHIC_DATA] Lotes Clientes Minha Carteira Transferê…" at bounding box center [479, 239] width 958 height 478
paste input "[PERSON_NAME] [PERSON_NAME]"
type input "[PERSON_NAME] [PERSON_NAME]"
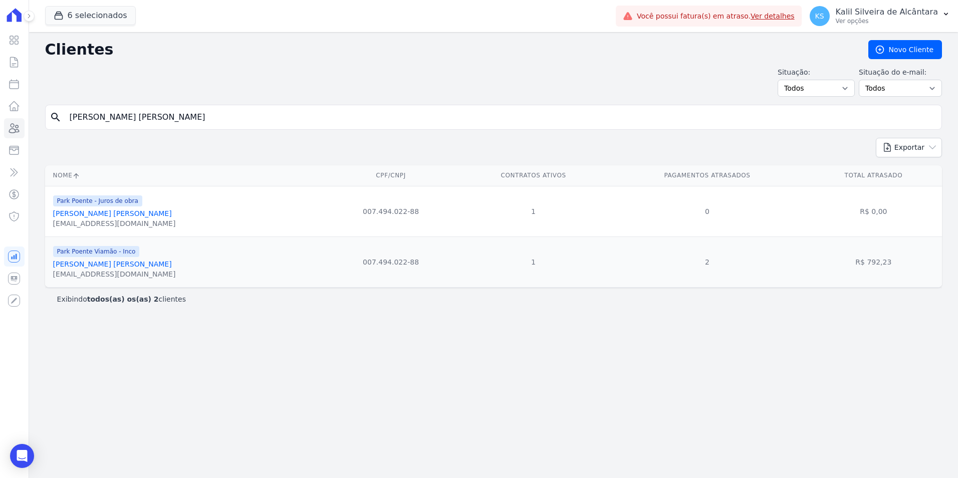
click at [100, 266] on link "[PERSON_NAME] [PERSON_NAME]" at bounding box center [112, 264] width 119 height 8
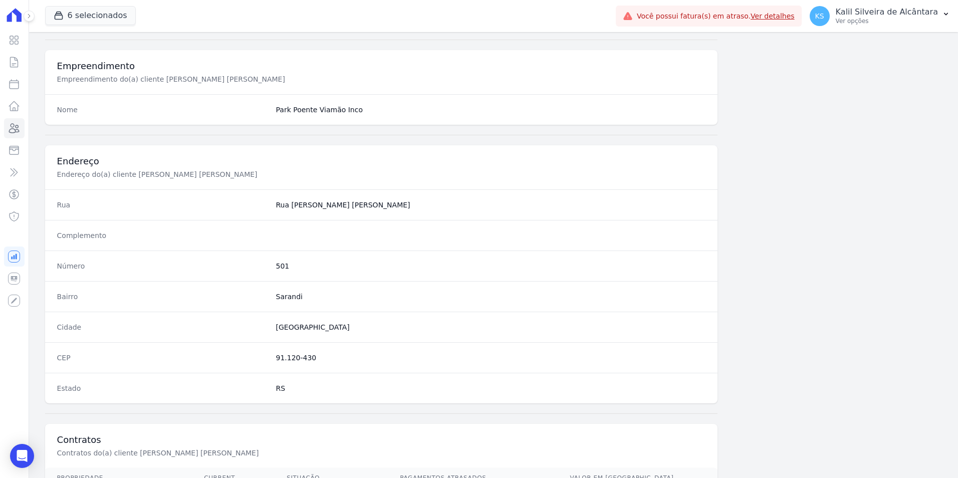
scroll to position [460, 0]
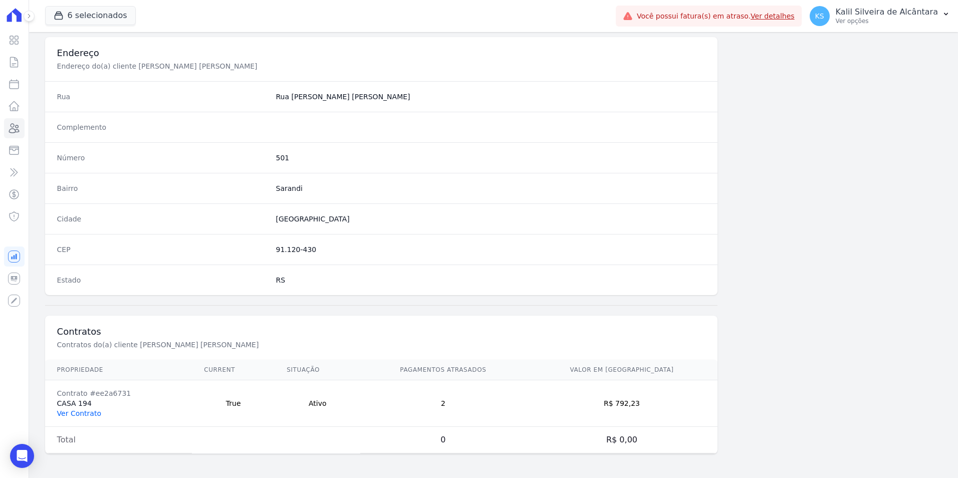
click at [86, 410] on link "Ver Contrato" at bounding box center [79, 414] width 44 height 8
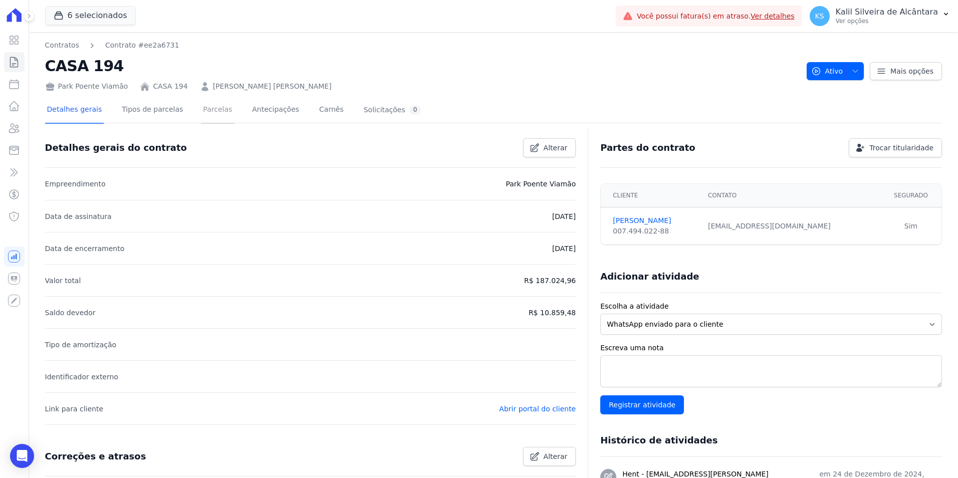
click at [211, 108] on link "Parcelas" at bounding box center [217, 110] width 33 height 27
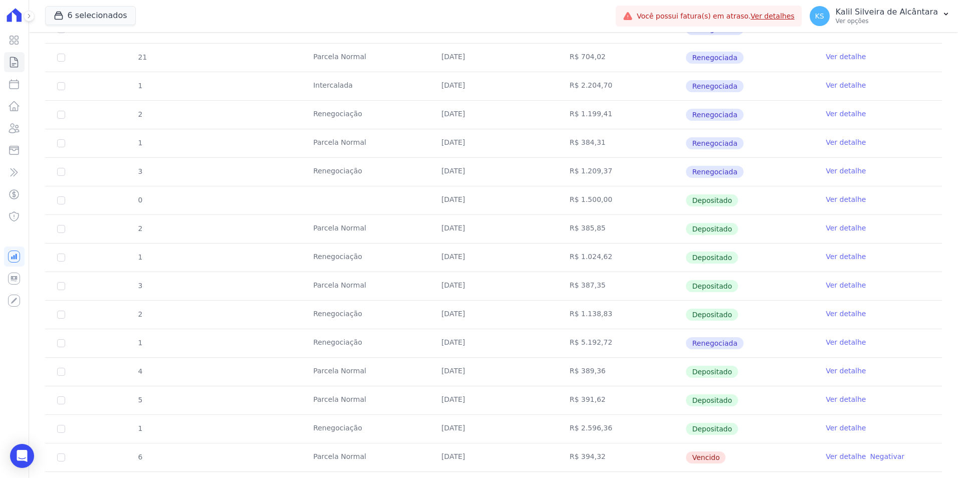
scroll to position [501, 0]
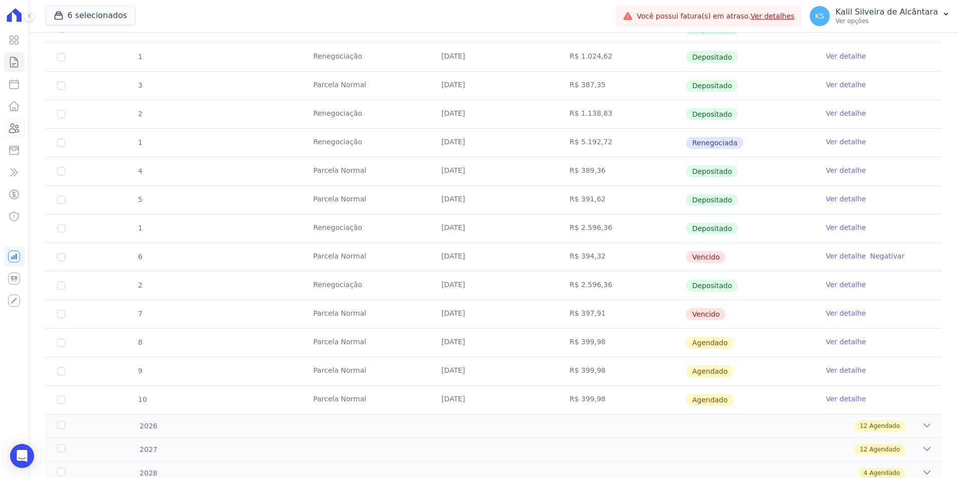
click at [18, 120] on link "Clientes" at bounding box center [14, 128] width 21 height 20
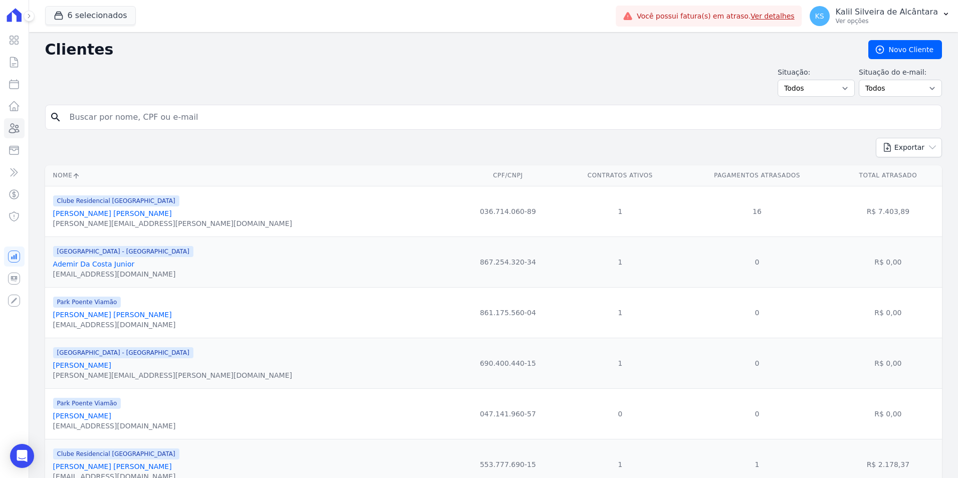
click at [184, 121] on input "search" at bounding box center [501, 117] width 874 height 20
type input "prisciele [PERSON_NAME] [PERSON_NAME]"
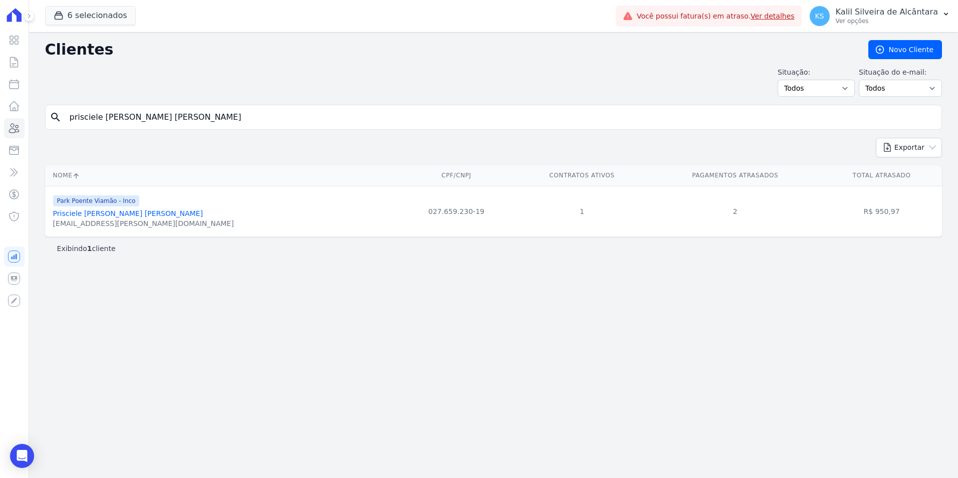
drag, startPoint x: 201, startPoint y: 116, endPoint x: 27, endPoint y: 134, distance: 175.4
click at [38, 132] on div "Clientes [GEOGRAPHIC_DATA] Situação: Todos Adimplentes Inadimplentes Situação d…" at bounding box center [493, 255] width 929 height 446
paste input "[PERSON_NAME] [DEMOGRAPHIC_DATA]"
type input "[PERSON_NAME] [PERSON_NAME]"
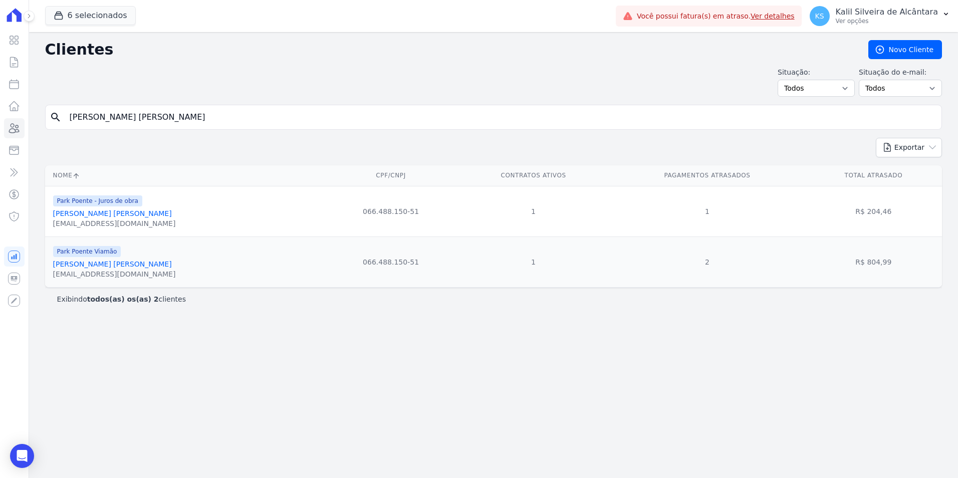
drag, startPoint x: 181, startPoint y: 122, endPoint x: -2, endPoint y: 109, distance: 183.9
click at [0, 109] on html "Visão Geral Contratos [GEOGRAPHIC_DATA] Lotes Clientes Minha Carteira Transferê…" at bounding box center [479, 239] width 958 height 478
type input "[PERSON_NAME] ol"
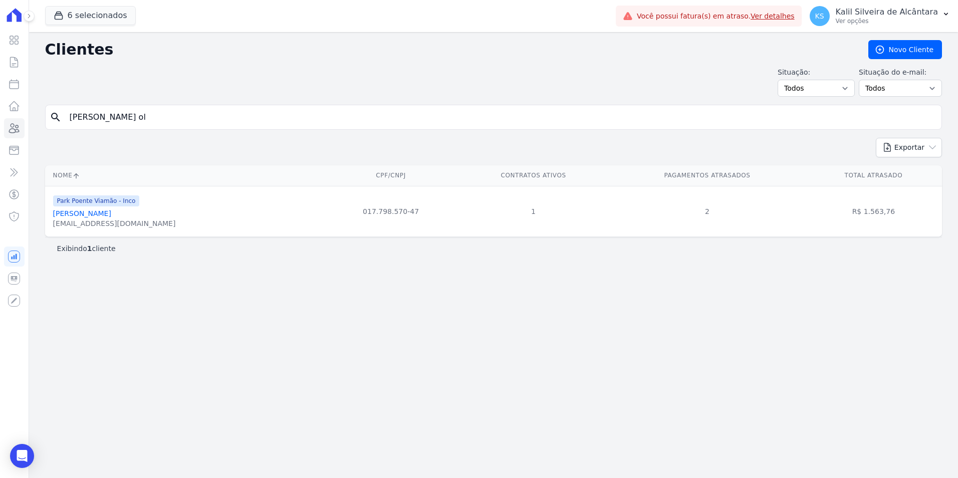
click at [90, 216] on link "[PERSON_NAME]" at bounding box center [82, 214] width 58 height 8
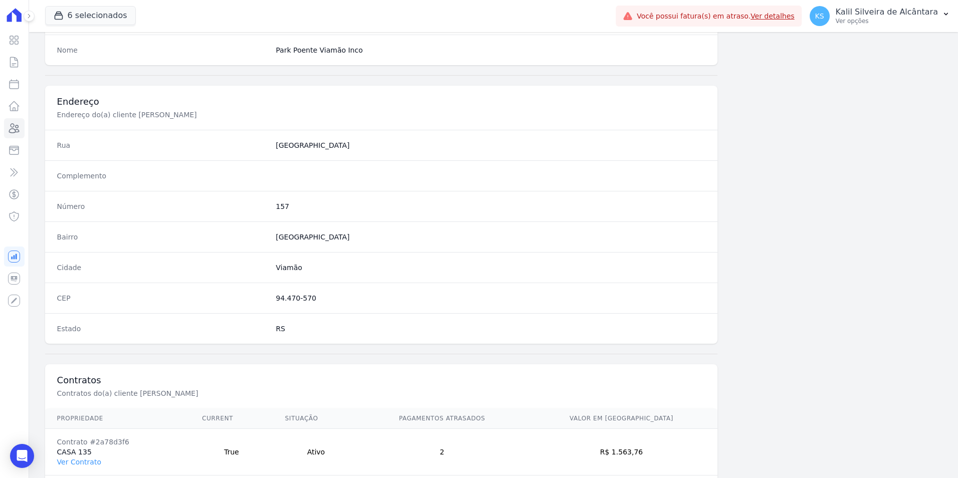
scroll to position [460, 0]
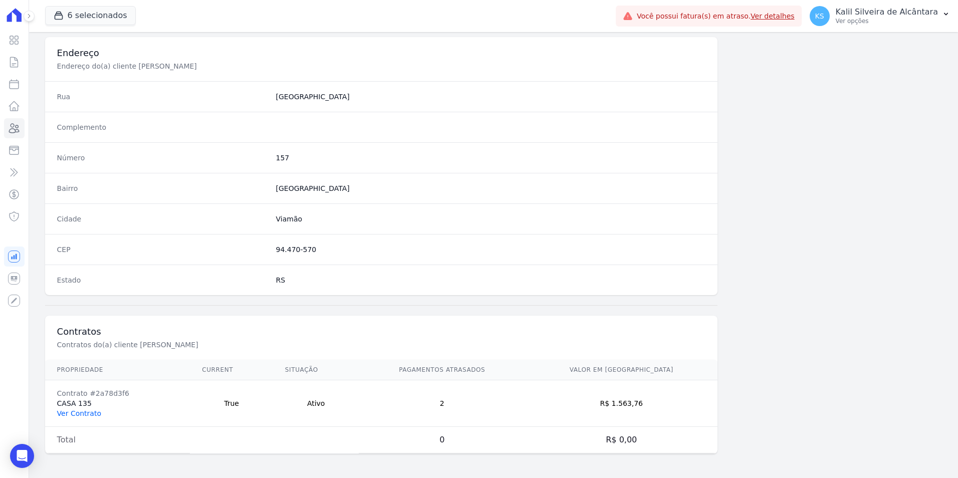
click at [92, 413] on link "Ver Contrato" at bounding box center [79, 414] width 44 height 8
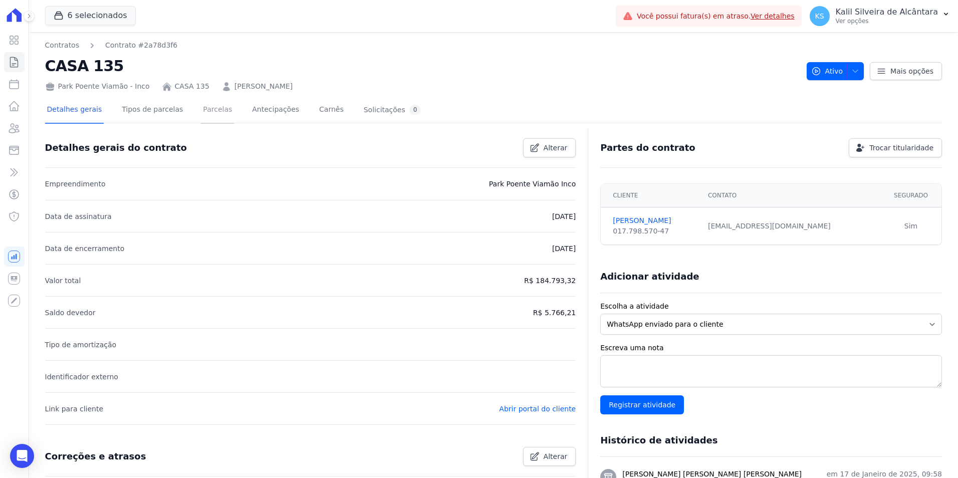
click at [210, 115] on link "Parcelas" at bounding box center [217, 110] width 33 height 27
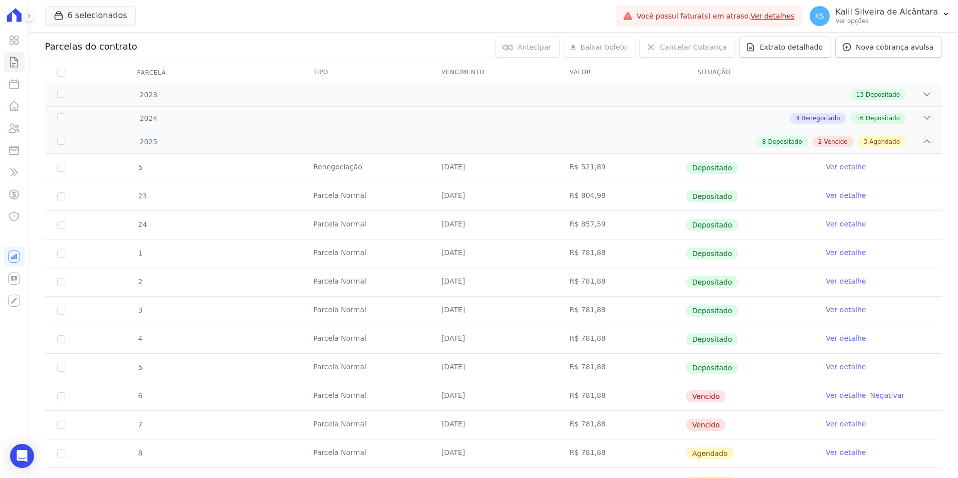
scroll to position [205, 0]
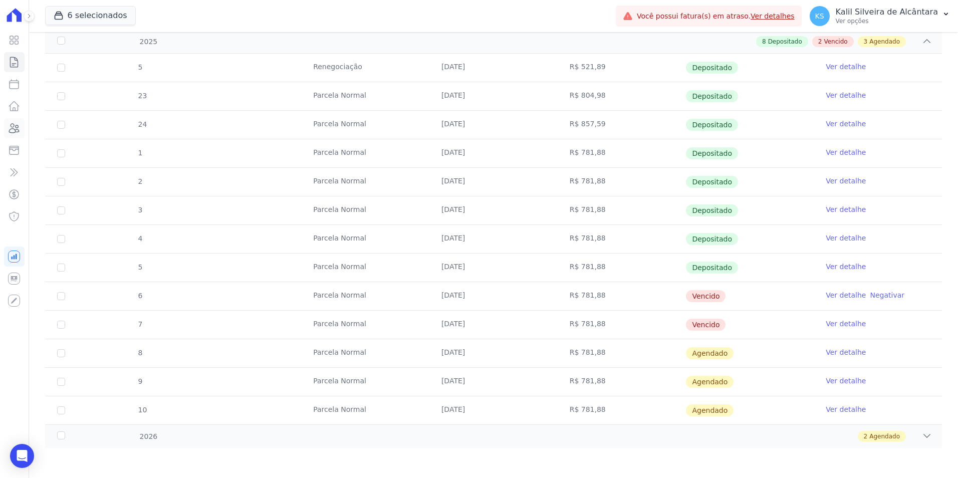
click at [15, 123] on icon at bounding box center [14, 128] width 12 height 12
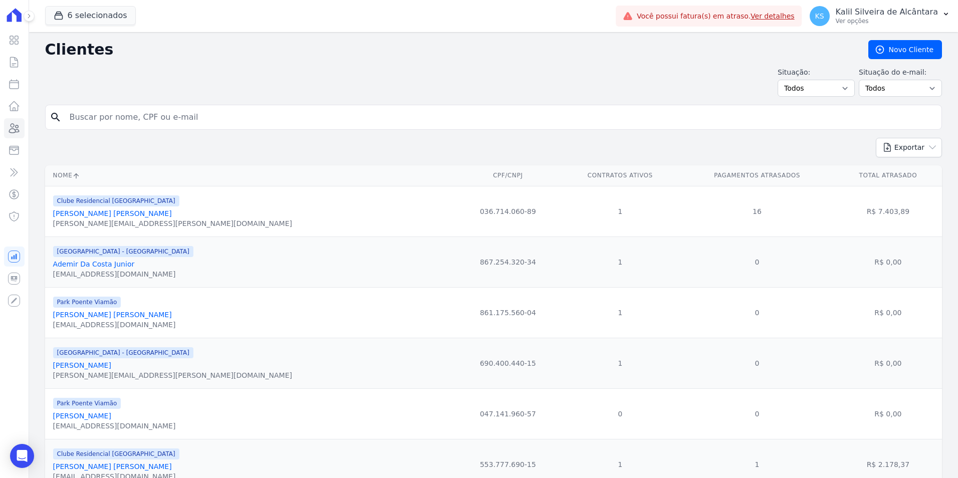
click at [175, 112] on input "search" at bounding box center [501, 117] width 874 height 20
type input "[PERSON_NAME]"
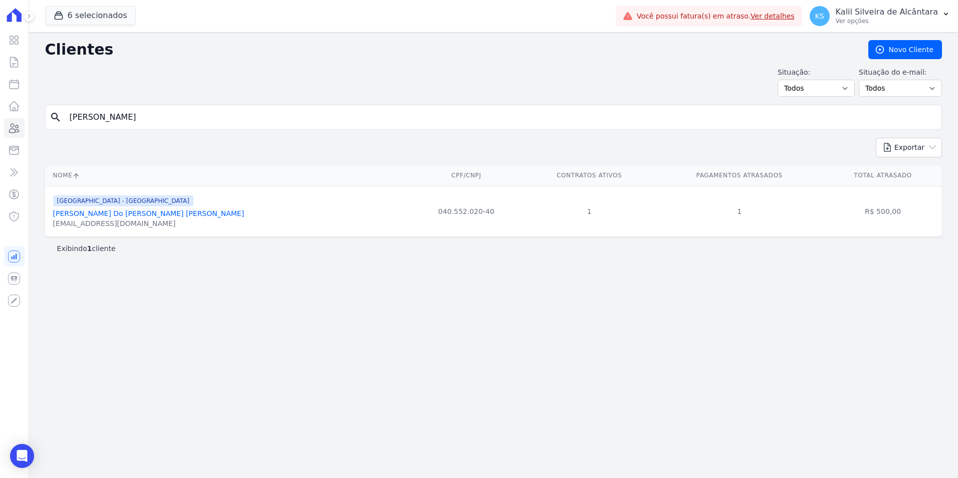
click at [147, 215] on link "[PERSON_NAME] Do [PERSON_NAME] [PERSON_NAME]" at bounding box center [148, 214] width 191 height 8
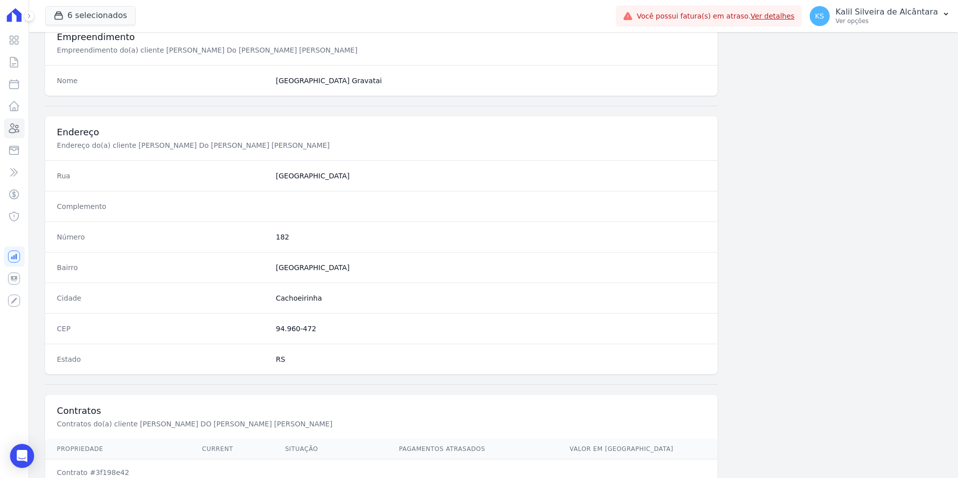
scroll to position [460, 0]
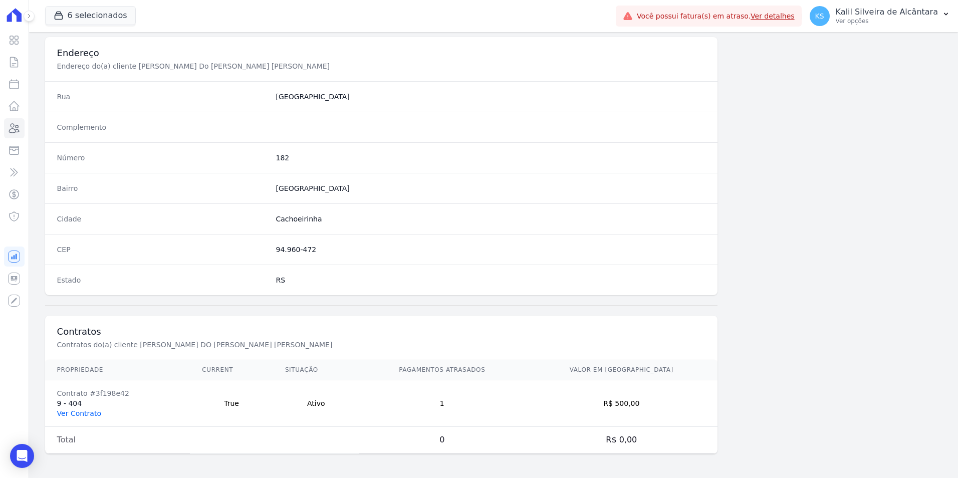
click at [68, 414] on link "Ver Contrato" at bounding box center [79, 414] width 44 height 8
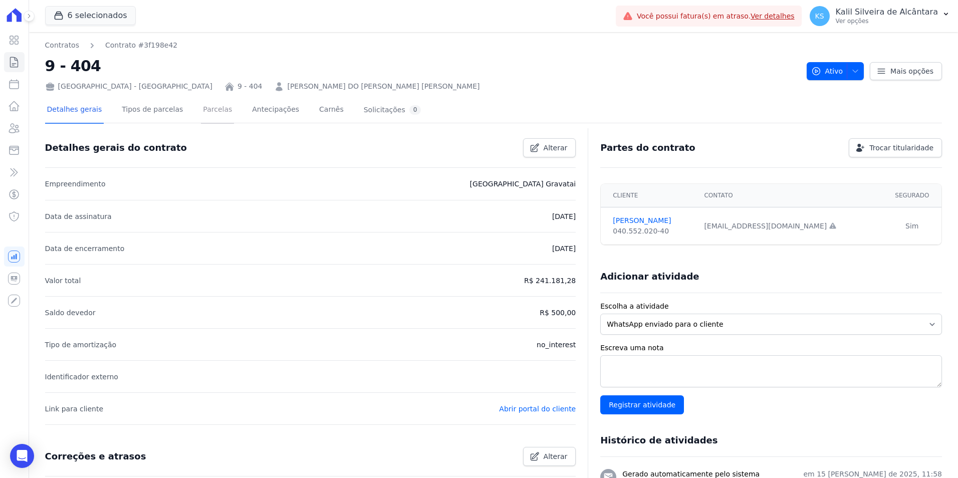
click at [212, 118] on link "Parcelas" at bounding box center [217, 110] width 33 height 27
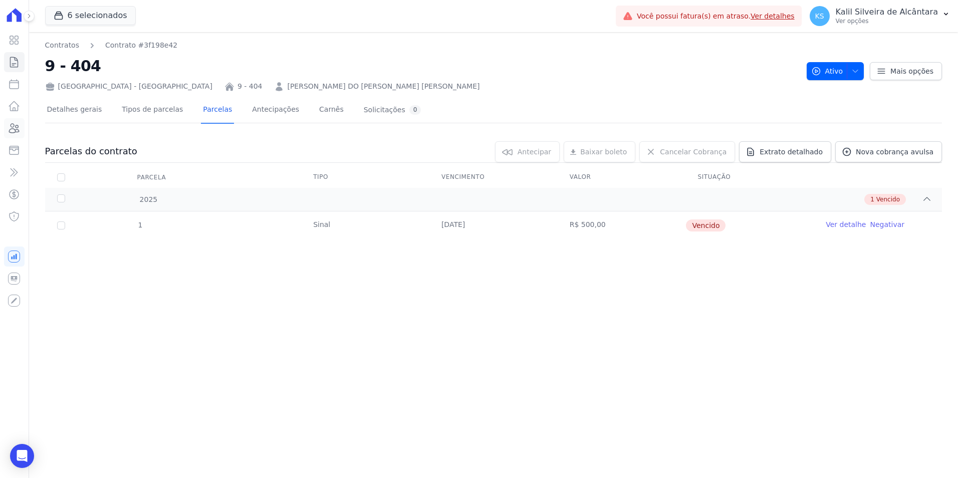
click at [24, 128] on link "Clientes" at bounding box center [14, 128] width 21 height 20
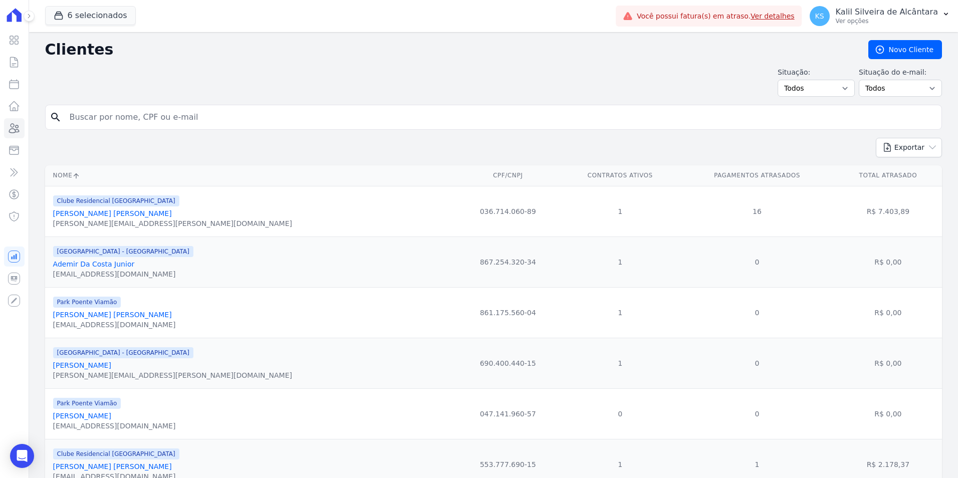
click at [161, 113] on input "search" at bounding box center [501, 117] width 874 height 20
paste input "Deise [PERSON_NAME]"
type input "Deise [PERSON_NAME]"
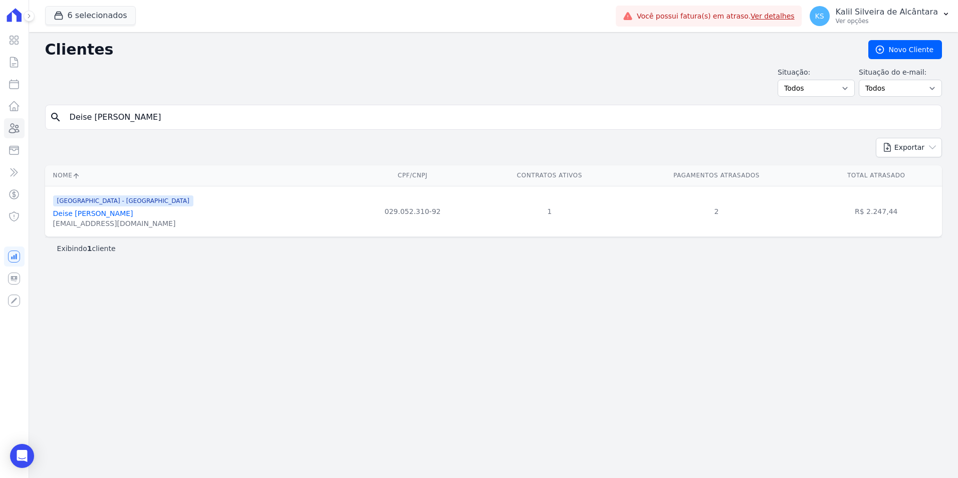
click at [105, 212] on link "Deise [PERSON_NAME]" at bounding box center [93, 214] width 80 height 8
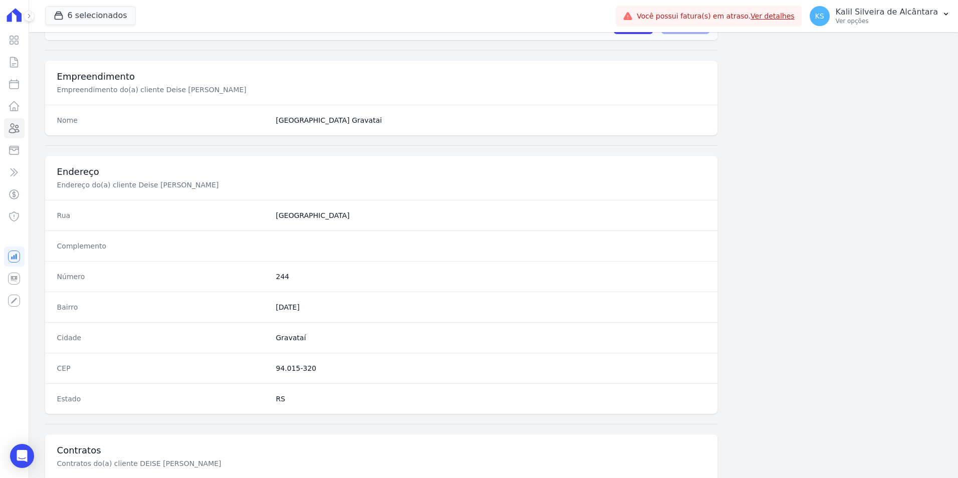
scroll to position [460, 0]
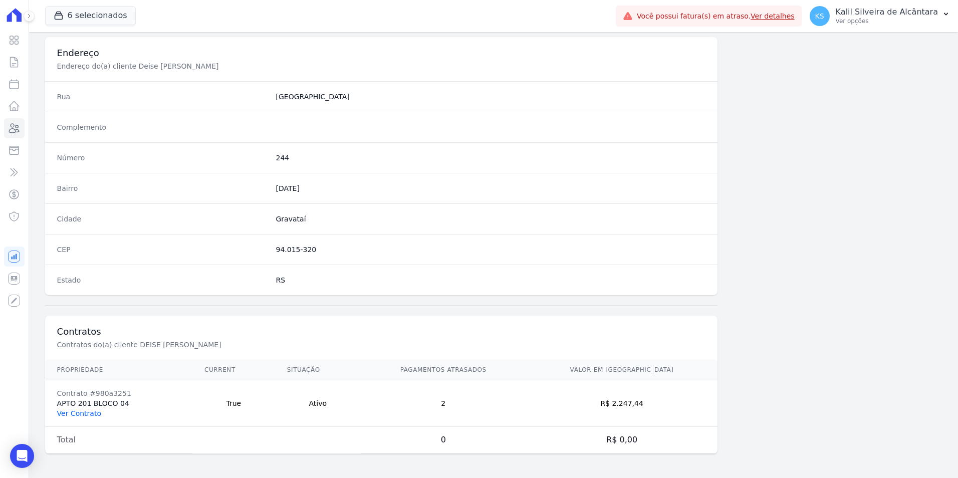
click at [80, 410] on link "Ver Contrato" at bounding box center [79, 414] width 44 height 8
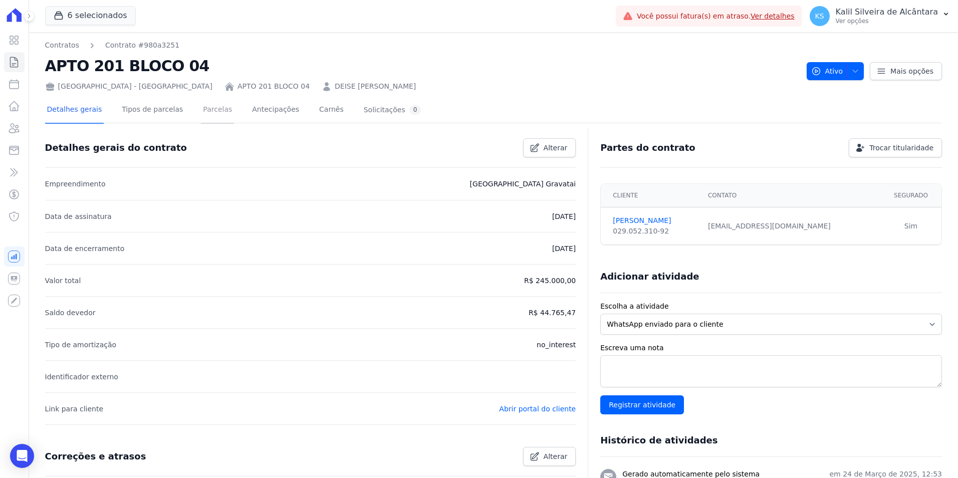
click at [205, 120] on link "Parcelas" at bounding box center [217, 110] width 33 height 27
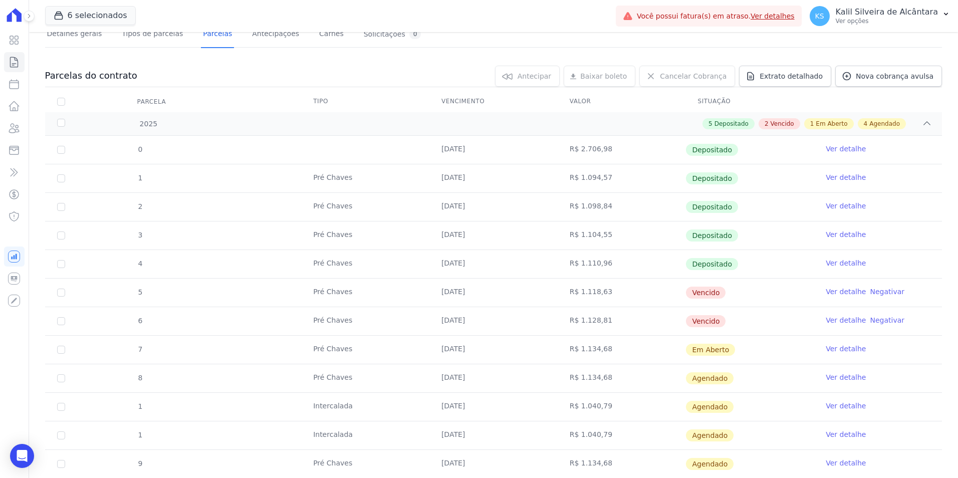
scroll to position [73, 0]
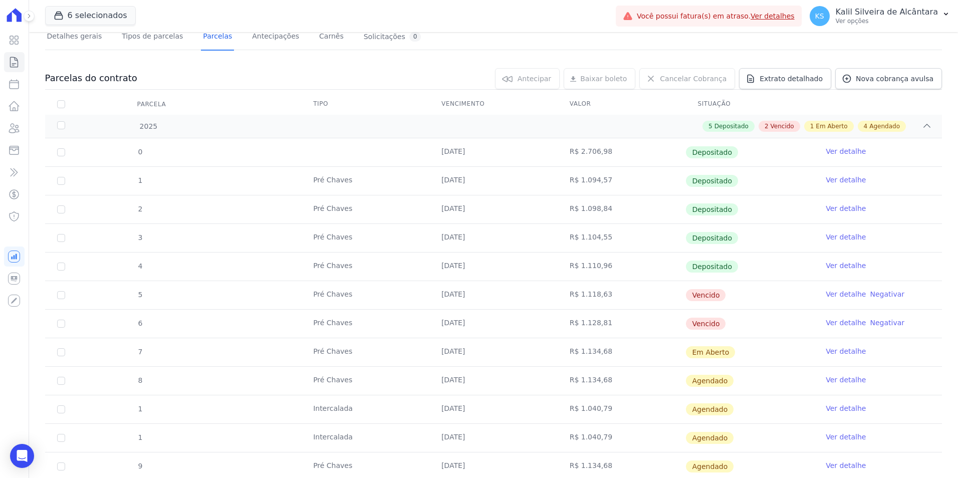
drag, startPoint x: 384, startPoint y: 332, endPoint x: 376, endPoint y: 332, distance: 8.5
click at [376, 332] on tbody "0 [DATE] R$ 2.706,98 Depositado Ver detalhe 1 Pré [PERSON_NAME] [DATE] R$ 1.094…" at bounding box center [493, 309] width 897 height 342
click at [462, 352] on td "[DATE]" at bounding box center [494, 352] width 128 height 28
click at [11, 129] on icon at bounding box center [15, 128] width 10 height 9
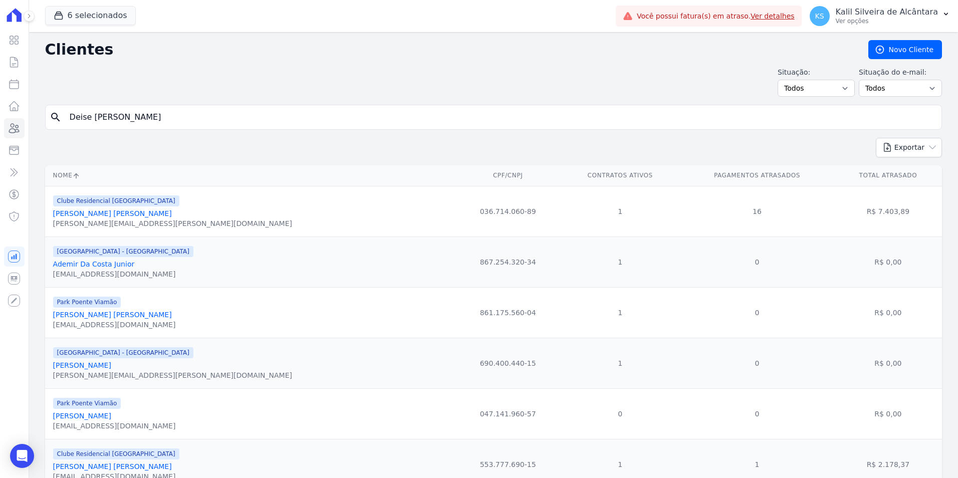
drag, startPoint x: 174, startPoint y: 121, endPoint x: 0, endPoint y: 120, distance: 173.9
click at [0, 120] on html "Visão Geral Contratos [GEOGRAPHIC_DATA] Lotes Clientes Minha Carteira Transferê…" at bounding box center [479, 239] width 958 height 478
paste input "Juan Jaques Da Silva Goulart"
type input "Juan Jaques Da Silva Goulart"
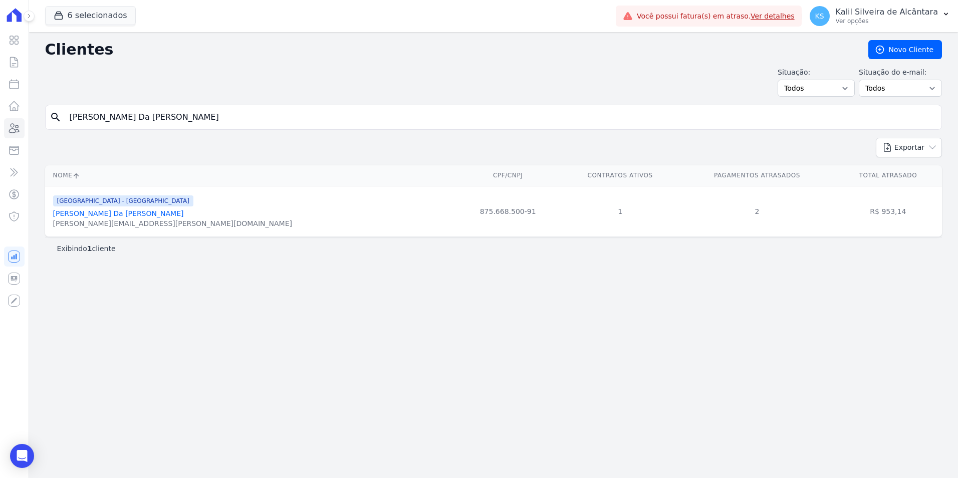
click at [129, 212] on link "Juan Jaques Da Silva Goulart" at bounding box center [118, 214] width 131 height 8
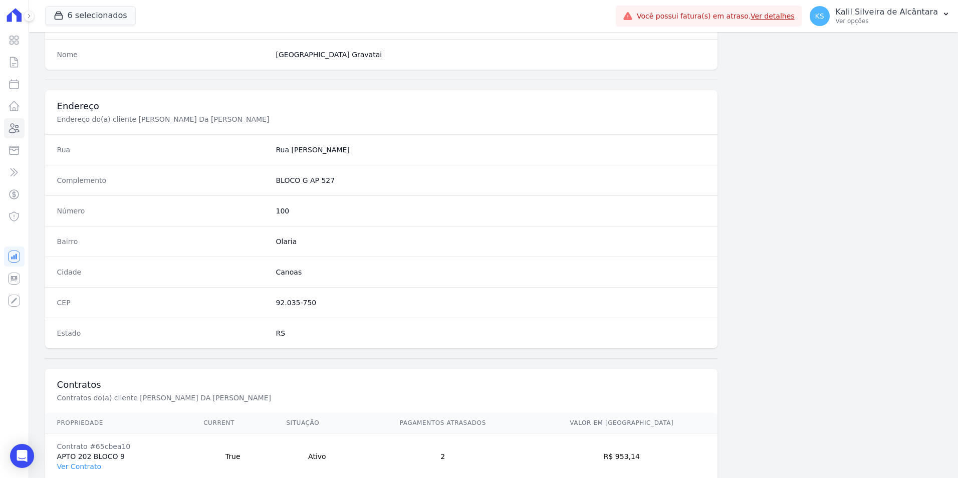
scroll to position [460, 0]
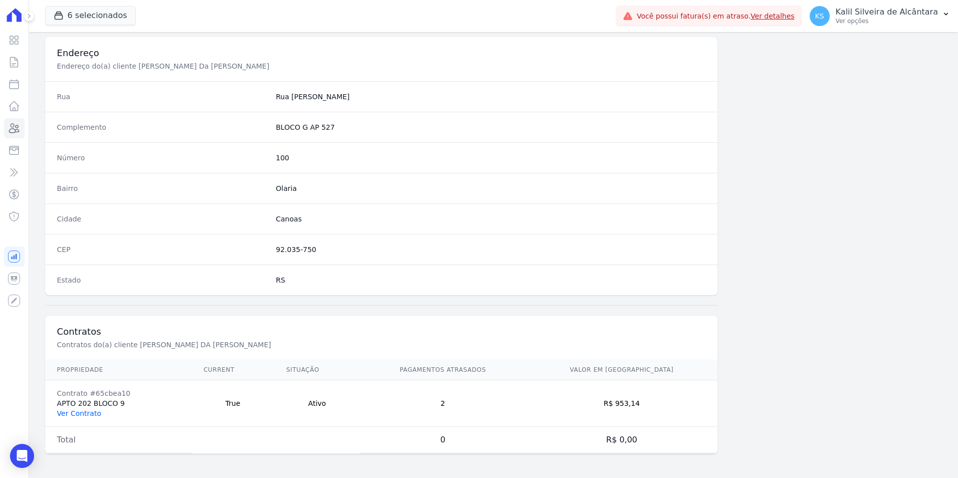
click at [86, 416] on link "Ver Contrato" at bounding box center [79, 414] width 44 height 8
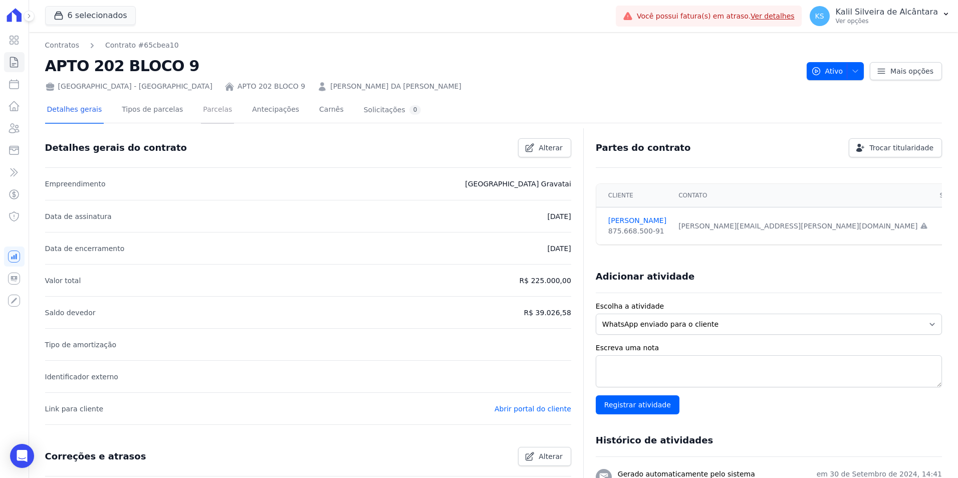
click at [201, 111] on link "Parcelas" at bounding box center [217, 110] width 33 height 27
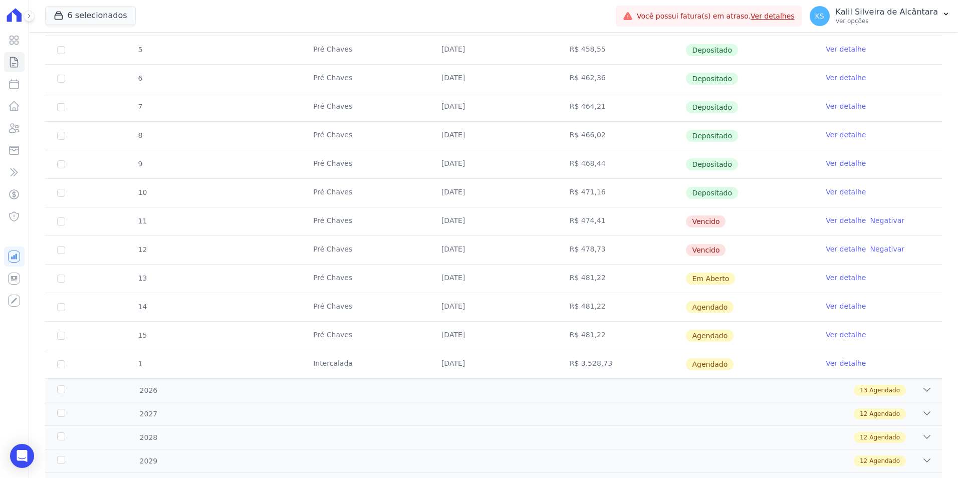
scroll to position [251, 0]
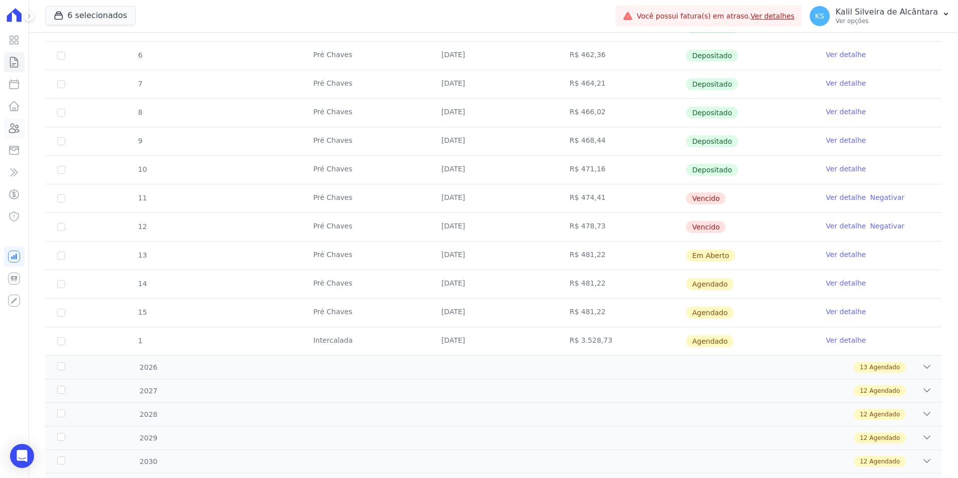
click at [19, 124] on icon at bounding box center [14, 128] width 12 height 12
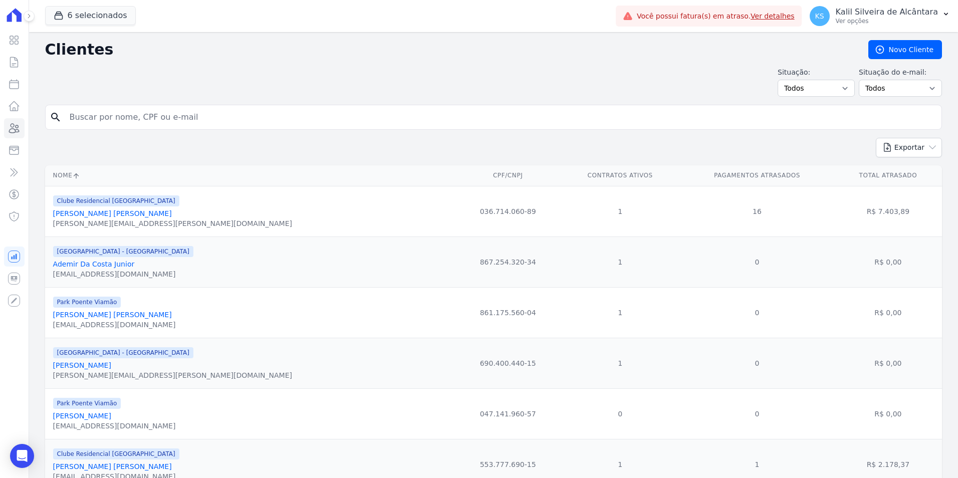
click at [198, 113] on input "search" at bounding box center [501, 117] width 874 height 20
paste input "Maira Simões Rodrigues"
type input "Maira Simões Rodrigues"
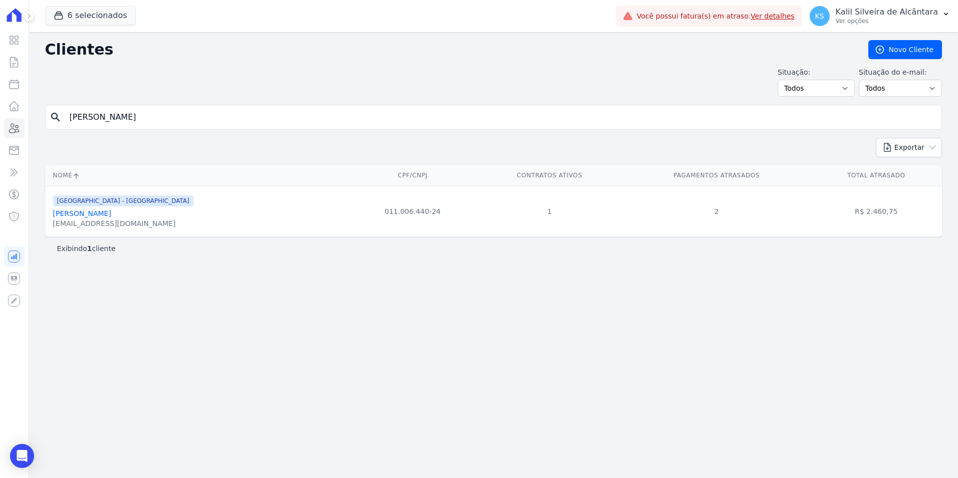
click at [109, 216] on link "Maira Simões Rodrigues" at bounding box center [82, 214] width 58 height 8
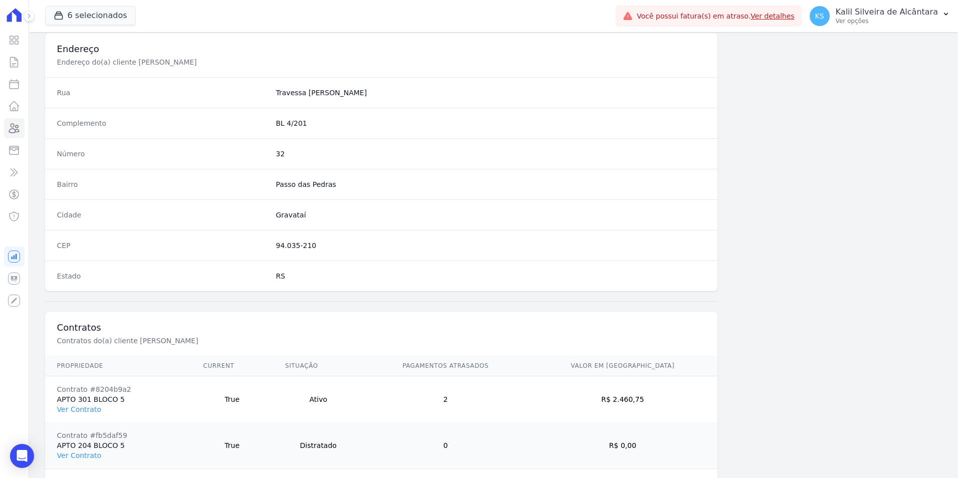
scroll to position [506, 0]
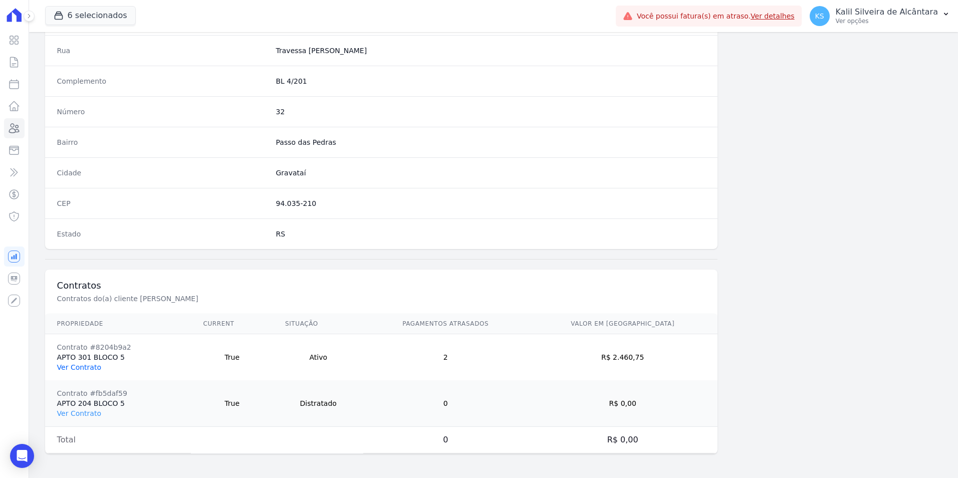
click at [92, 366] on link "Ver Contrato" at bounding box center [79, 367] width 44 height 8
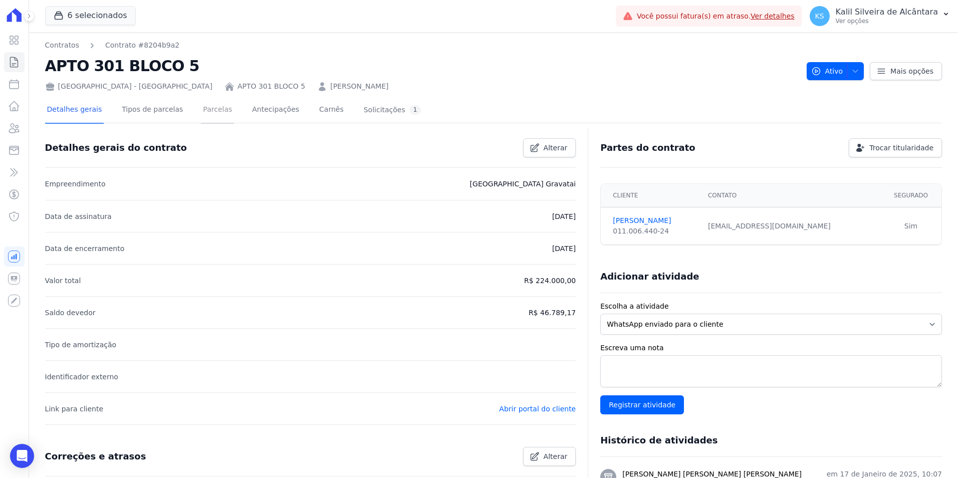
click at [201, 115] on link "Parcelas" at bounding box center [217, 110] width 33 height 27
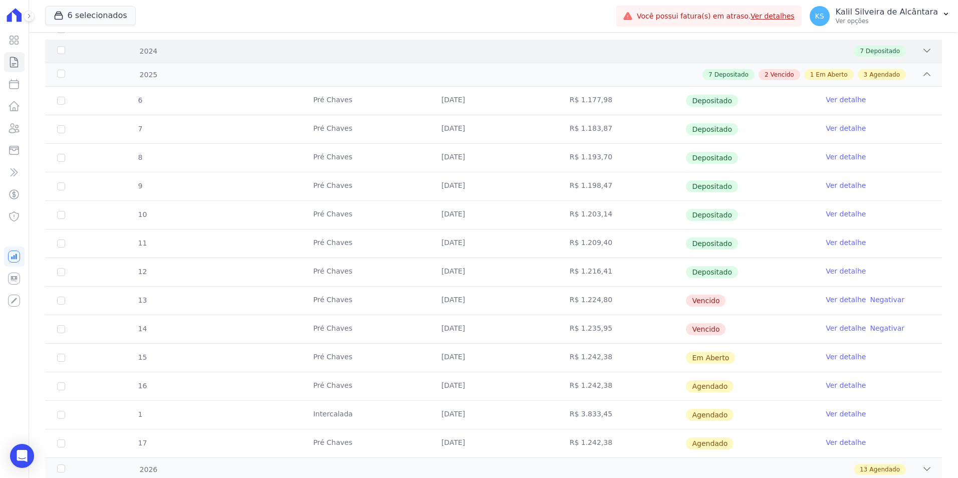
scroll to position [150, 0]
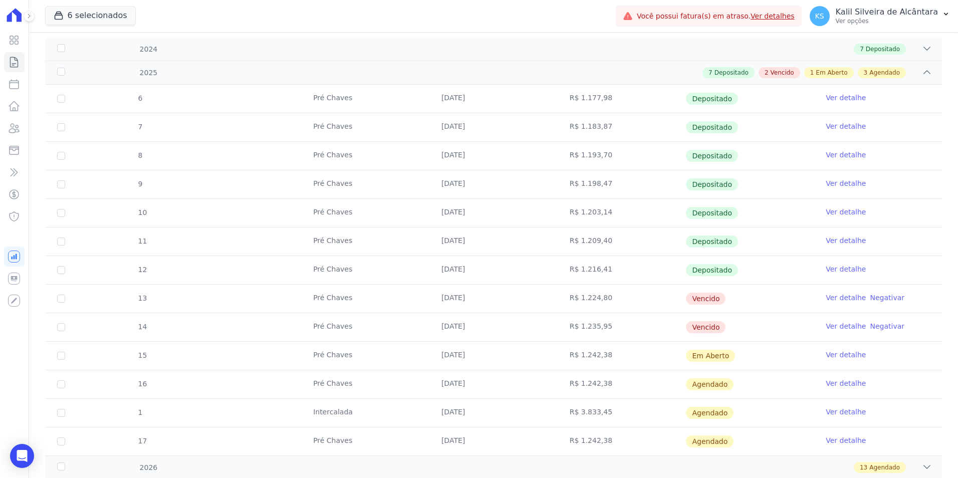
drag, startPoint x: 549, startPoint y: 339, endPoint x: 281, endPoint y: 285, distance: 273.5
click at [281, 285] on tbody "6 Pré Chaves 01/02/2025 R$ 1.177,98 Depositado Ver detalhe 7 Pré Chaves 10/02/2…" at bounding box center [493, 270] width 897 height 371
drag, startPoint x: 281, startPoint y: 285, endPoint x: 356, endPoint y: 335, distance: 90.1
click at [356, 335] on td "Pré Chaves" at bounding box center [365, 327] width 128 height 28
click at [19, 123] on icon at bounding box center [14, 128] width 12 height 12
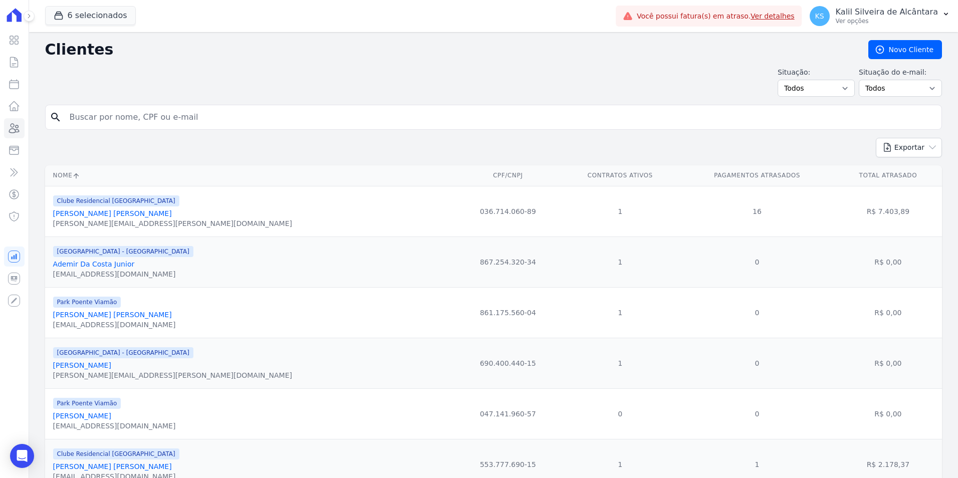
click at [167, 109] on input "search" at bounding box center [501, 117] width 874 height 20
type input "DAIANE DIAS DA"
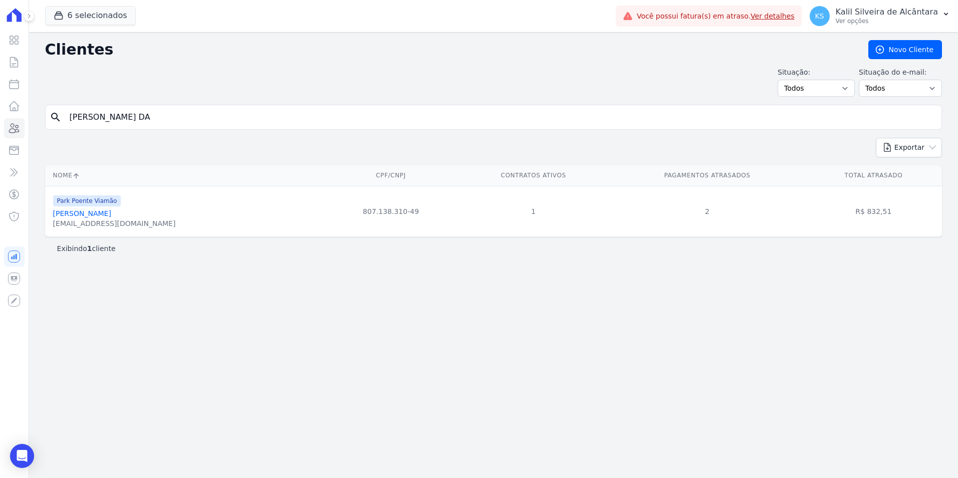
click at [91, 214] on link "Daiane Dias Da Silva" at bounding box center [82, 214] width 58 height 8
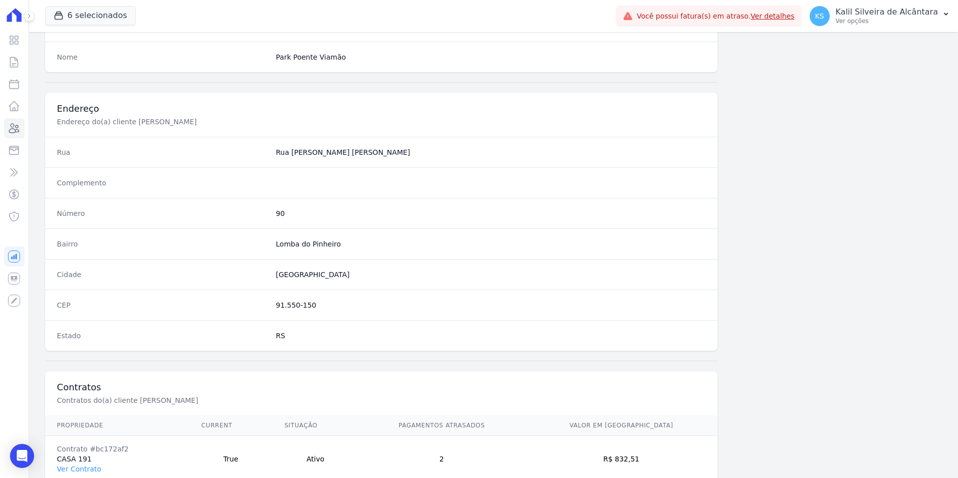
scroll to position [460, 0]
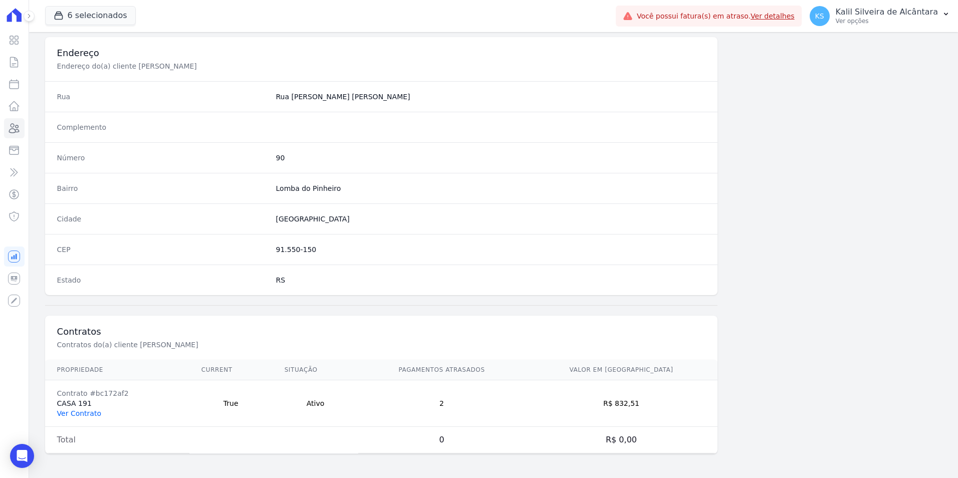
click at [86, 412] on link "Ver Contrato" at bounding box center [79, 414] width 44 height 8
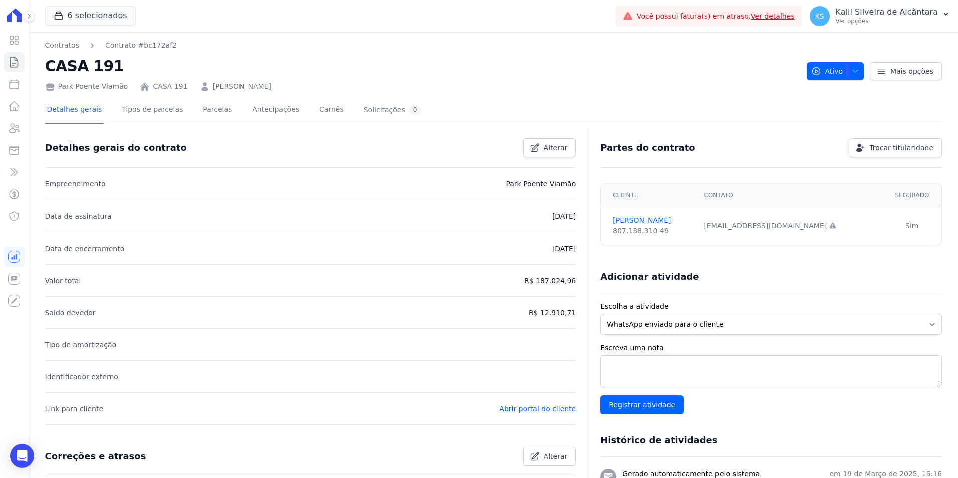
click at [479, 230] on li "Data de assinatura 02/06/2023" at bounding box center [310, 216] width 531 height 32
click at [218, 86] on link "DAIANE DIAS DA SILVA" at bounding box center [242, 86] width 58 height 11
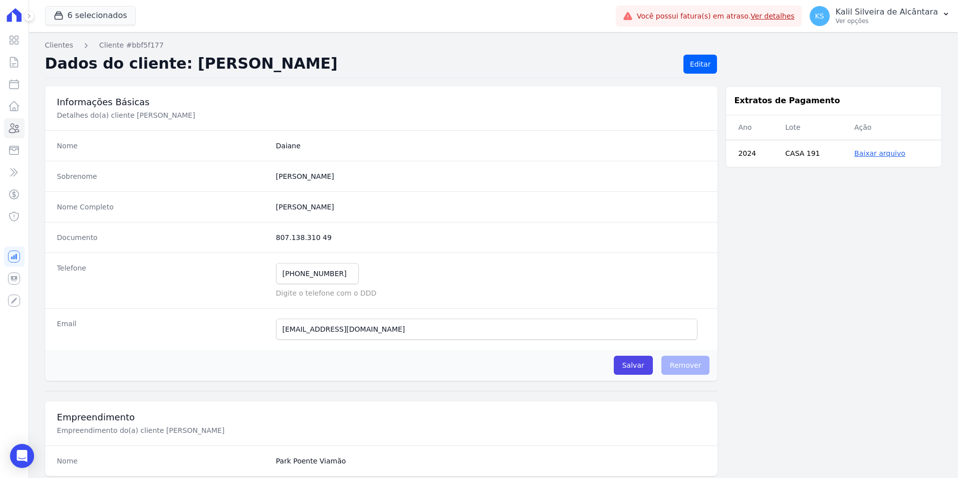
drag, startPoint x: 346, startPoint y: 209, endPoint x: 271, endPoint y: 203, distance: 75.4
click at [271, 203] on div "Nome Completo Daiane Dias Da Silva" at bounding box center [381, 206] width 673 height 31
copy completo "Daiane Dias Da Silva"
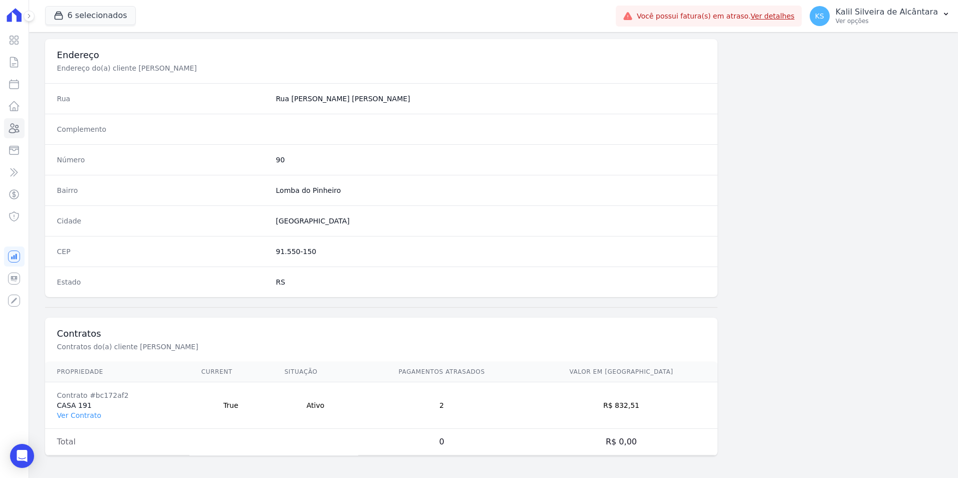
scroll to position [460, 0]
click at [76, 415] on link "Ver Contrato" at bounding box center [79, 414] width 44 height 8
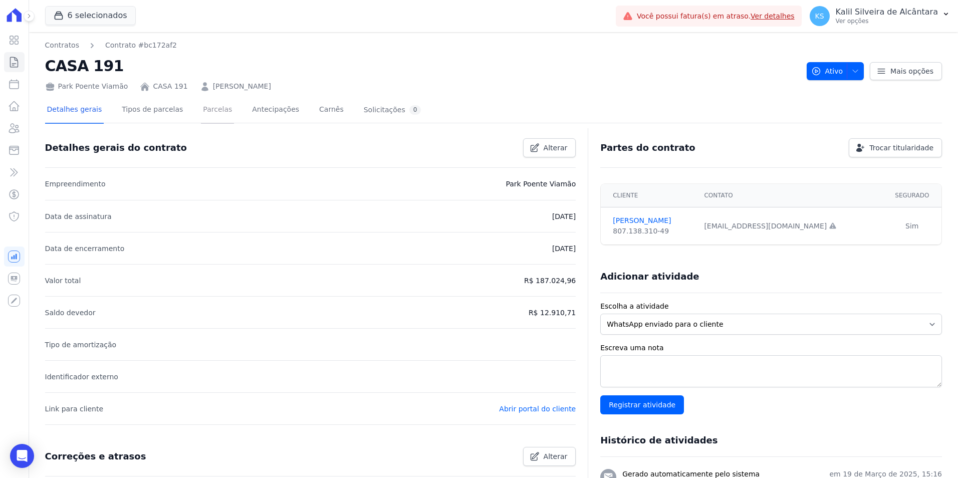
click at [201, 120] on link "Parcelas" at bounding box center [217, 110] width 33 height 27
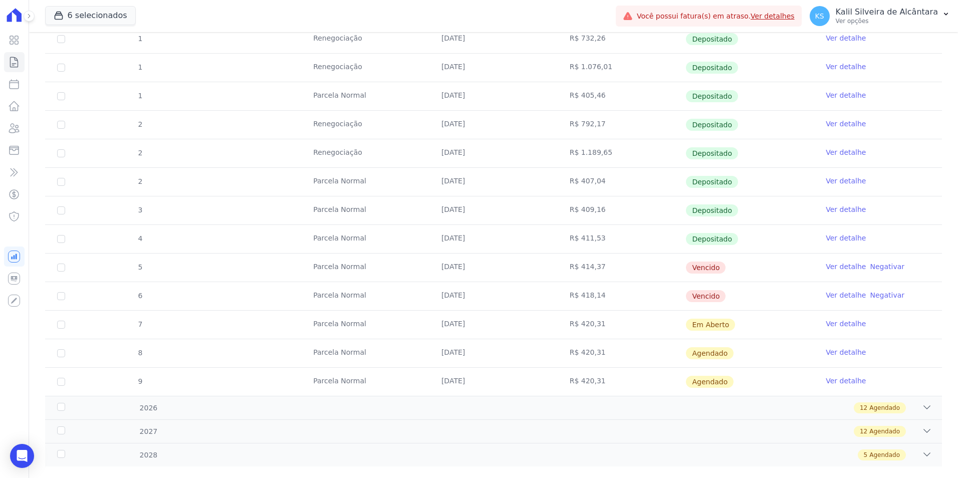
scroll to position [501, 0]
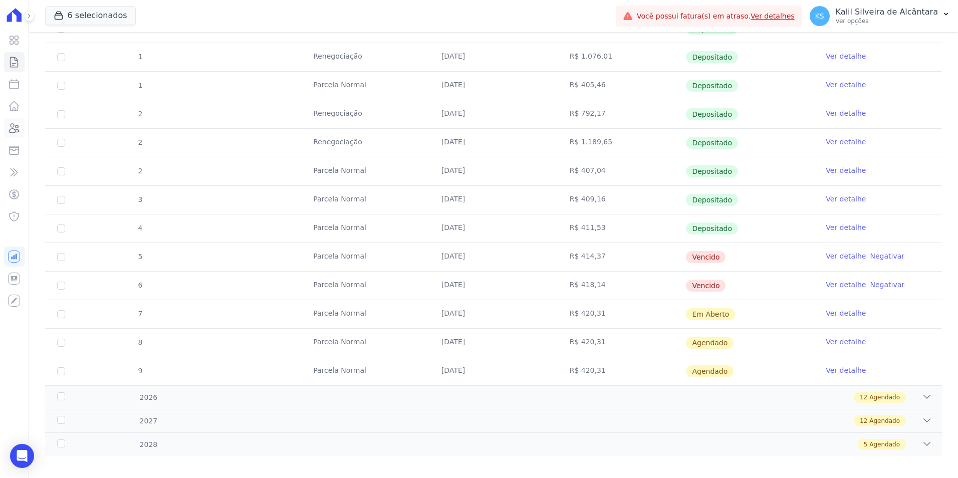
click at [21, 125] on link "Clientes" at bounding box center [14, 128] width 21 height 20
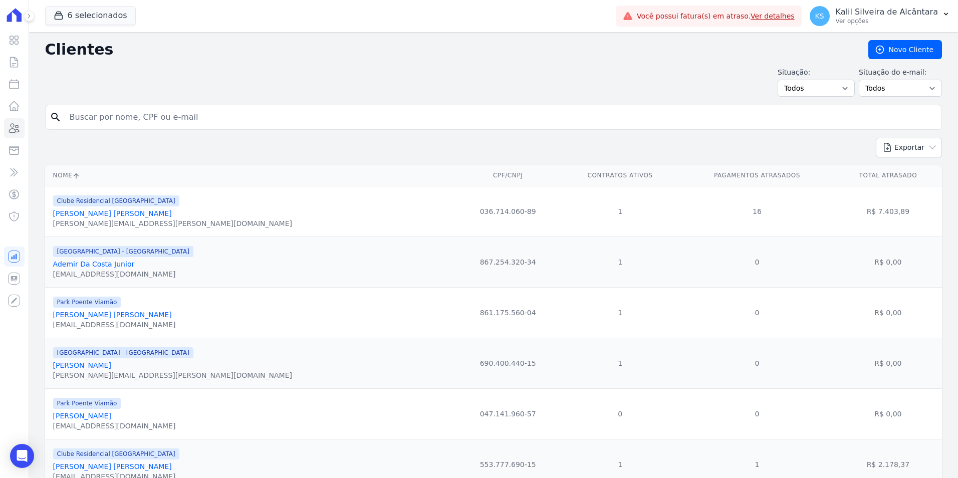
click at [155, 115] on input "search" at bounding box center [501, 117] width 874 height 20
type input "AUGUS"
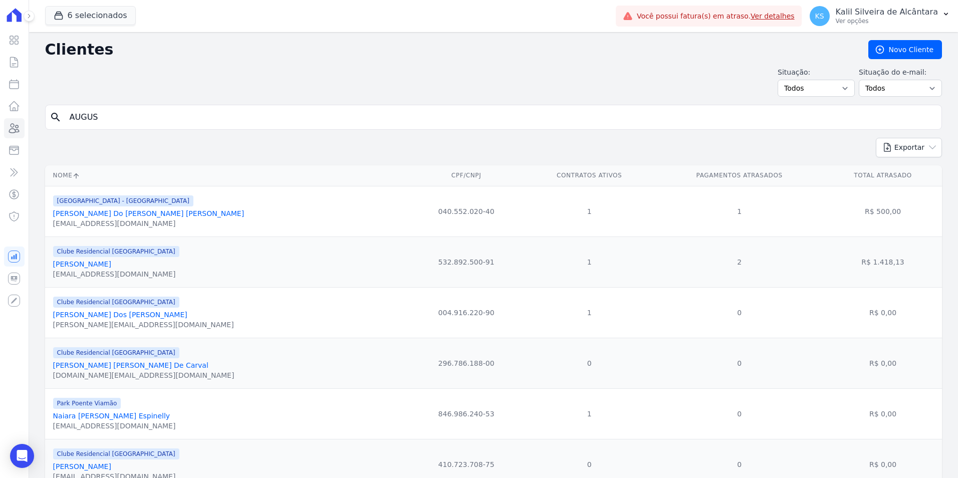
click at [155, 124] on input "AUGUS" at bounding box center [501, 117] width 874 height 20
type input "[PERSON_NAME]"
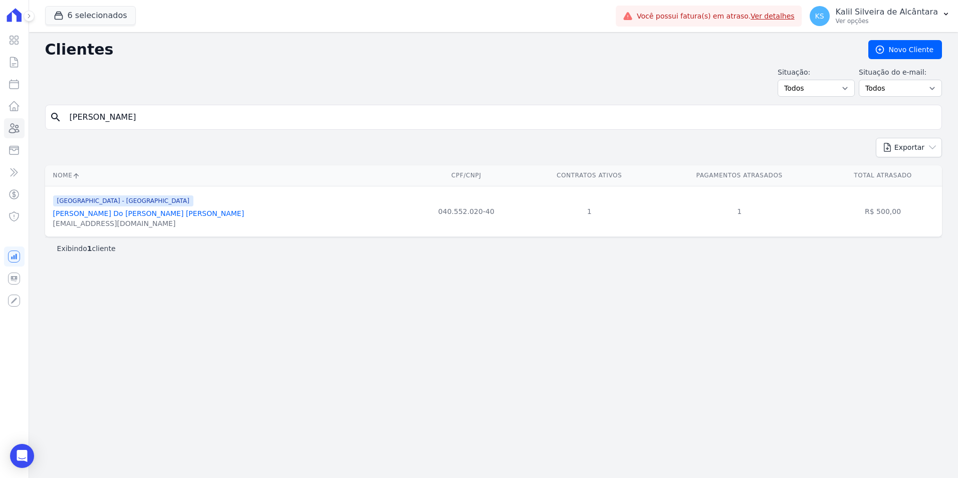
click at [136, 214] on link "[PERSON_NAME] Do [PERSON_NAME] [PERSON_NAME]" at bounding box center [148, 214] width 191 height 8
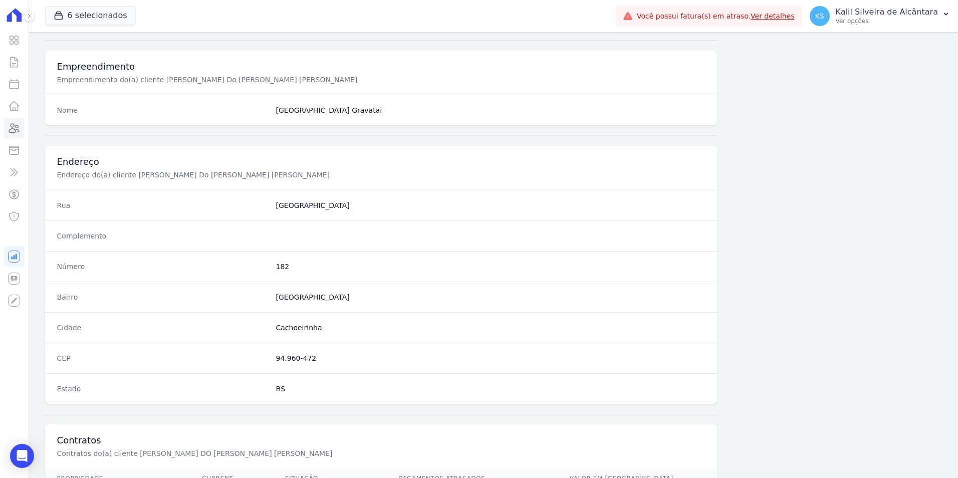
scroll to position [460, 0]
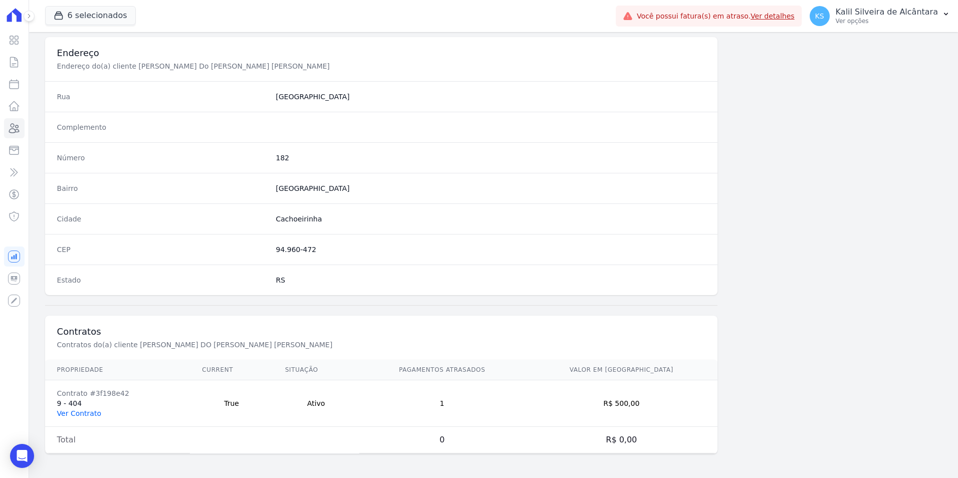
click at [70, 414] on link "Ver Contrato" at bounding box center [79, 414] width 44 height 8
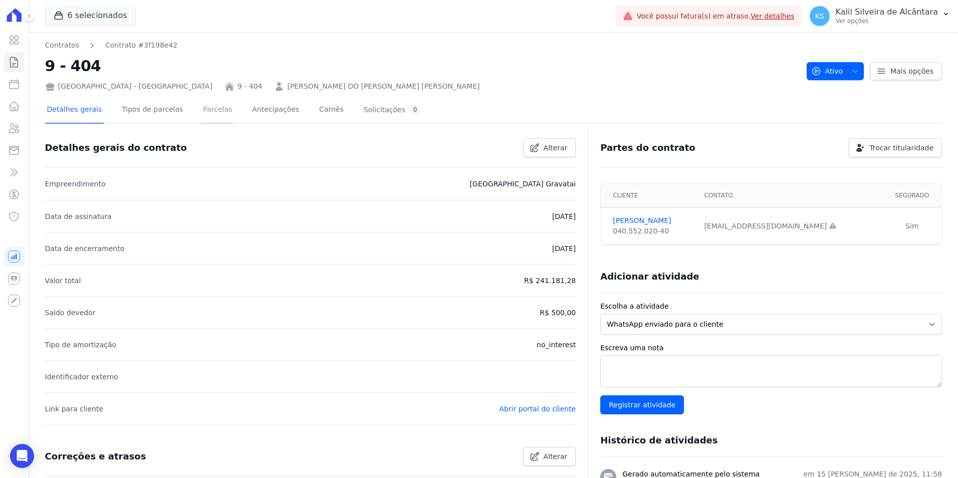
click at [201, 122] on link "Parcelas" at bounding box center [217, 110] width 33 height 27
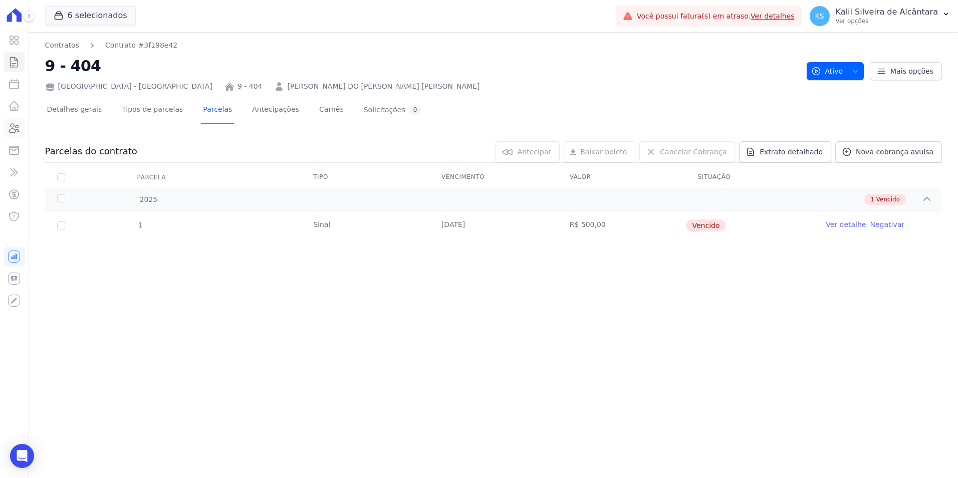
click at [19, 126] on icon at bounding box center [15, 128] width 10 height 9
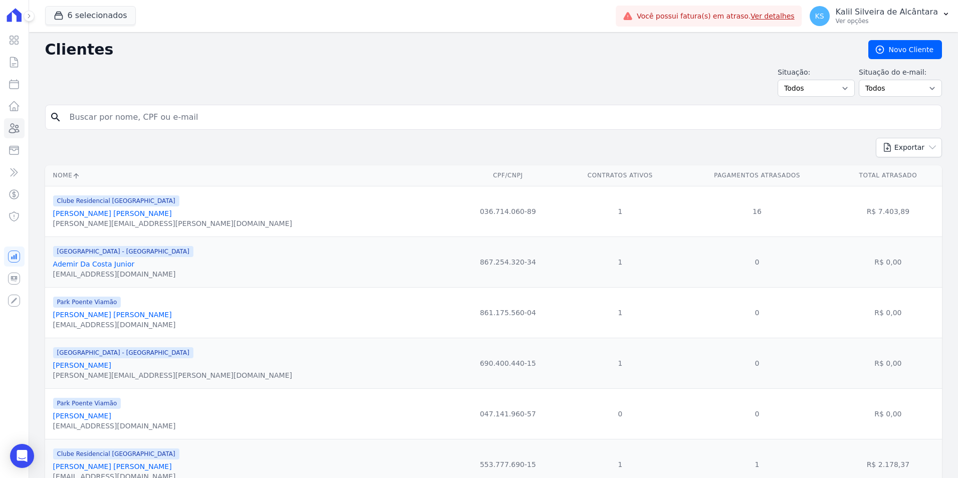
click at [275, 123] on input "search" at bounding box center [501, 117] width 874 height 20
type input "ARIANE RA"
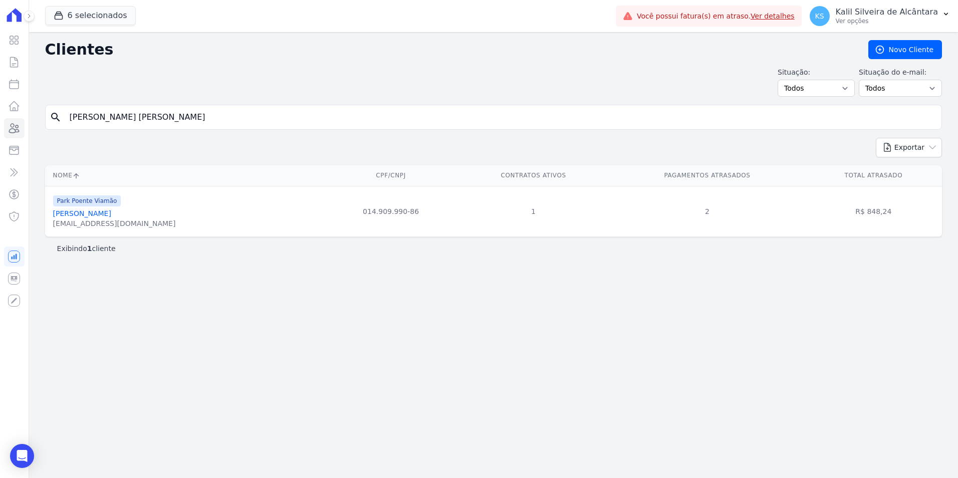
click at [118, 218] on div "Park Poente Viamão Ariane Ramos Meirelles mingaleshena@gmail.com" at bounding box center [114, 211] width 123 height 34
click at [111, 214] on link "[PERSON_NAME]" at bounding box center [82, 214] width 58 height 8
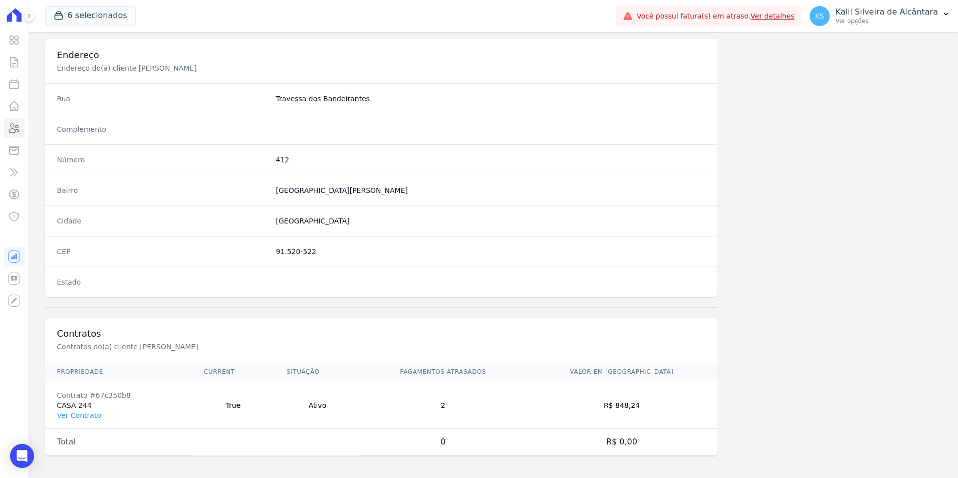
scroll to position [460, 0]
click at [86, 417] on link "Ver Contrato" at bounding box center [79, 414] width 44 height 8
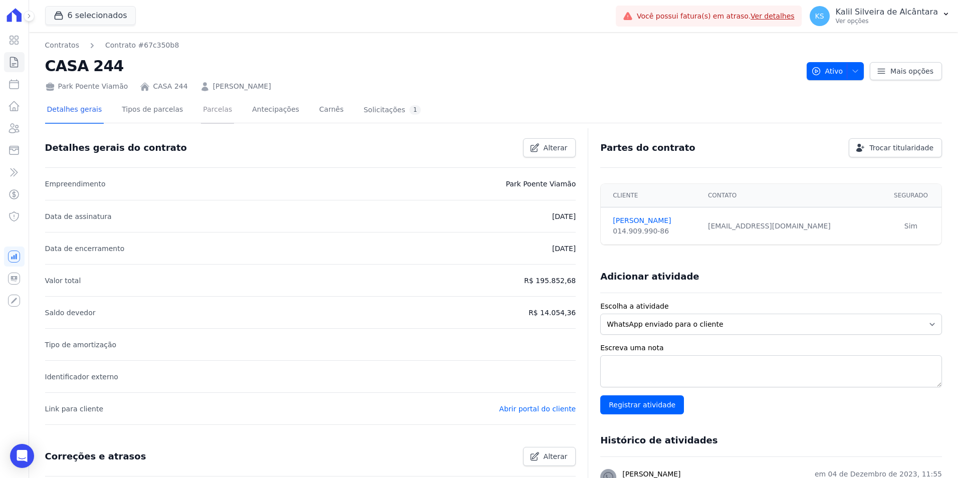
click at [206, 110] on link "Parcelas" at bounding box center [217, 110] width 33 height 27
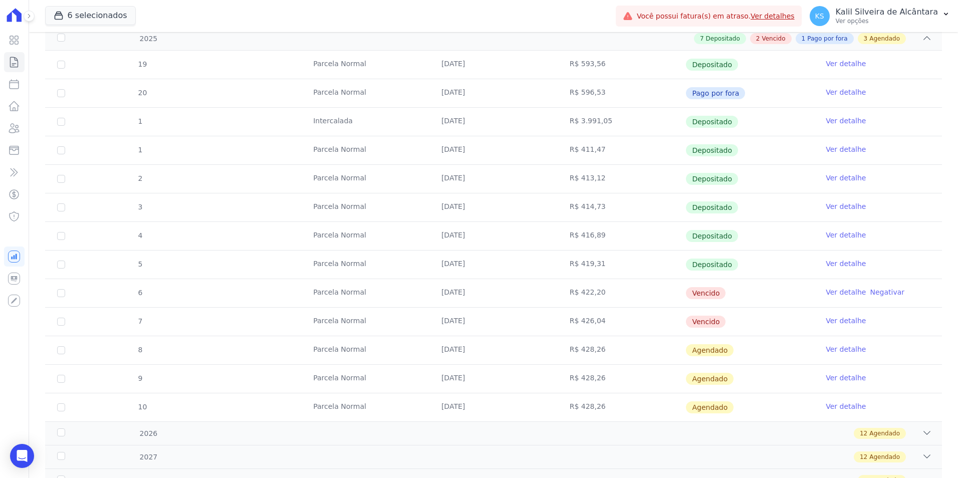
scroll to position [202, 0]
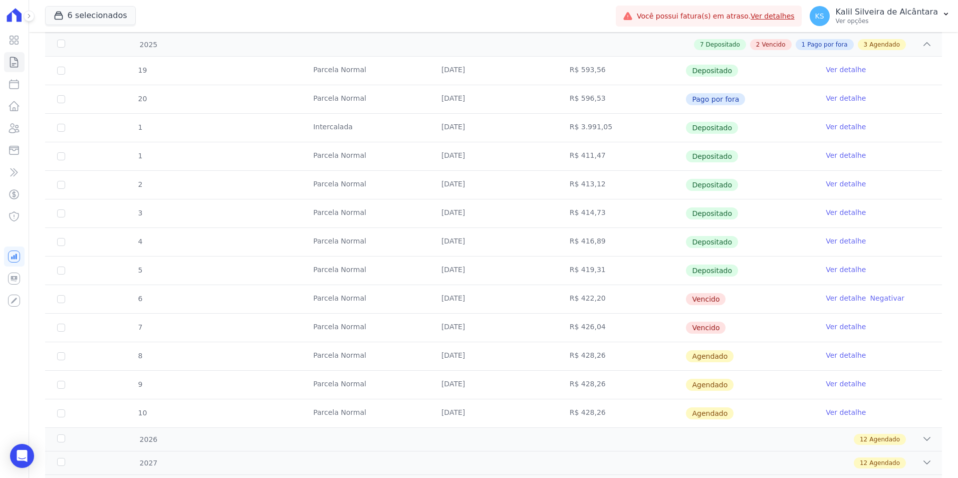
drag, startPoint x: 621, startPoint y: 326, endPoint x: 376, endPoint y: 303, distance: 245.7
click at [376, 303] on tbody "19 Parcela Normal 25/01/2025 R$ 593,56 Depositado Ver detalhe 20 Parcela Normal…" at bounding box center [493, 242] width 897 height 371
drag, startPoint x: 376, startPoint y: 303, endPoint x: 366, endPoint y: 381, distance: 78.8
click at [366, 381] on td "Parcela Normal" at bounding box center [365, 385] width 128 height 28
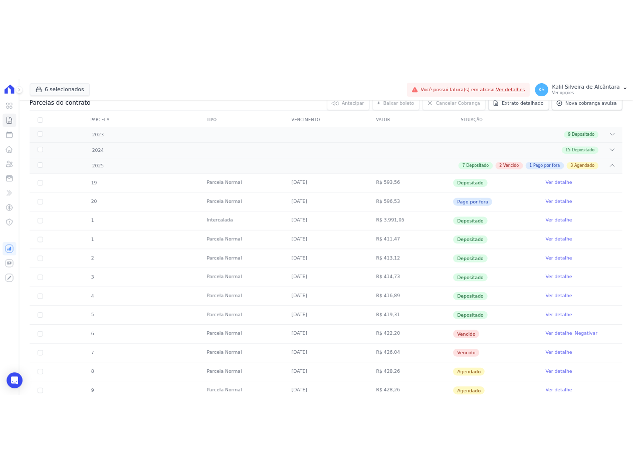
scroll to position [0, 0]
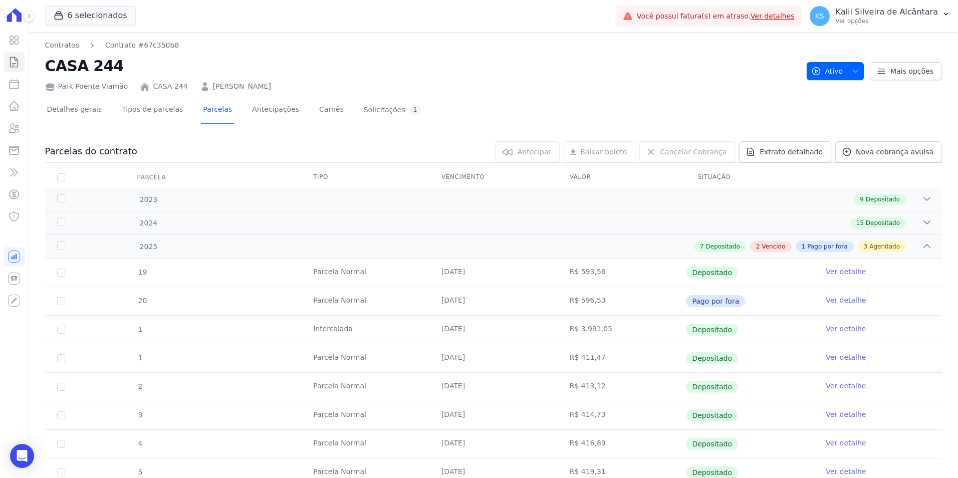
drag, startPoint x: 500, startPoint y: 124, endPoint x: 485, endPoint y: 119, distance: 16.3
click at [500, 124] on div at bounding box center [493, 127] width 897 height 9
click at [17, 133] on icon at bounding box center [14, 128] width 12 height 12
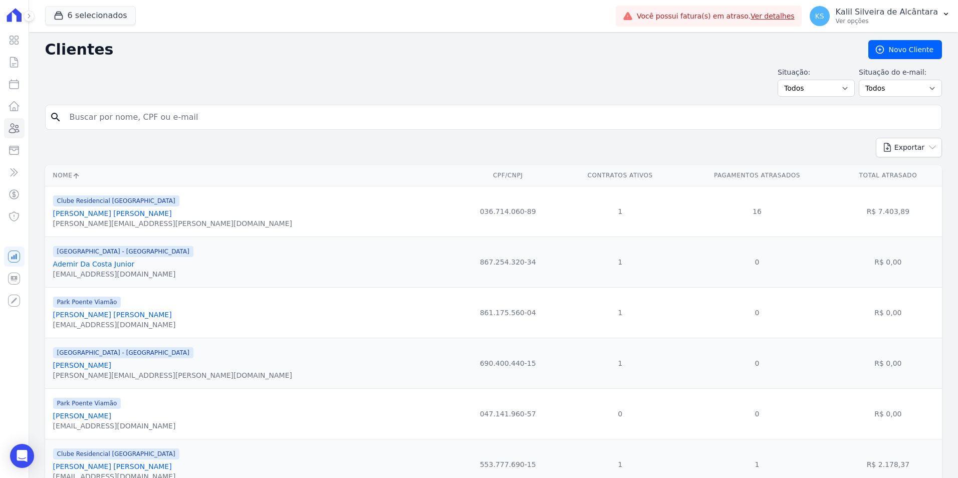
click at [321, 119] on input "search" at bounding box center [501, 117] width 874 height 20
type input "ELIAS ALC"
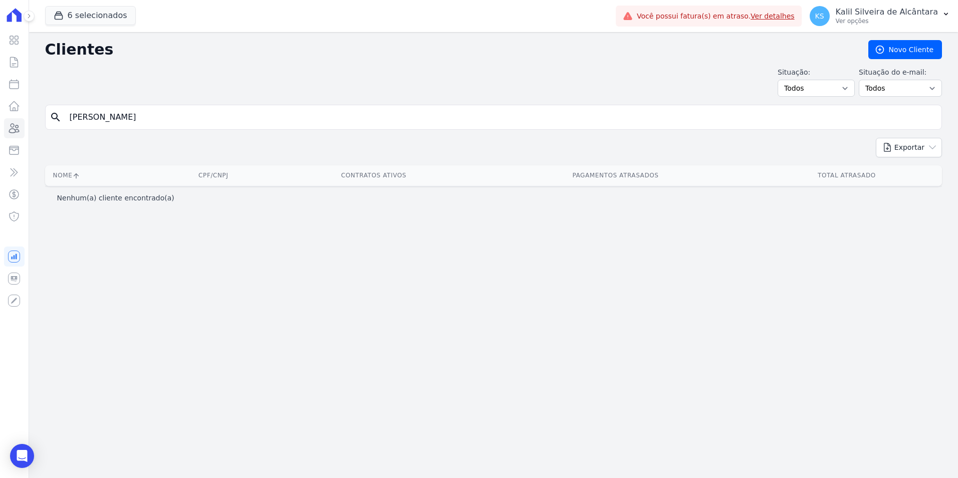
click at [321, 119] on input "ELIAS ALC" at bounding box center [501, 117] width 874 height 20
type input "ELIAS LACER"
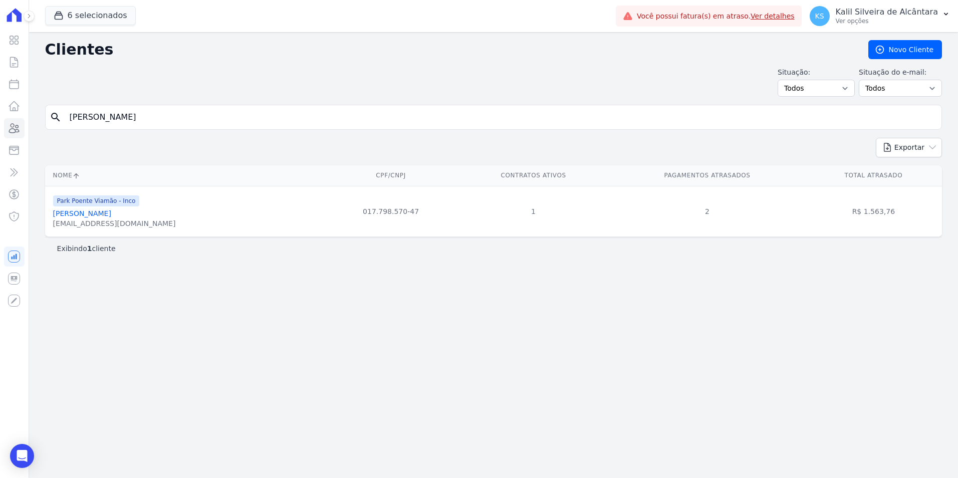
click at [109, 214] on link "[PERSON_NAME]" at bounding box center [82, 214] width 58 height 8
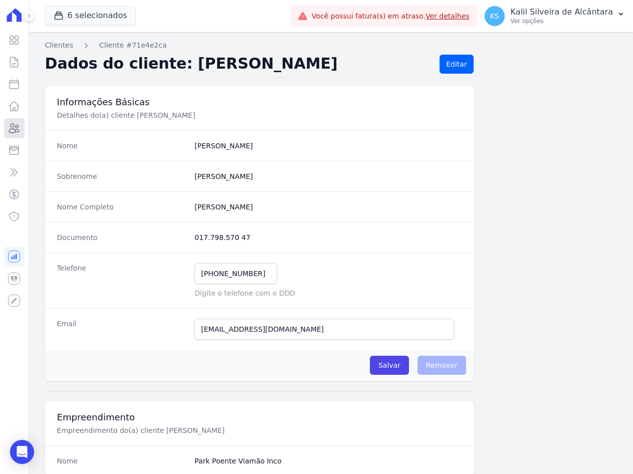
click at [11, 133] on icon at bounding box center [14, 128] width 12 height 12
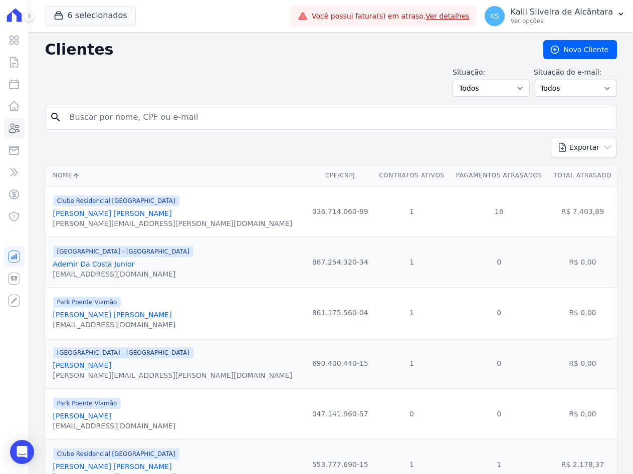
click at [139, 120] on input "search" at bounding box center [338, 117] width 549 height 20
type input "erica mie"
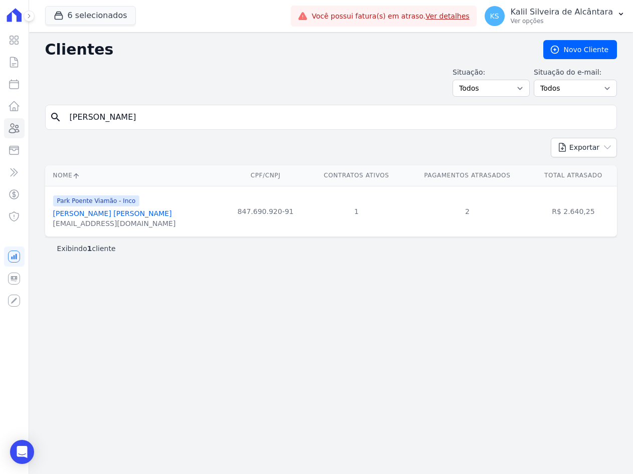
click at [107, 222] on div "[EMAIL_ADDRESS][DOMAIN_NAME]" at bounding box center [114, 224] width 123 height 10
click at [110, 216] on link "[PERSON_NAME] [PERSON_NAME]" at bounding box center [112, 214] width 119 height 8
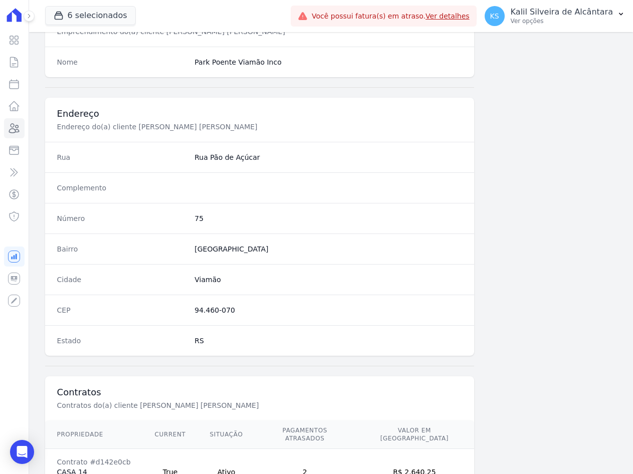
scroll to position [464, 0]
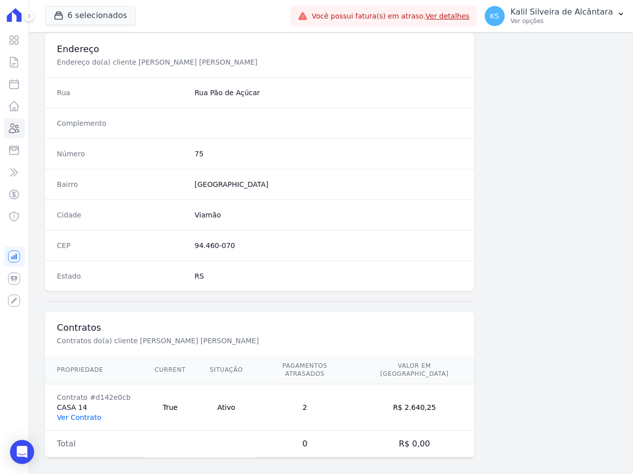
click at [72, 414] on link "Ver Contrato" at bounding box center [79, 418] width 44 height 8
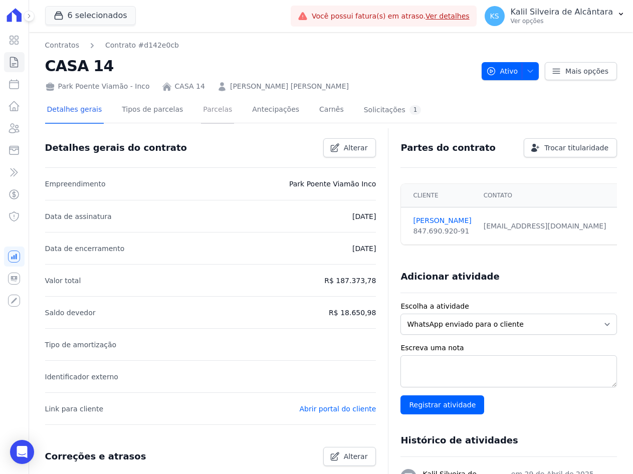
click at [210, 109] on link "Parcelas" at bounding box center [217, 110] width 33 height 27
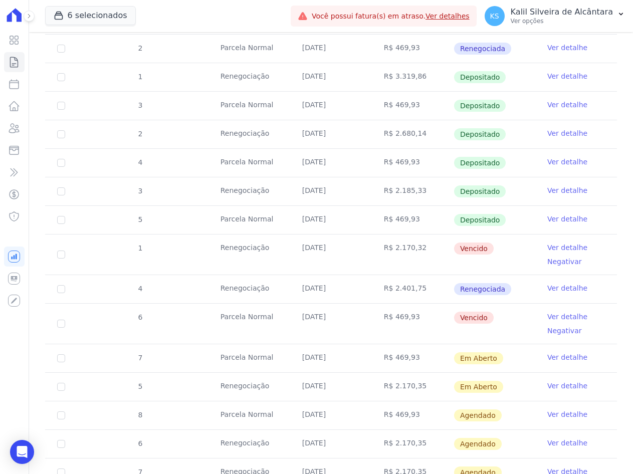
scroll to position [652, 0]
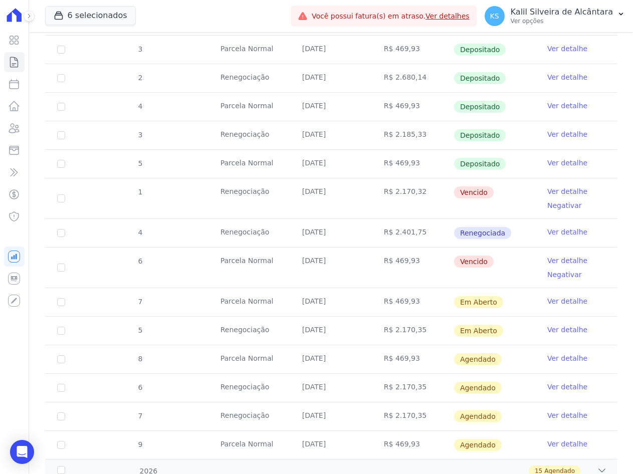
click at [67, 201] on td "1" at bounding box center [61, 198] width 32 height 40
click at [63, 197] on input "checkbox" at bounding box center [61, 198] width 8 height 8
checkbox input "true"
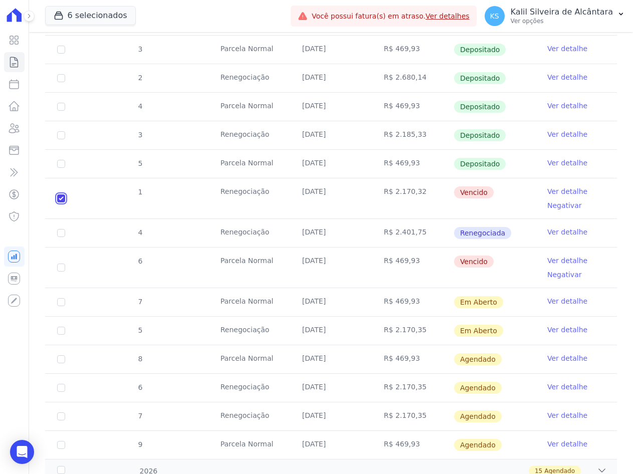
scroll to position [670, 0]
click at [64, 267] on input "checkbox" at bounding box center [61, 268] width 8 height 8
checkbox input "true"
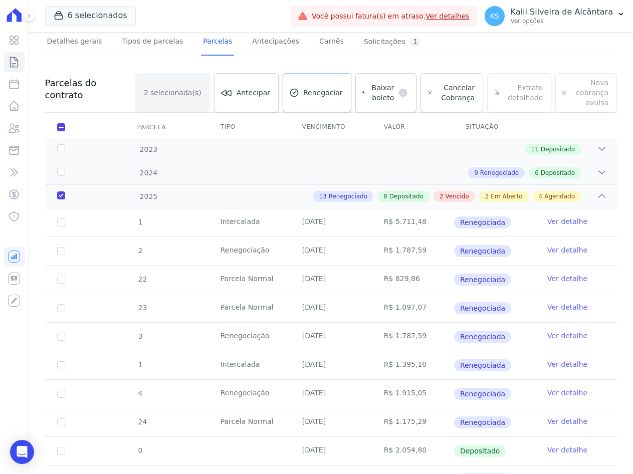
scroll to position [0, 0]
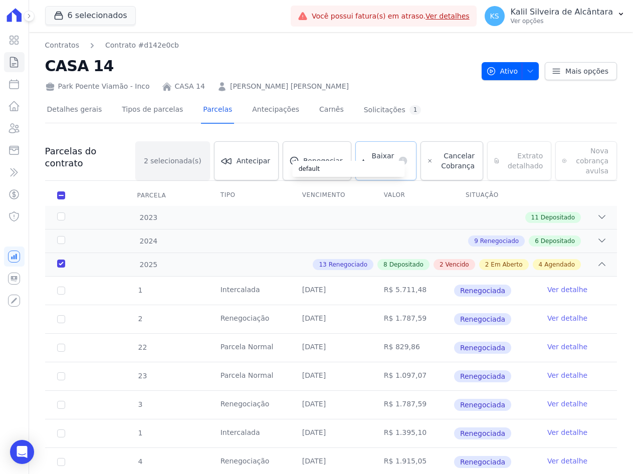
click at [398, 158] on icon at bounding box center [403, 161] width 10 height 10
